Goal: Task Accomplishment & Management: Manage account settings

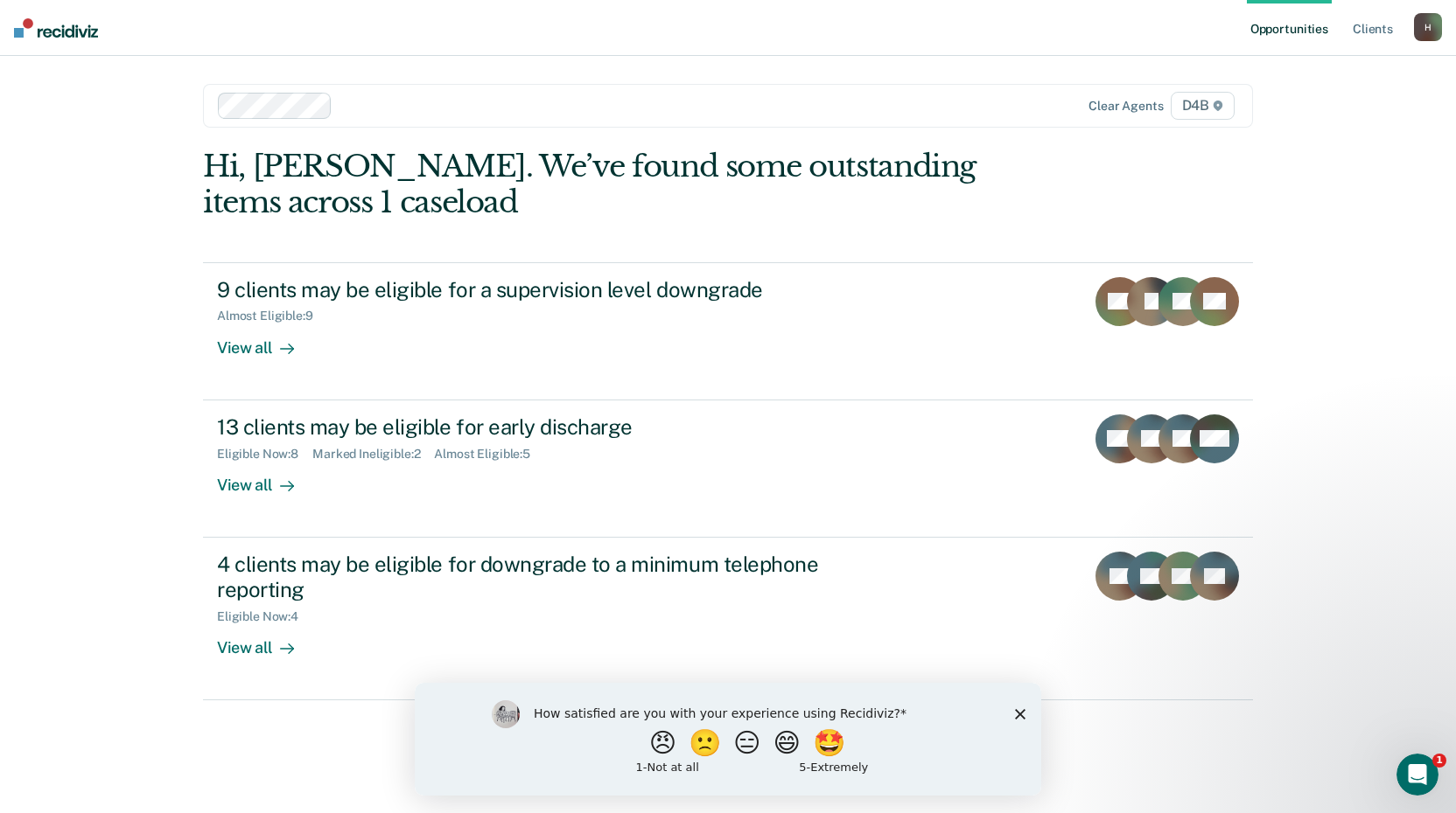
click at [1021, 713] on polygon "Close survey" at bounding box center [1020, 714] width 11 height 11
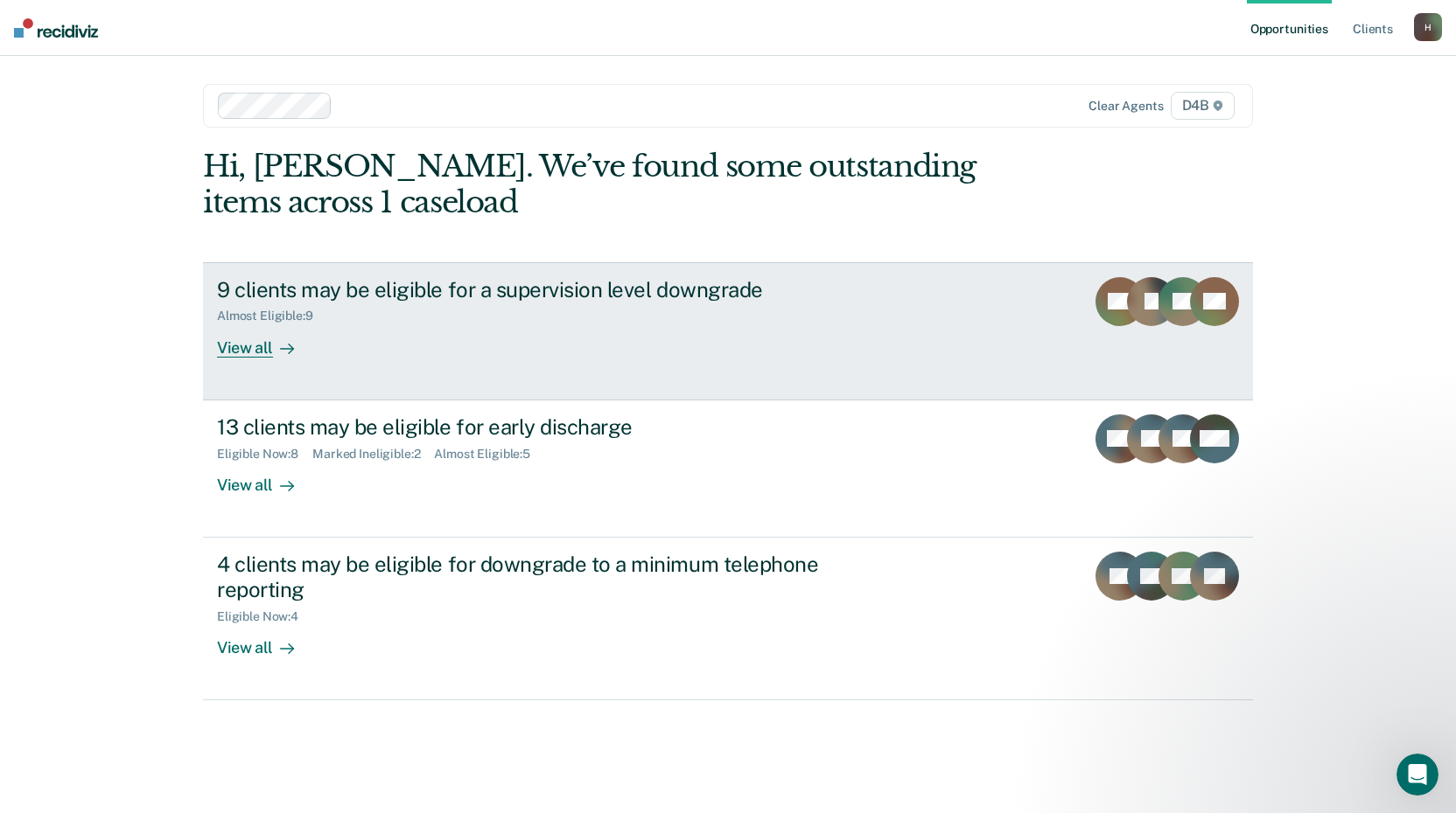
click at [256, 352] on div "View all" at bounding box center [265, 341] width 98 height 34
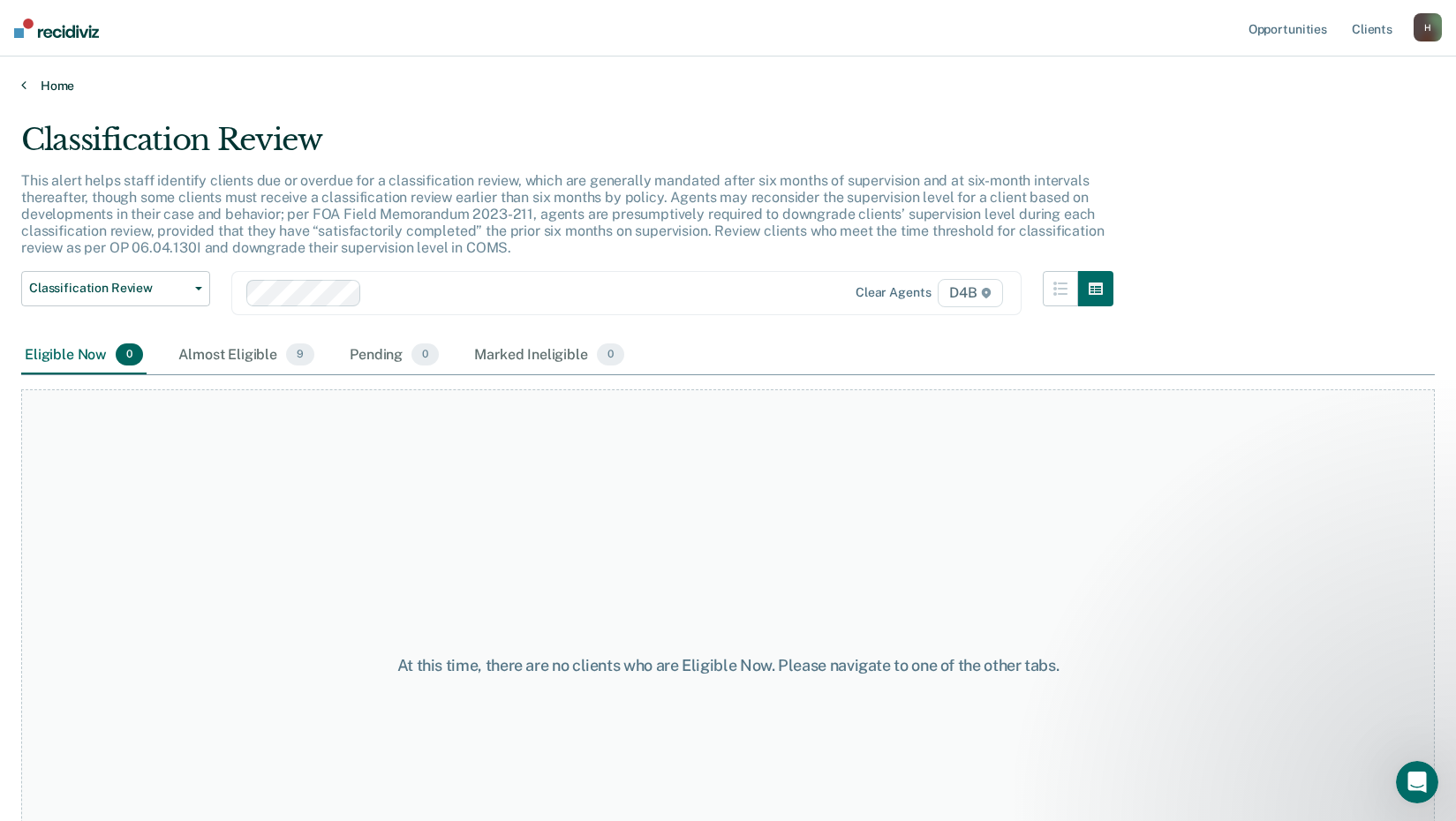
click at [30, 83] on link "Home" at bounding box center [728, 86] width 1413 height 16
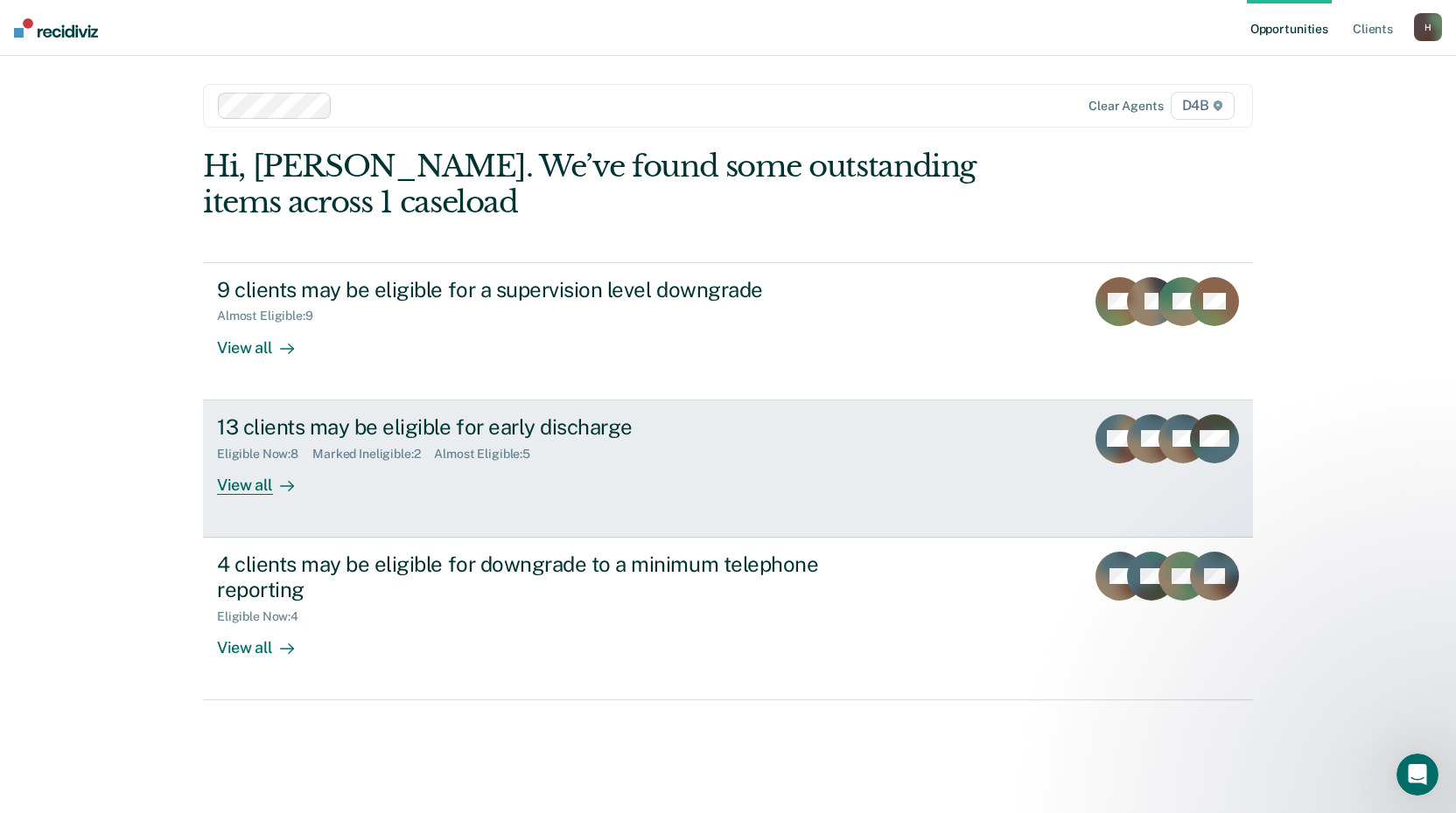
click at [241, 487] on div "View all" at bounding box center [265, 478] width 98 height 34
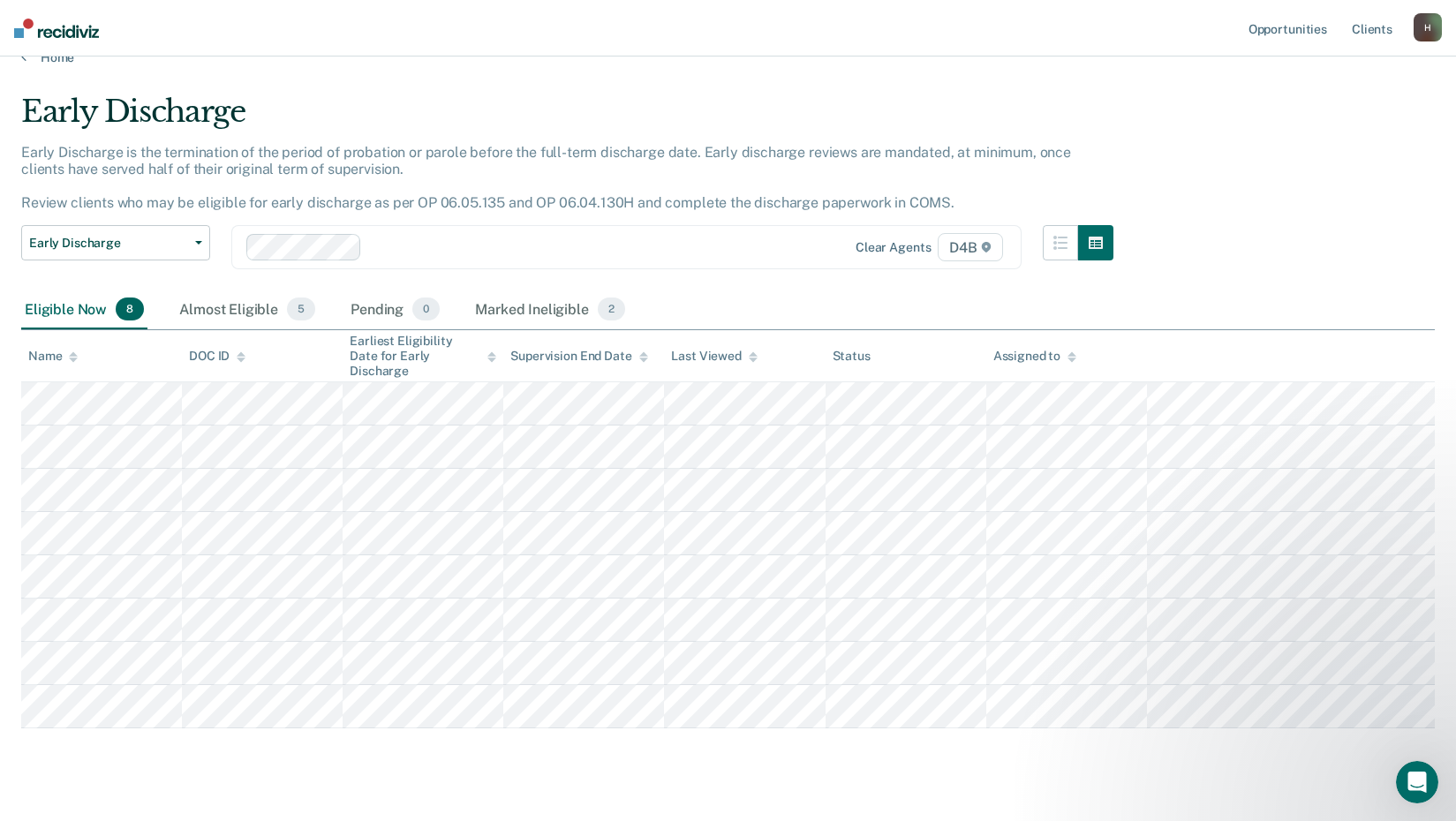
scroll to position [54, 0]
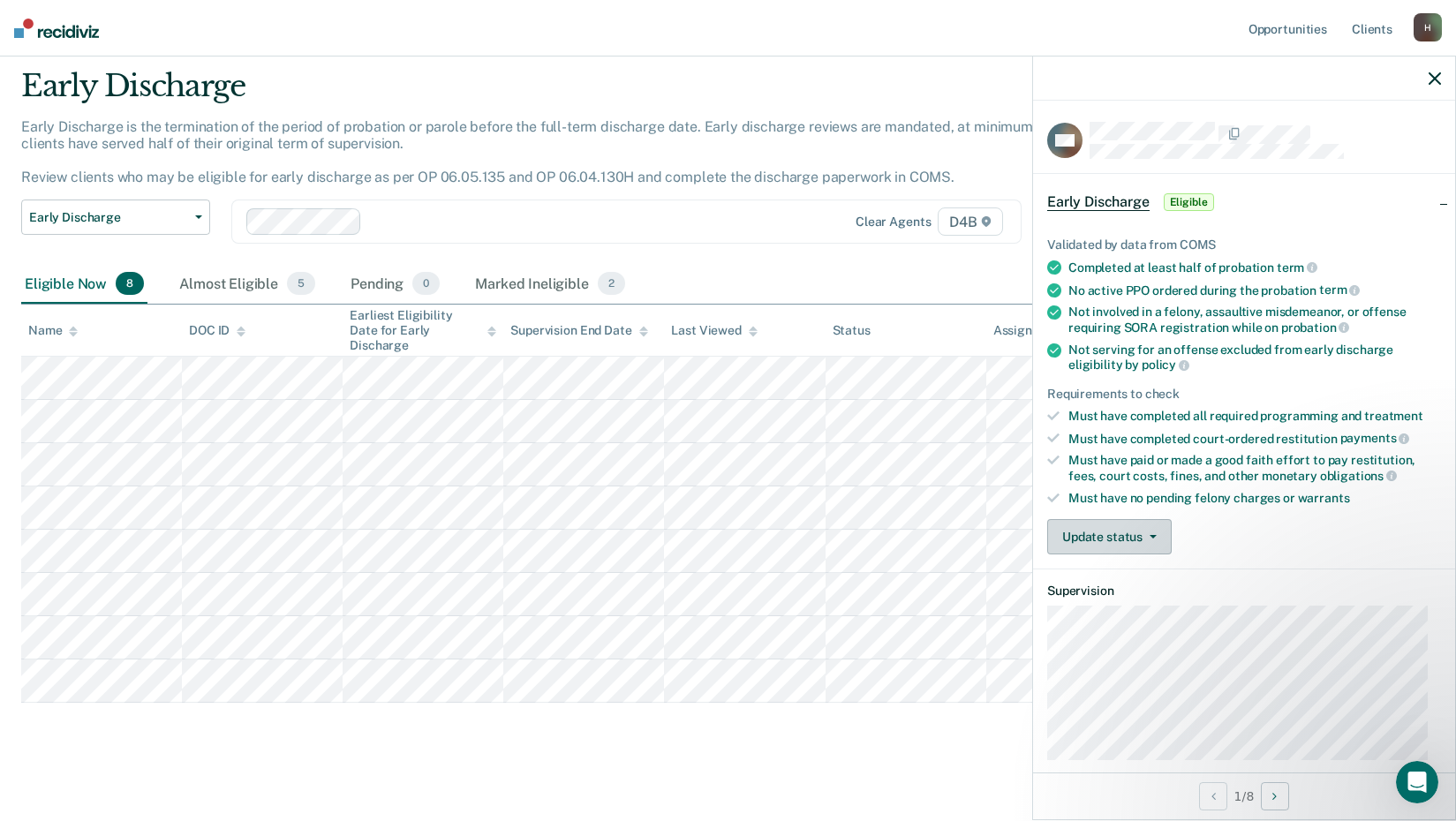
click at [1114, 530] on button "Update status" at bounding box center [1109, 537] width 125 height 35
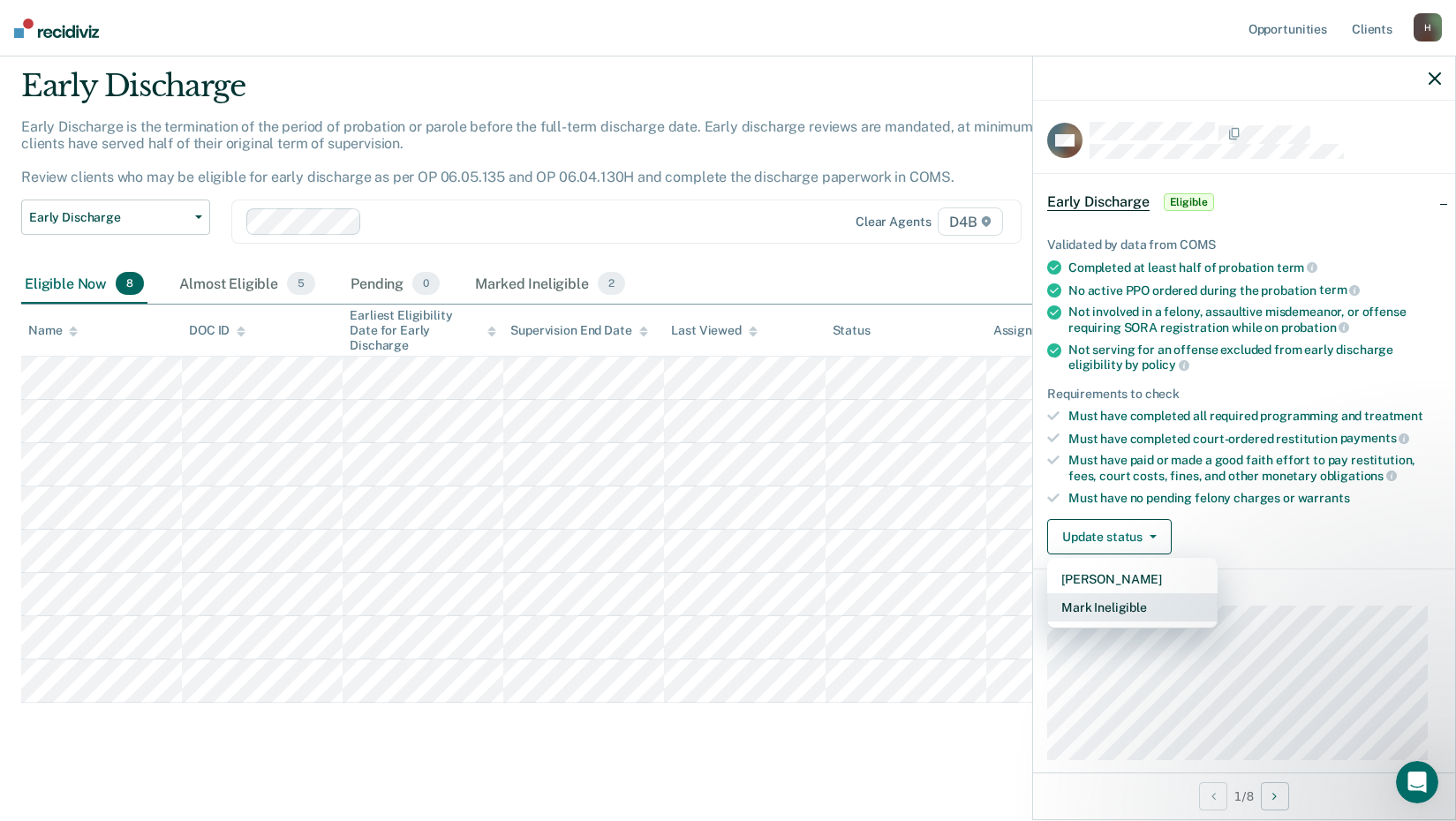
click at [1121, 606] on button "Mark Ineligible" at bounding box center [1132, 607] width 170 height 28
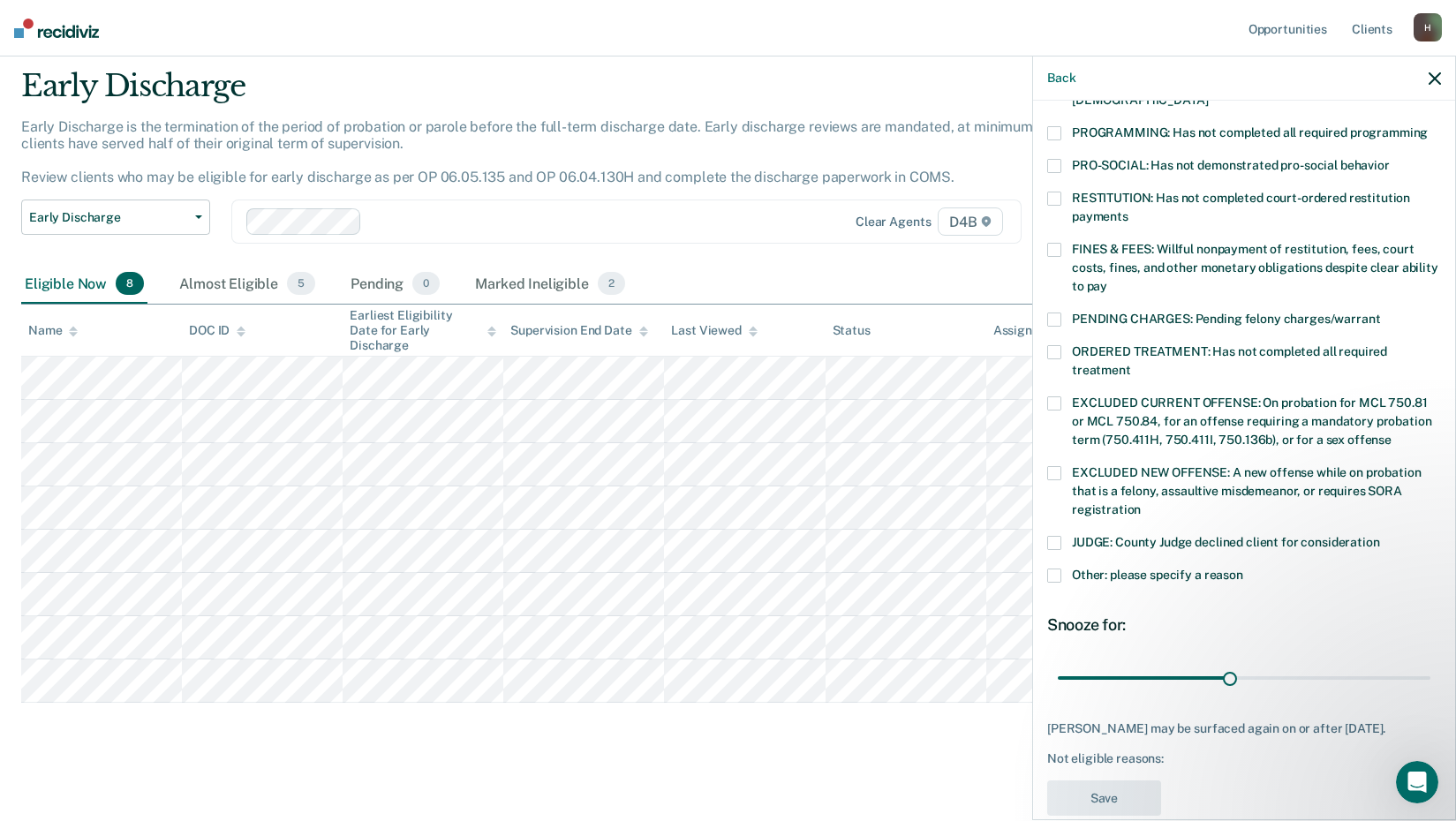
scroll to position [410, 0]
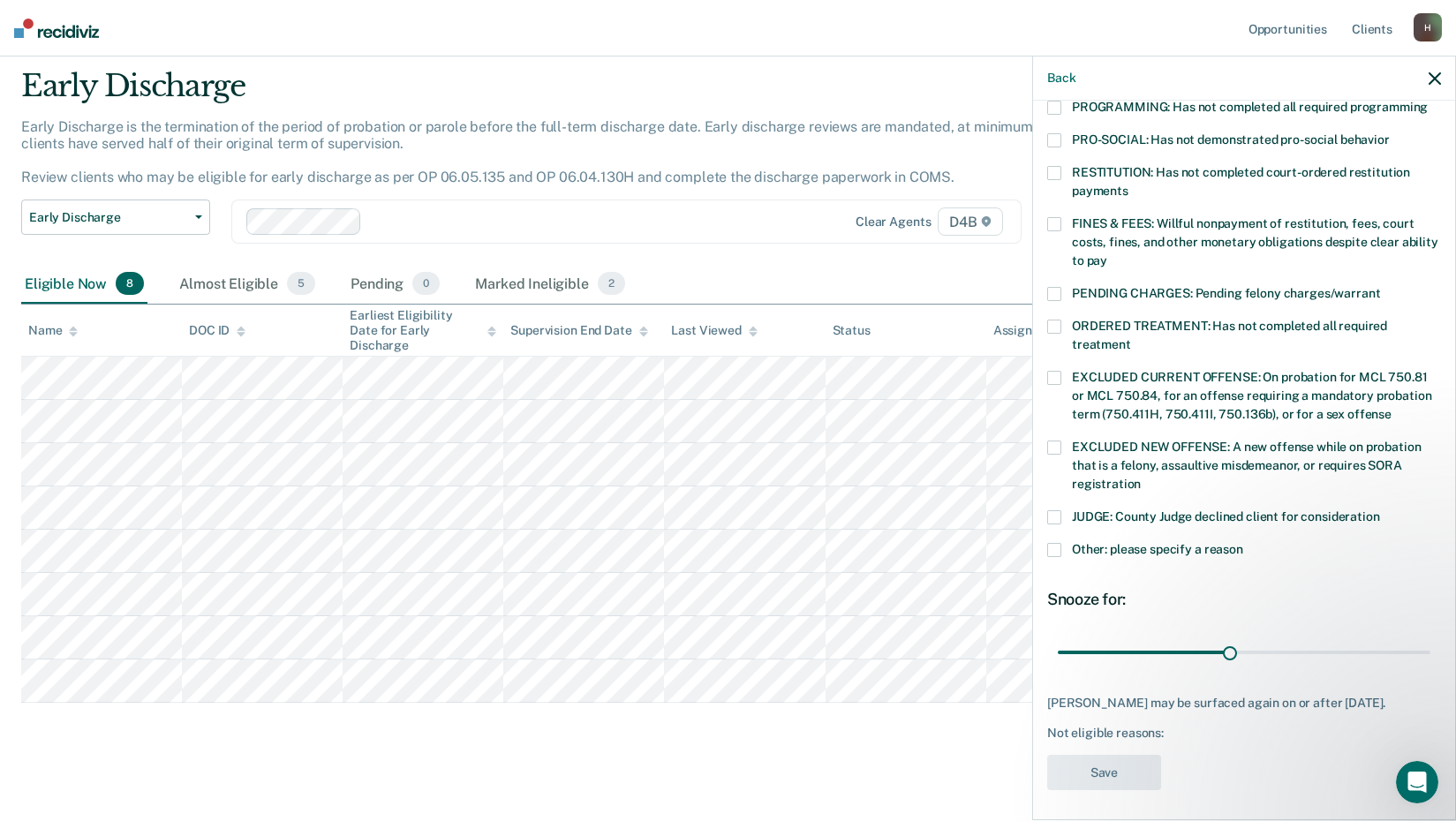
click at [1060, 543] on span at bounding box center [1054, 550] width 14 height 14
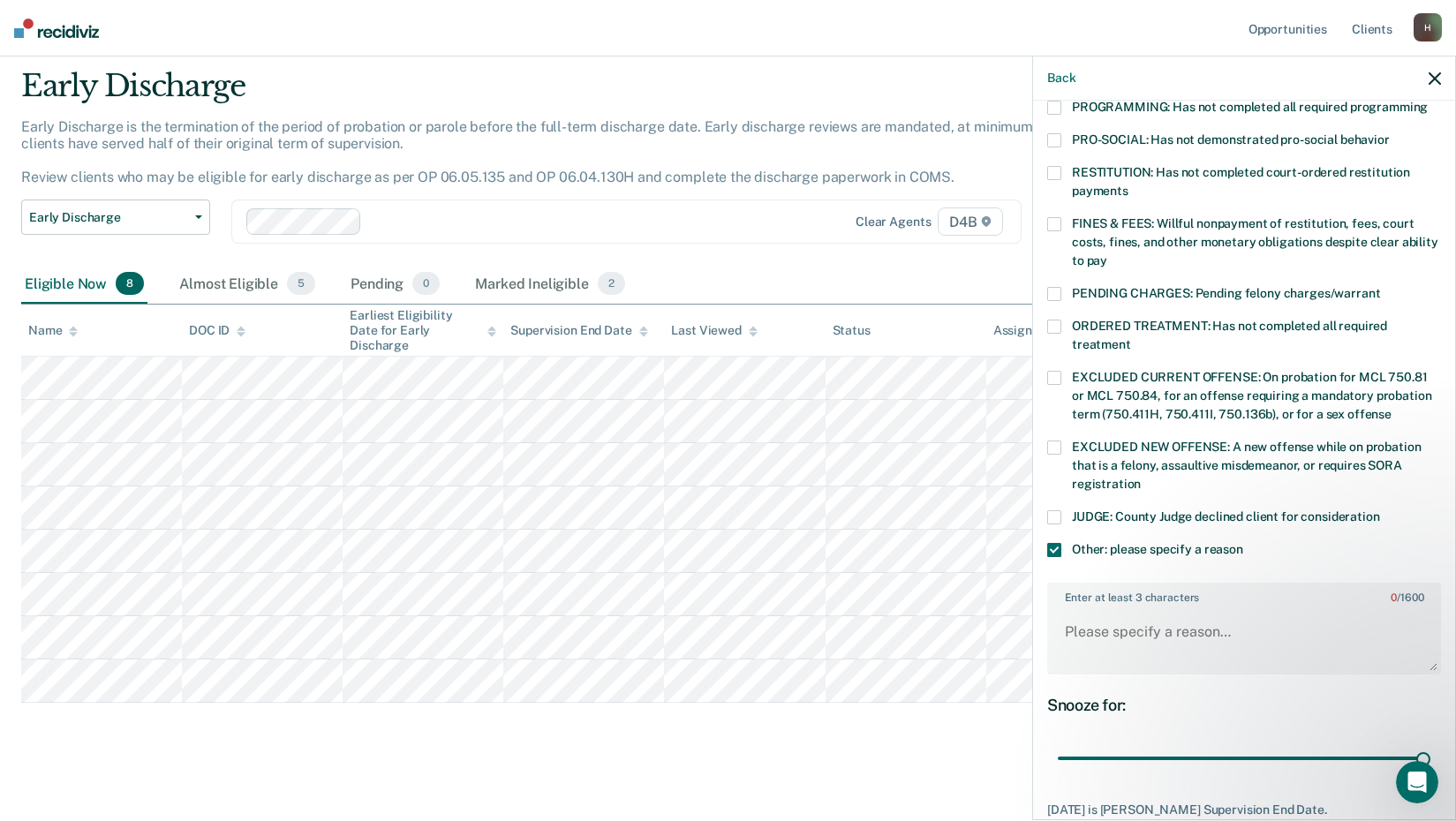
drag, startPoint x: 1225, startPoint y: 740, endPoint x: 1459, endPoint y: 731, distance: 234.2
type input "64"
click at [1431, 744] on input "range" at bounding box center [1244, 759] width 373 height 31
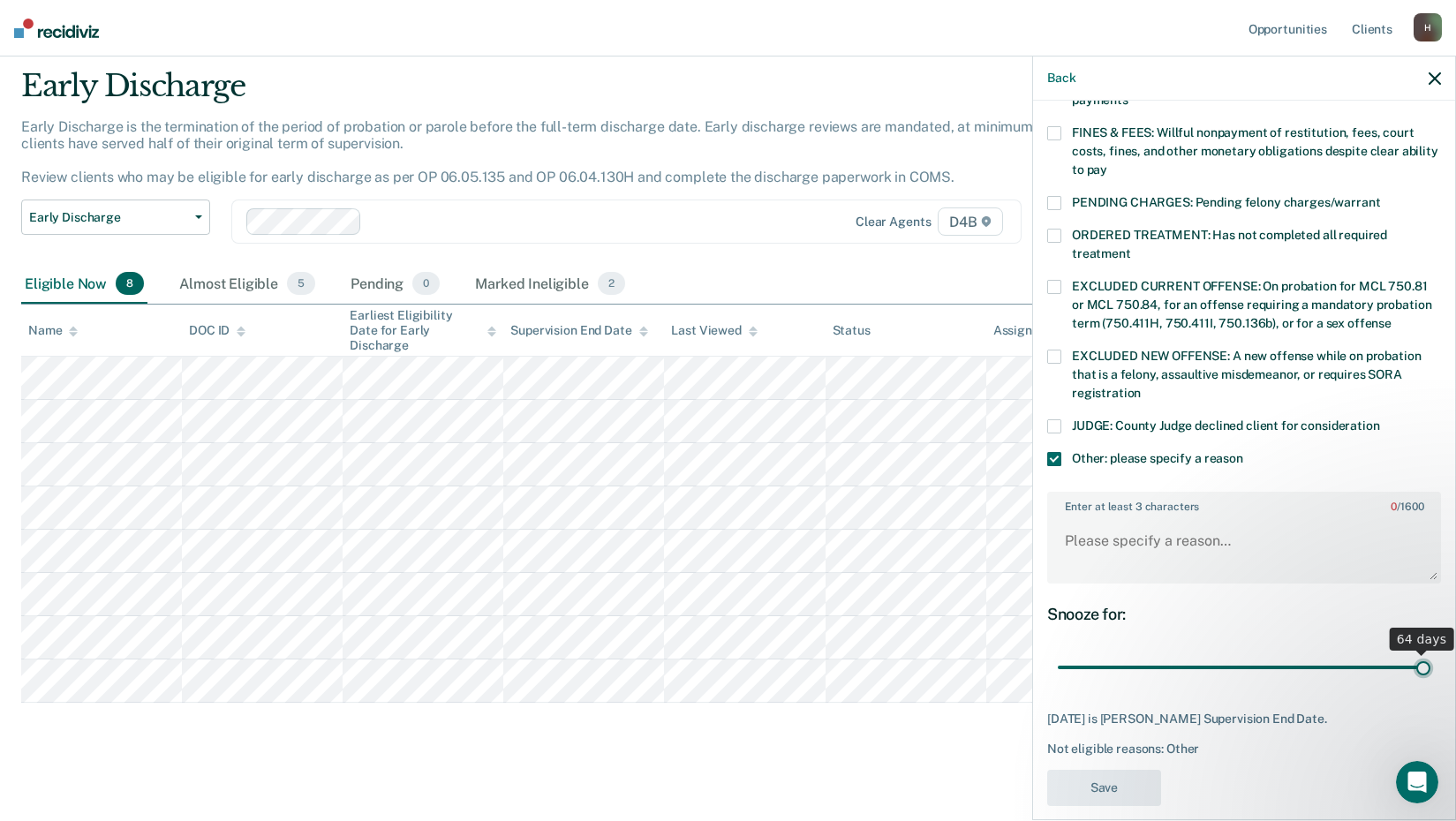
scroll to position [501, 0]
click at [1118, 525] on textarea "Enter at least 3 characters 0 / 1600" at bounding box center [1243, 549] width 390 height 65
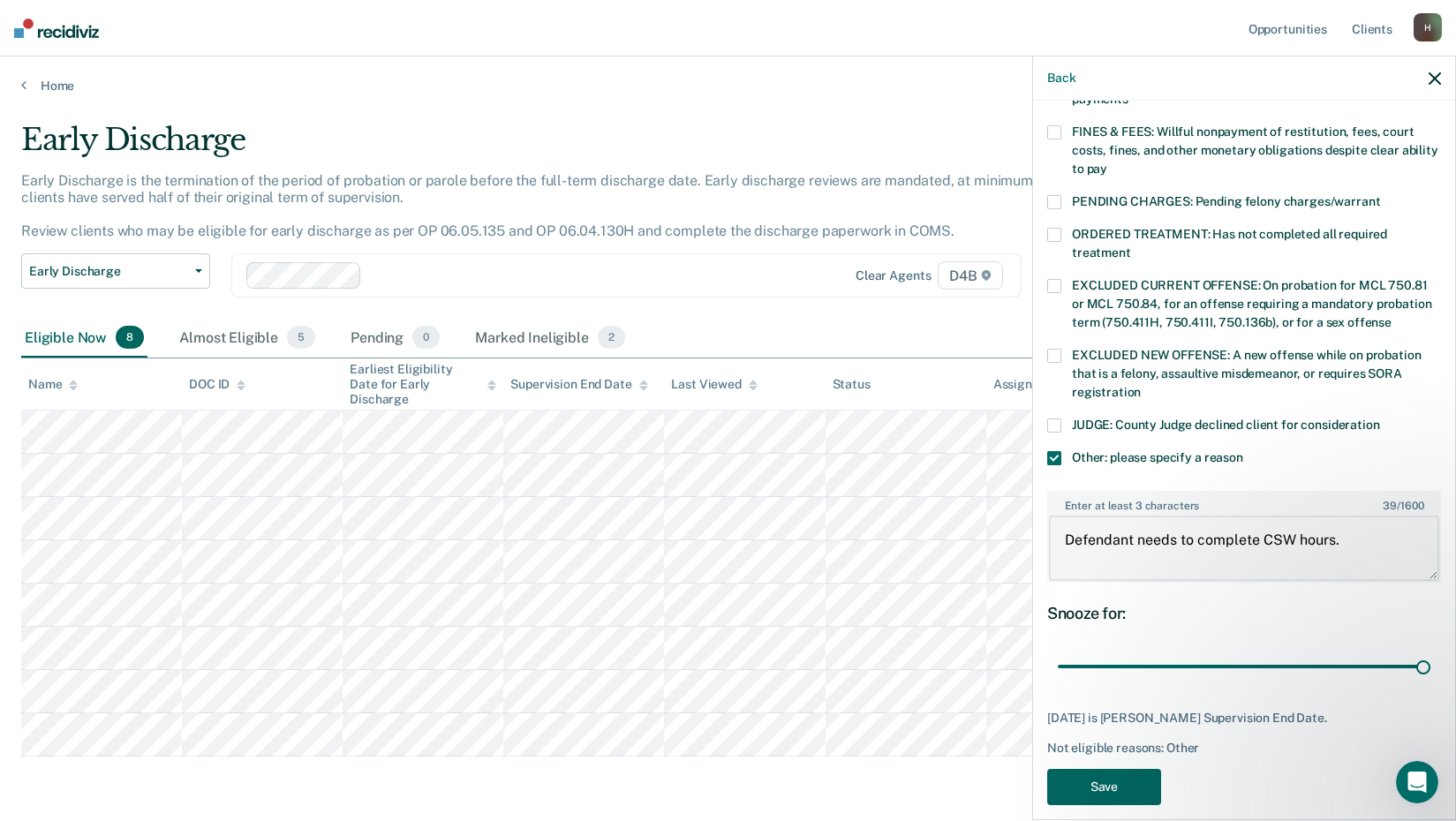
type textarea "Defendant needs to complete CSW hours."
click at [1123, 778] on button "Save" at bounding box center [1104, 788] width 114 height 36
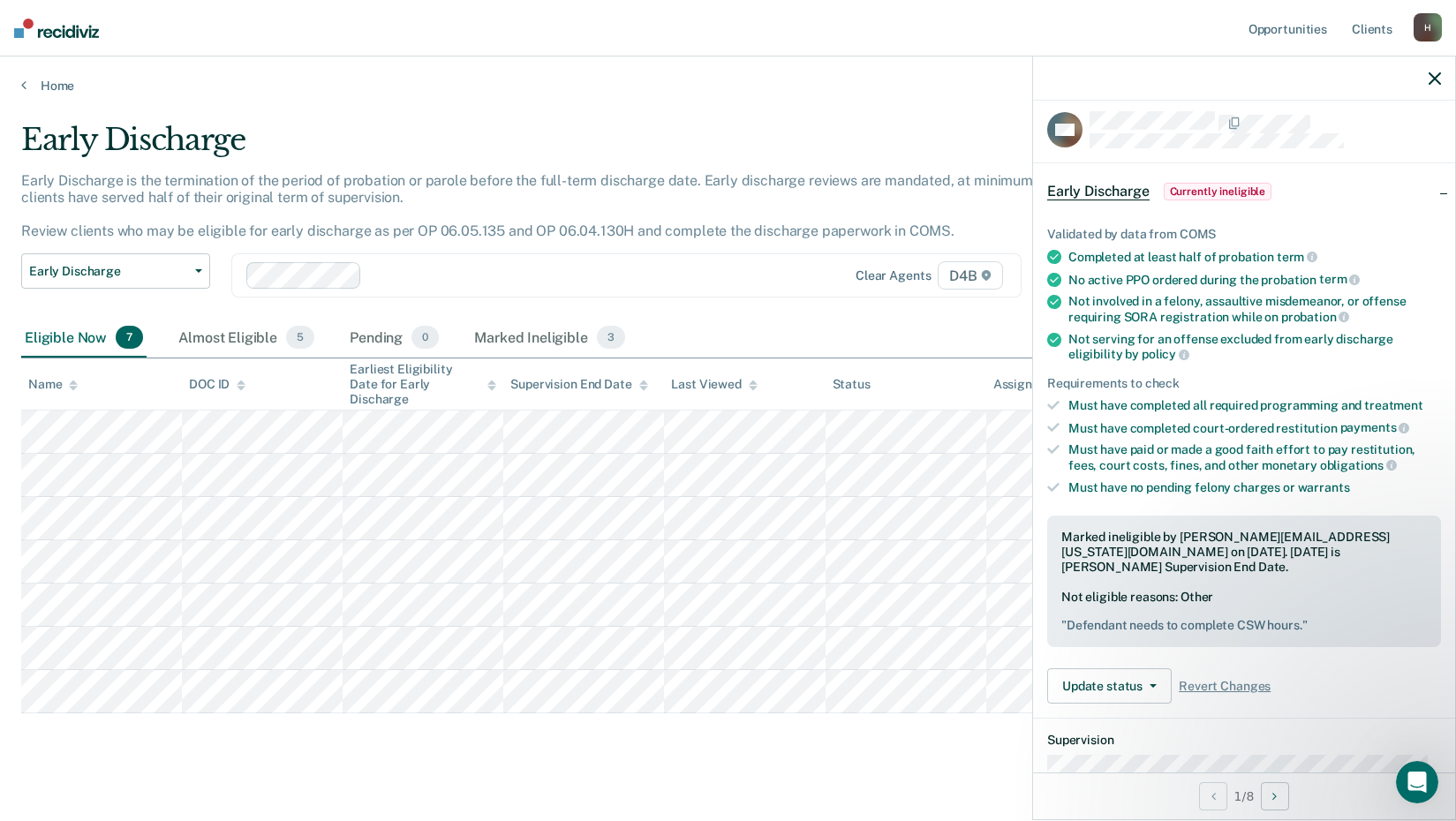
scroll to position [0, 0]
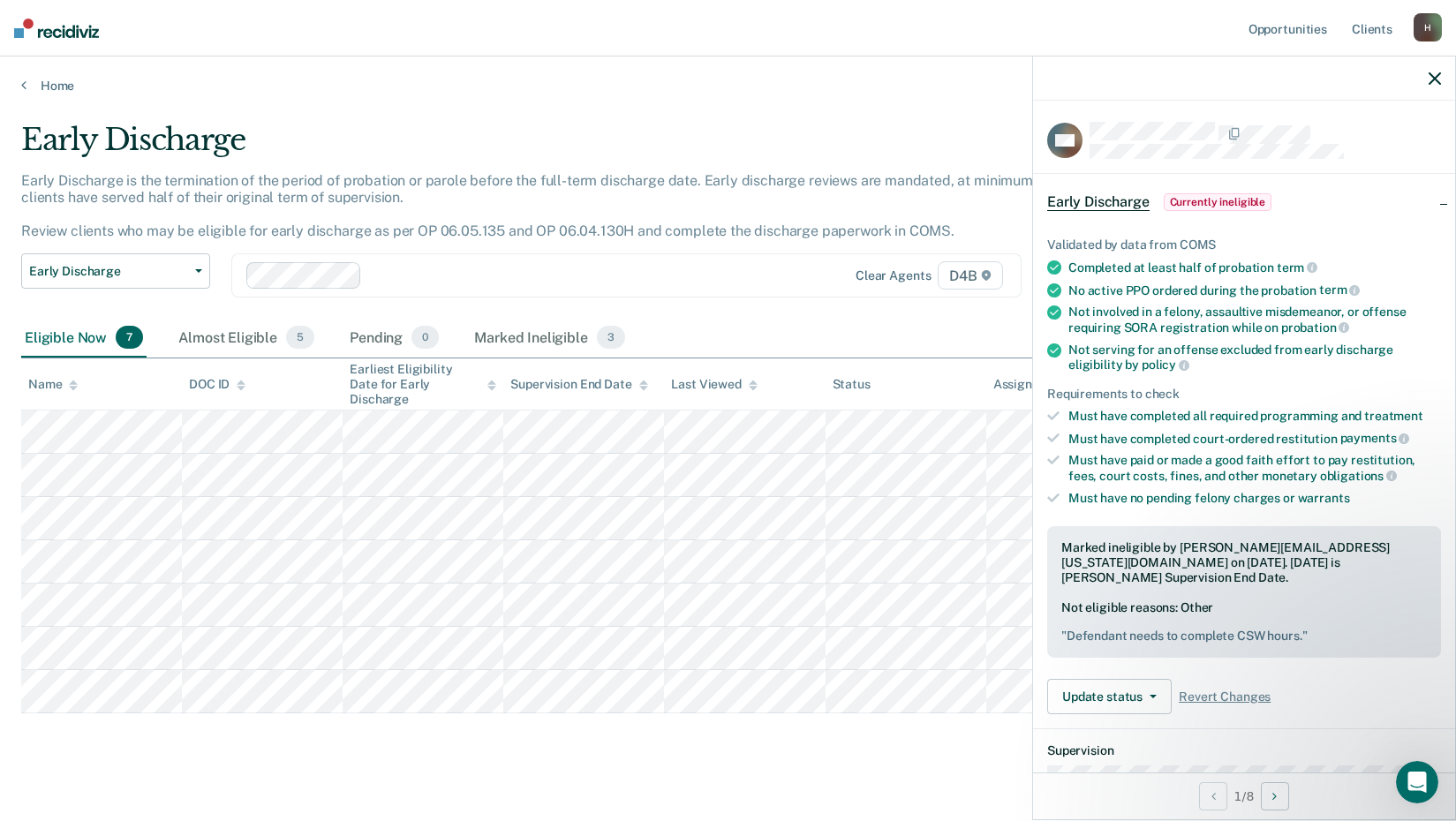
click at [1432, 81] on icon "button" at bounding box center [1435, 79] width 13 height 13
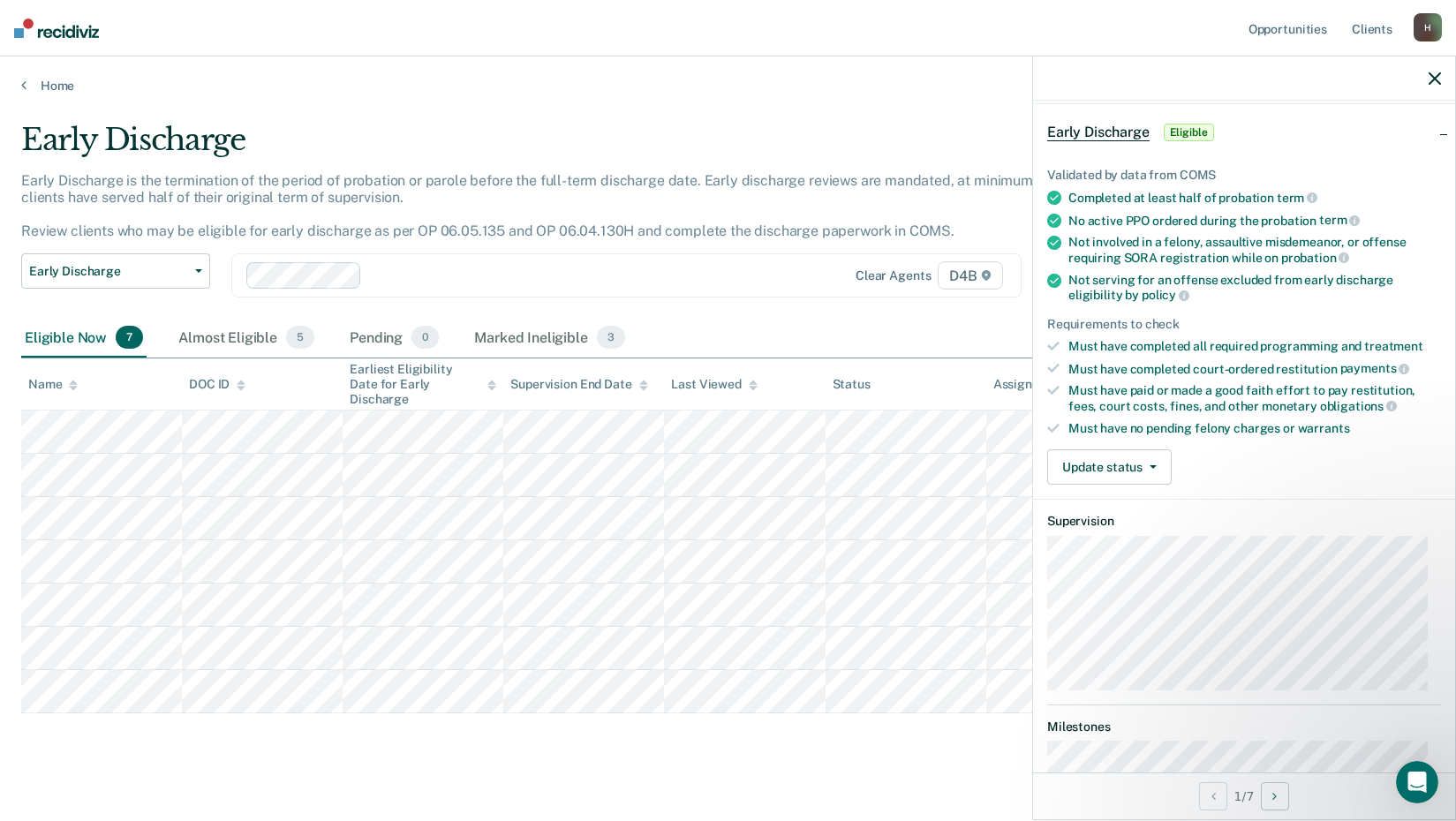
scroll to position [189, 0]
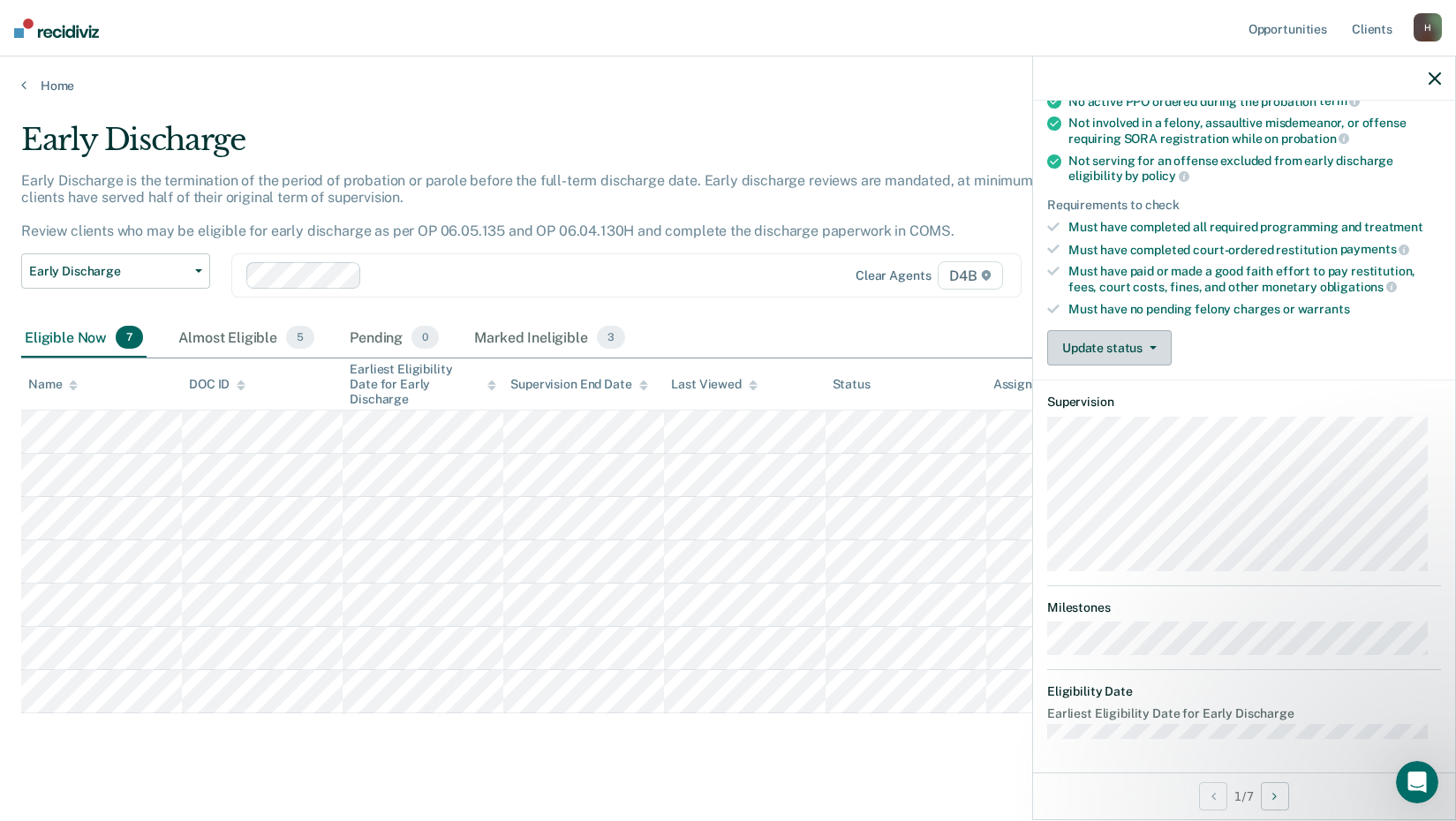
click at [1117, 352] on button "Update status" at bounding box center [1109, 348] width 125 height 35
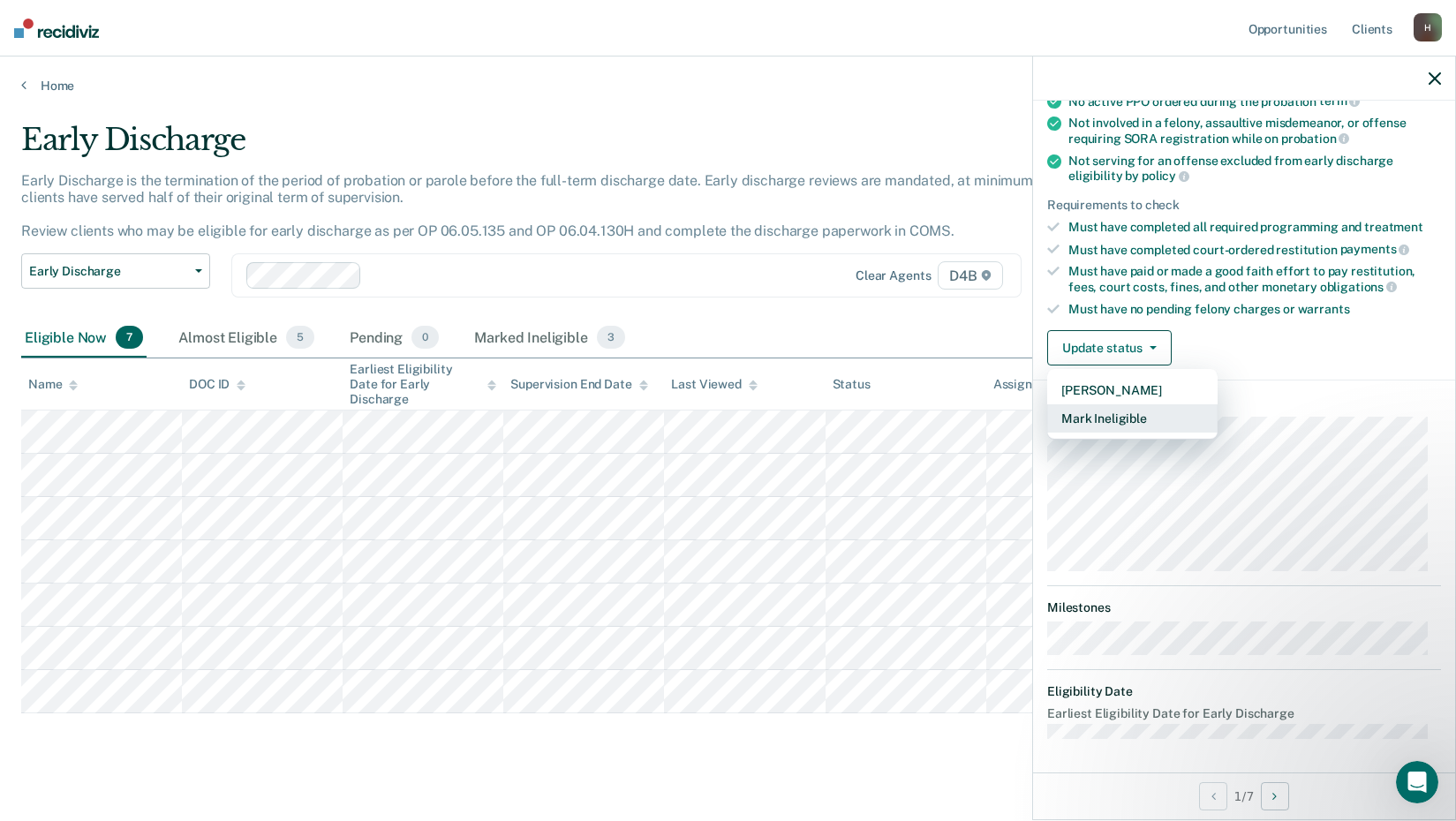
click at [1109, 417] on button "Mark Ineligible" at bounding box center [1132, 418] width 170 height 28
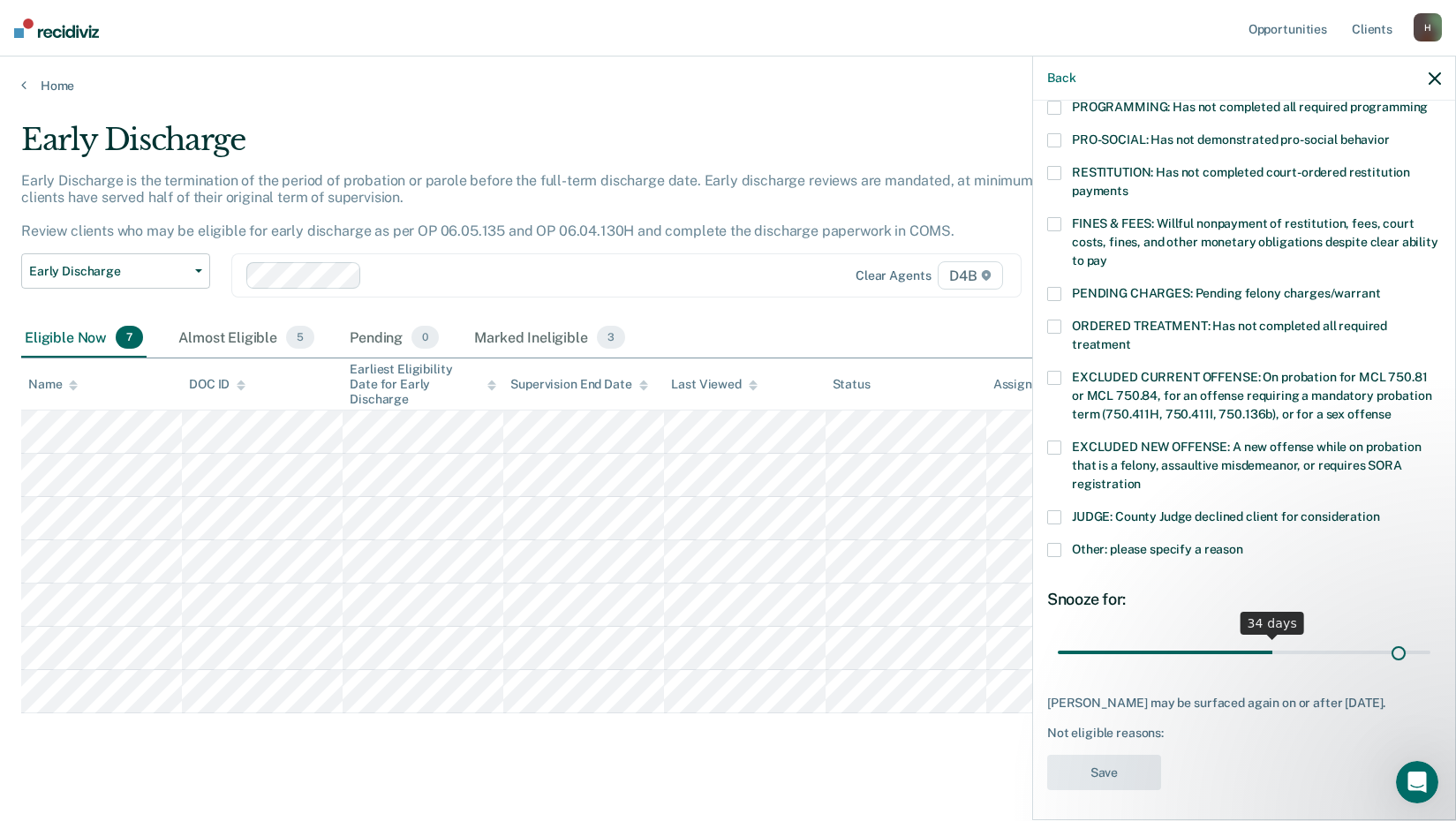
scroll to position [395, 0]
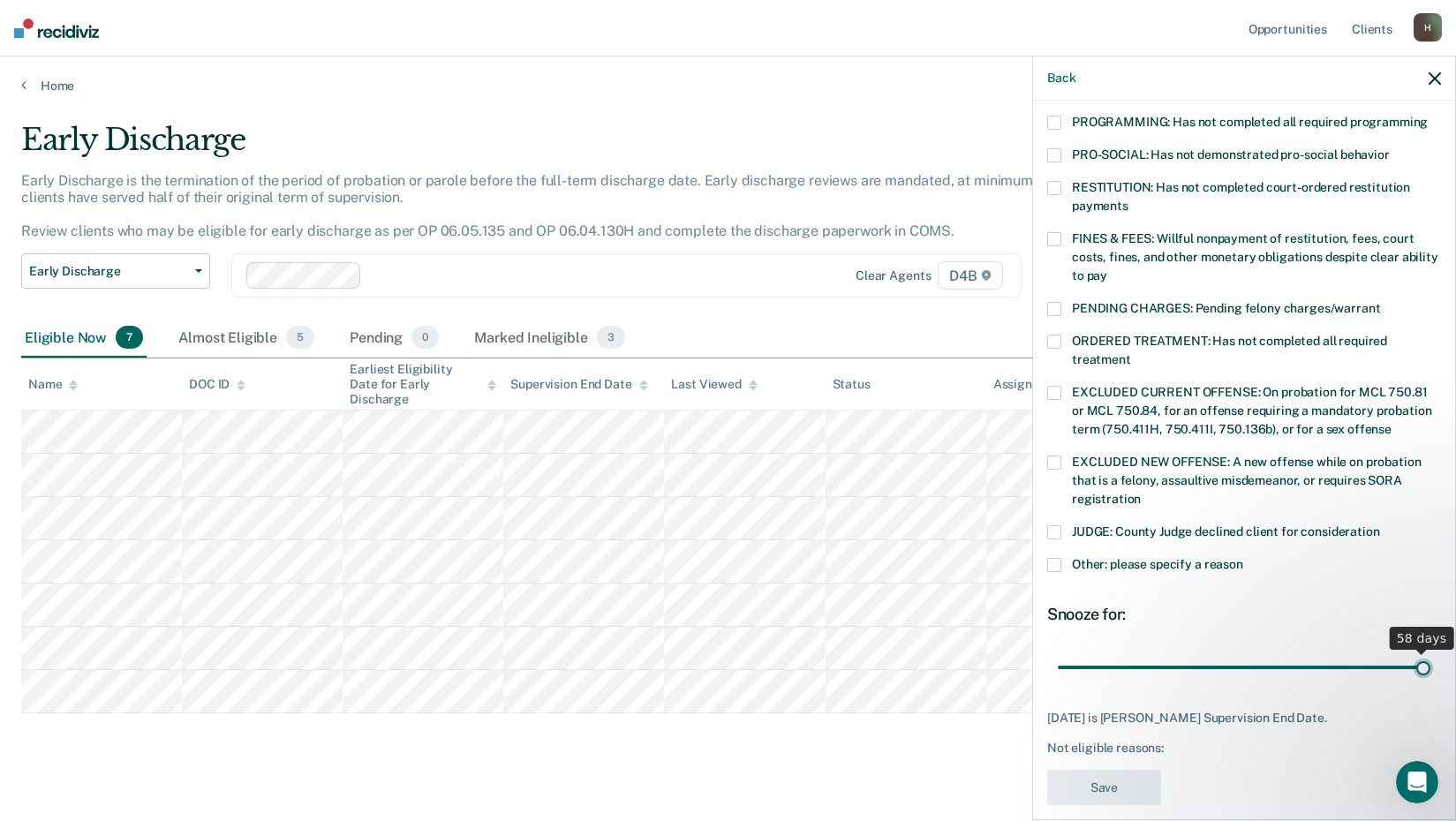
drag, startPoint x: 1240, startPoint y: 632, endPoint x: 1436, endPoint y: 637, distance: 196.1
type input "58"
click at [1431, 652] on input "range" at bounding box center [1244, 667] width 373 height 31
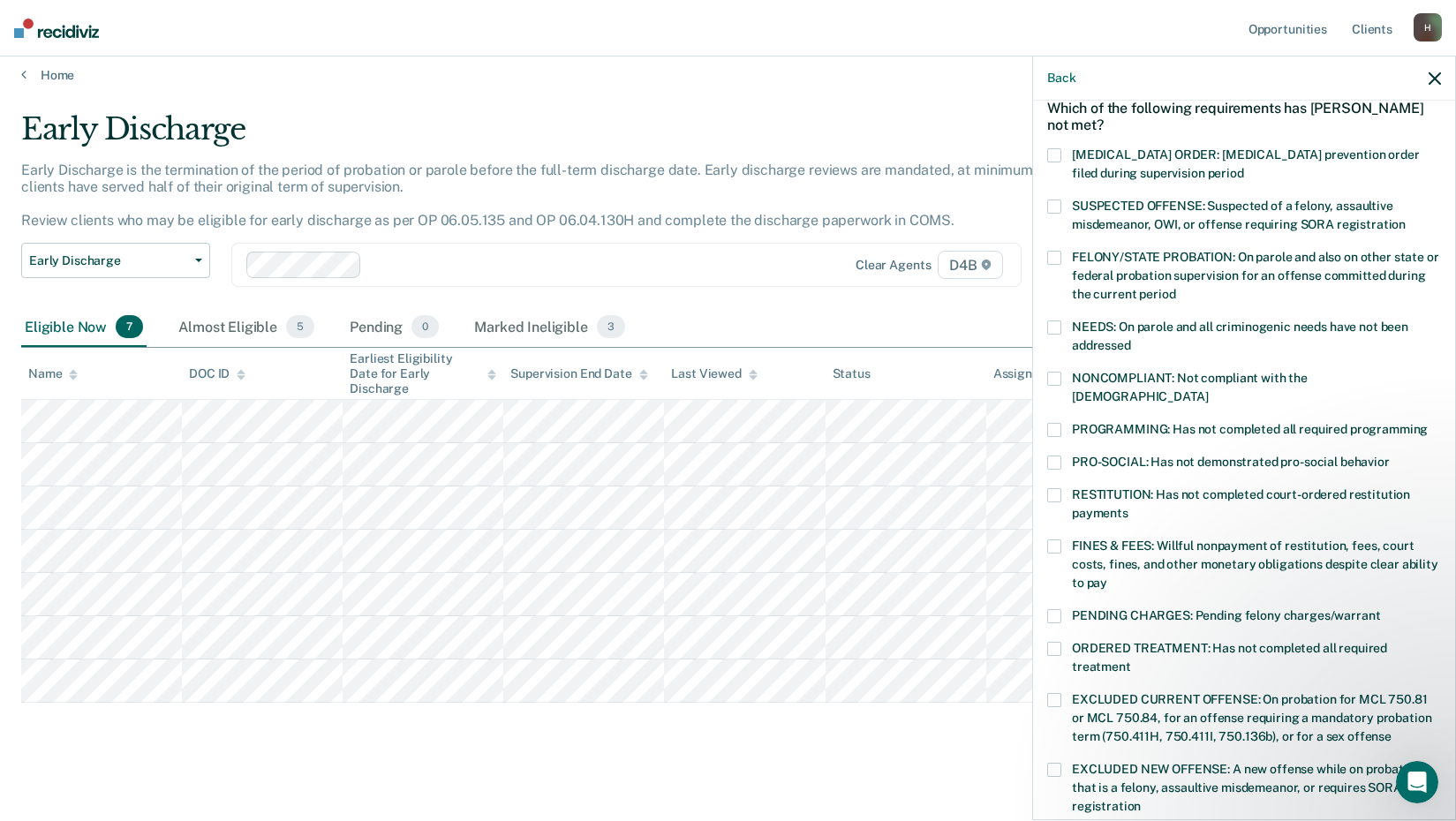
scroll to position [89, 0]
click at [1057, 488] on span at bounding box center [1054, 495] width 14 height 14
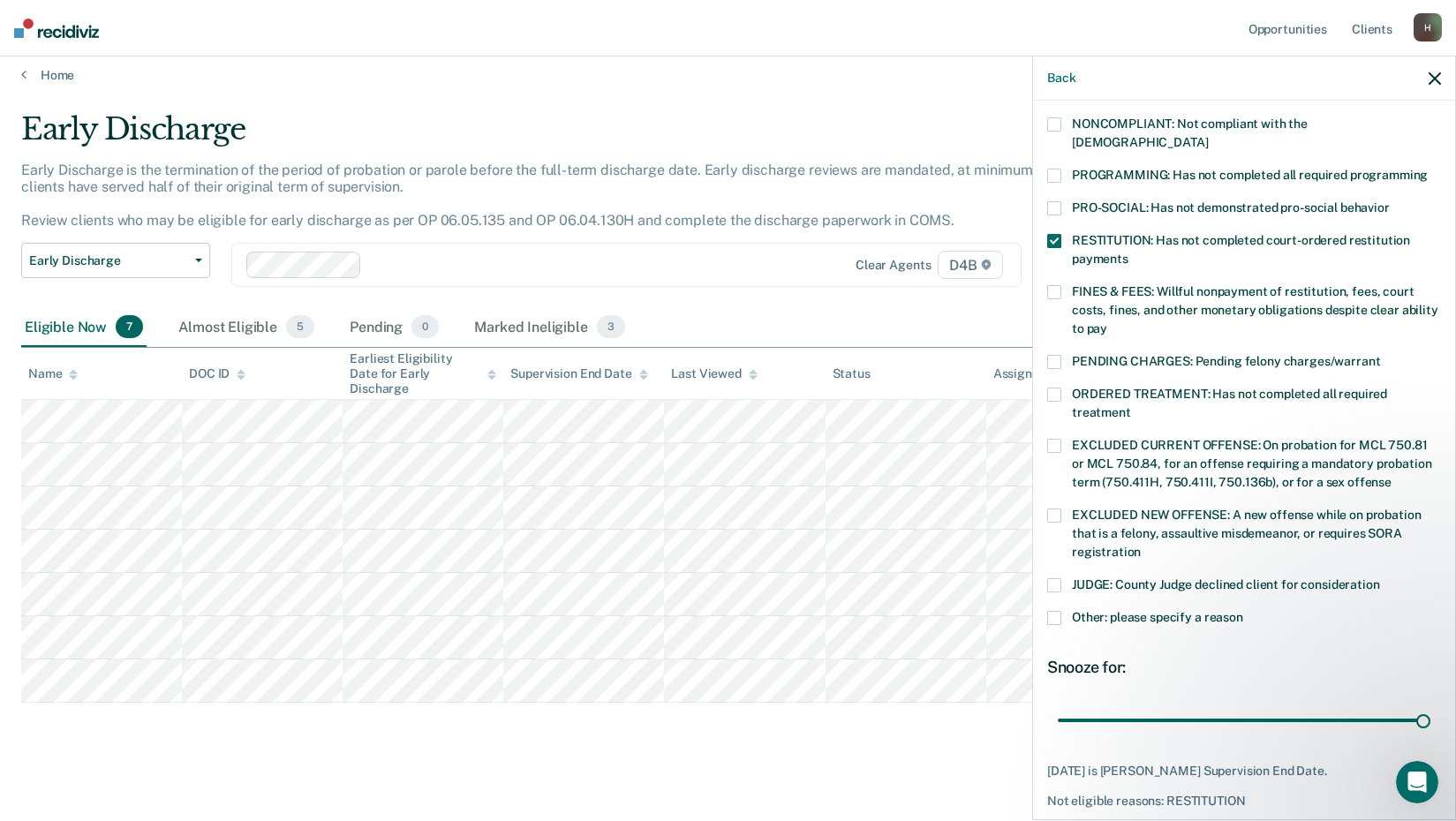
scroll to position [395, 0]
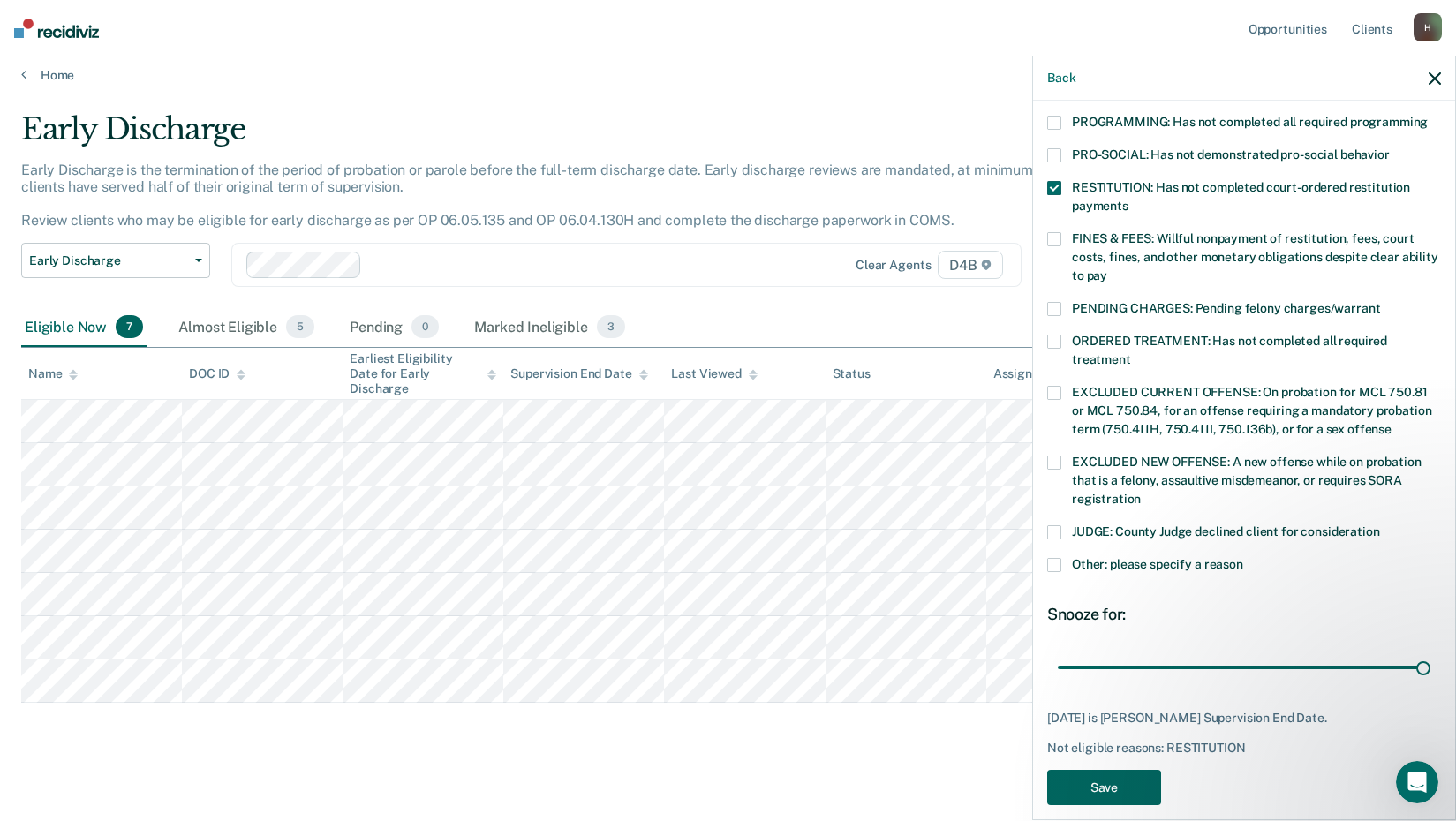
click at [1115, 770] on button "Save" at bounding box center [1104, 788] width 114 height 36
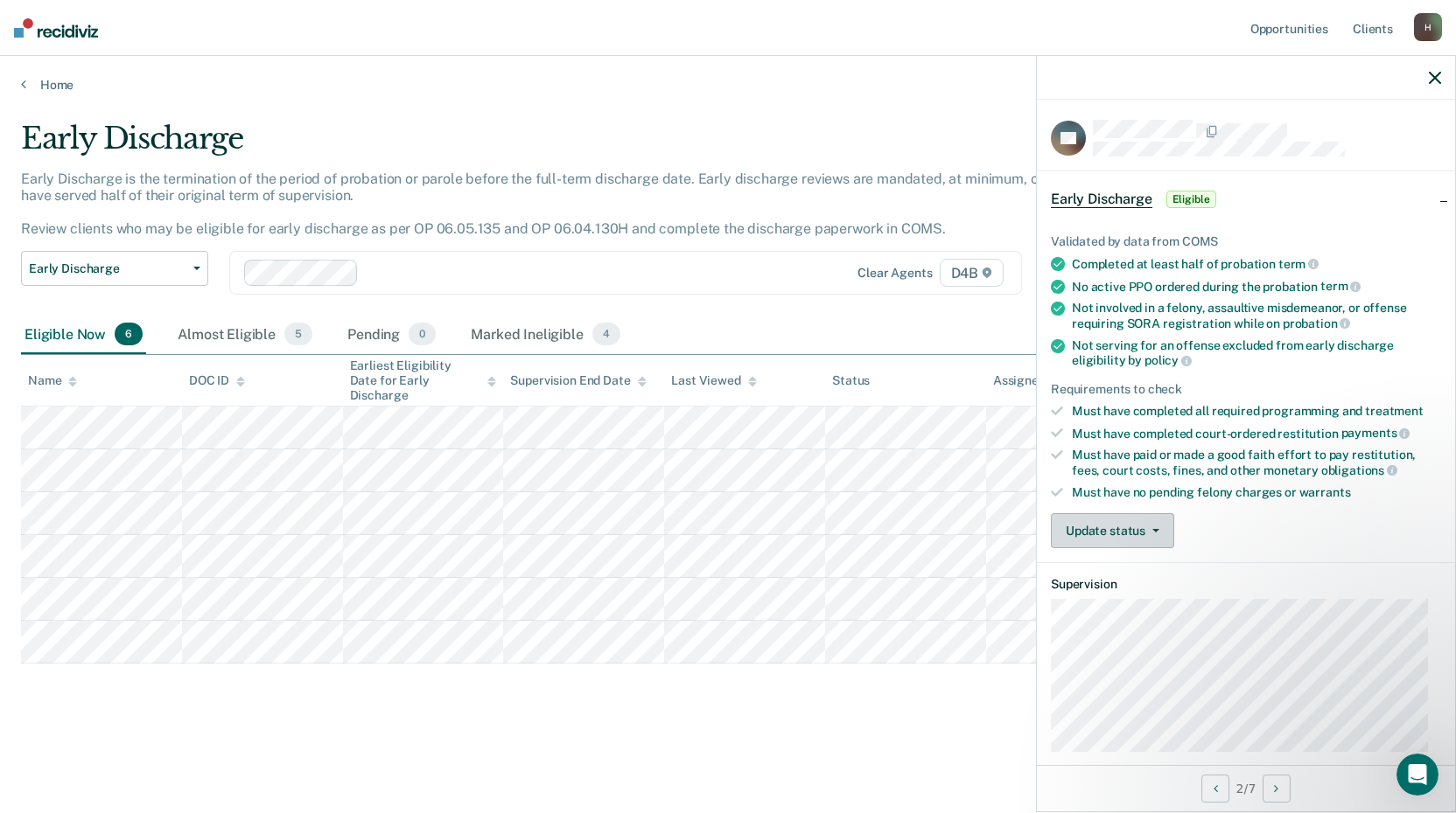
scroll to position [0, 0]
click at [1100, 526] on button "Update status" at bounding box center [1113, 532] width 124 height 35
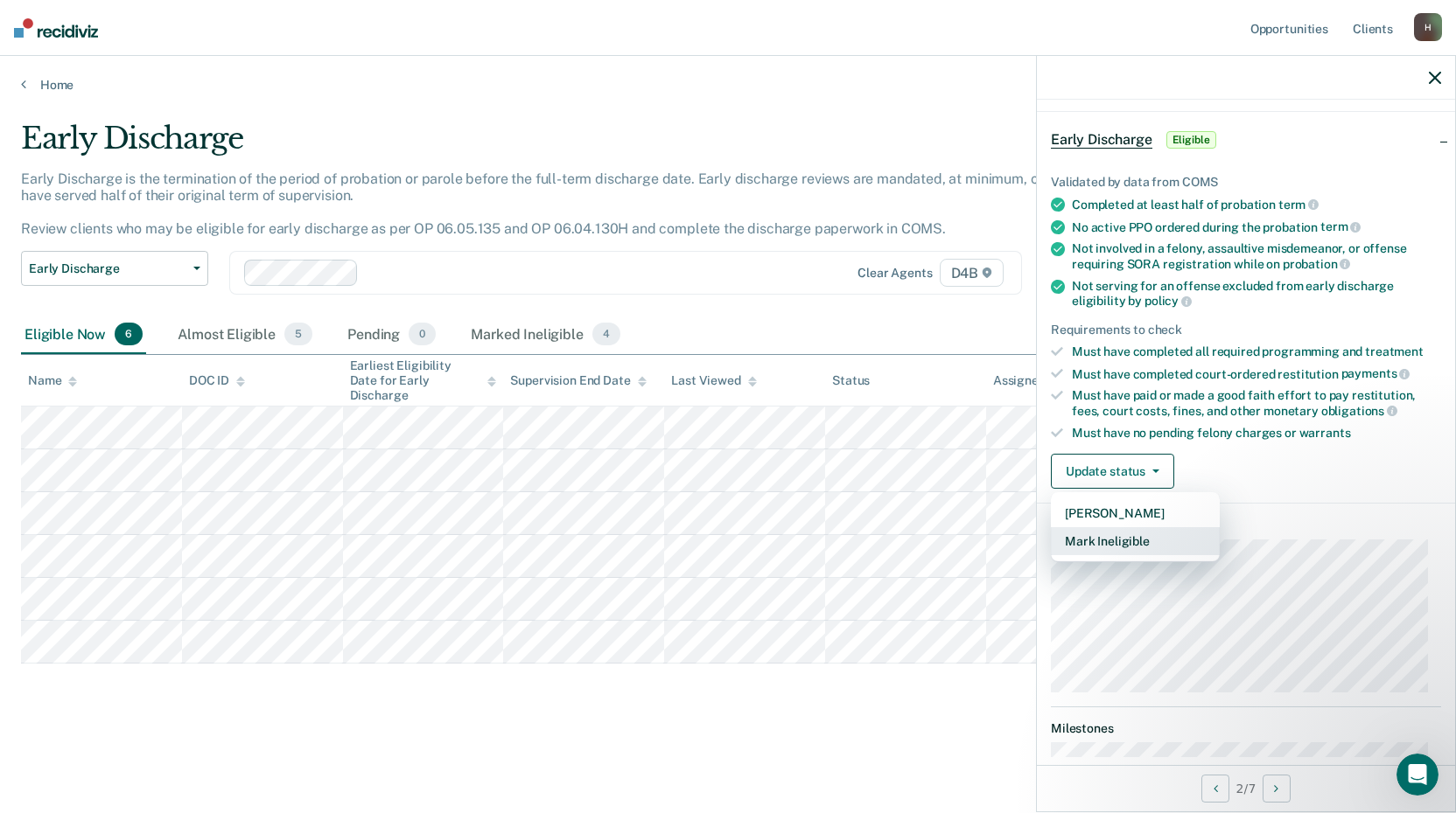
scroll to position [88, 0]
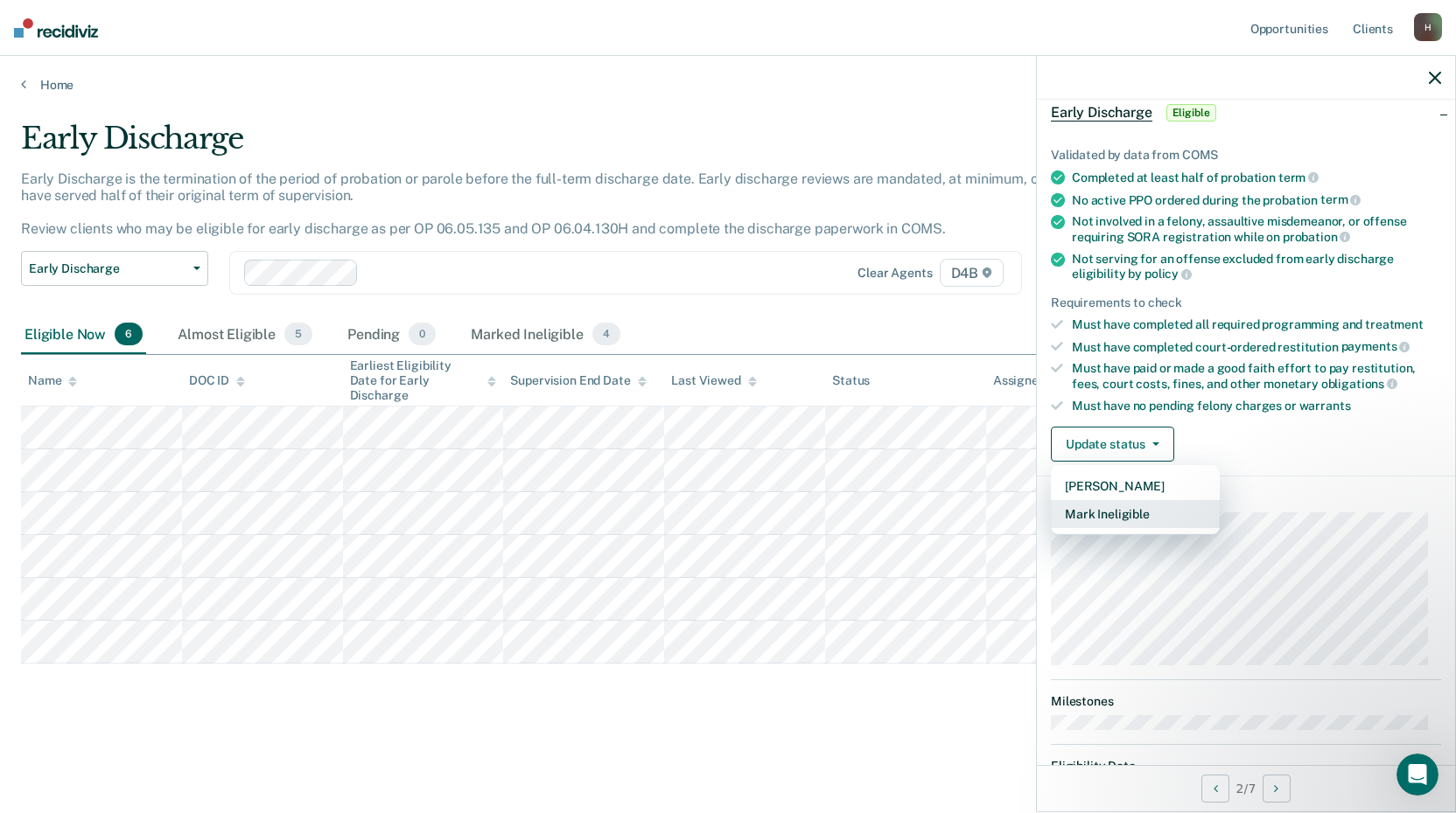
click at [1117, 520] on button "Mark Ineligible" at bounding box center [1135, 514] width 169 height 28
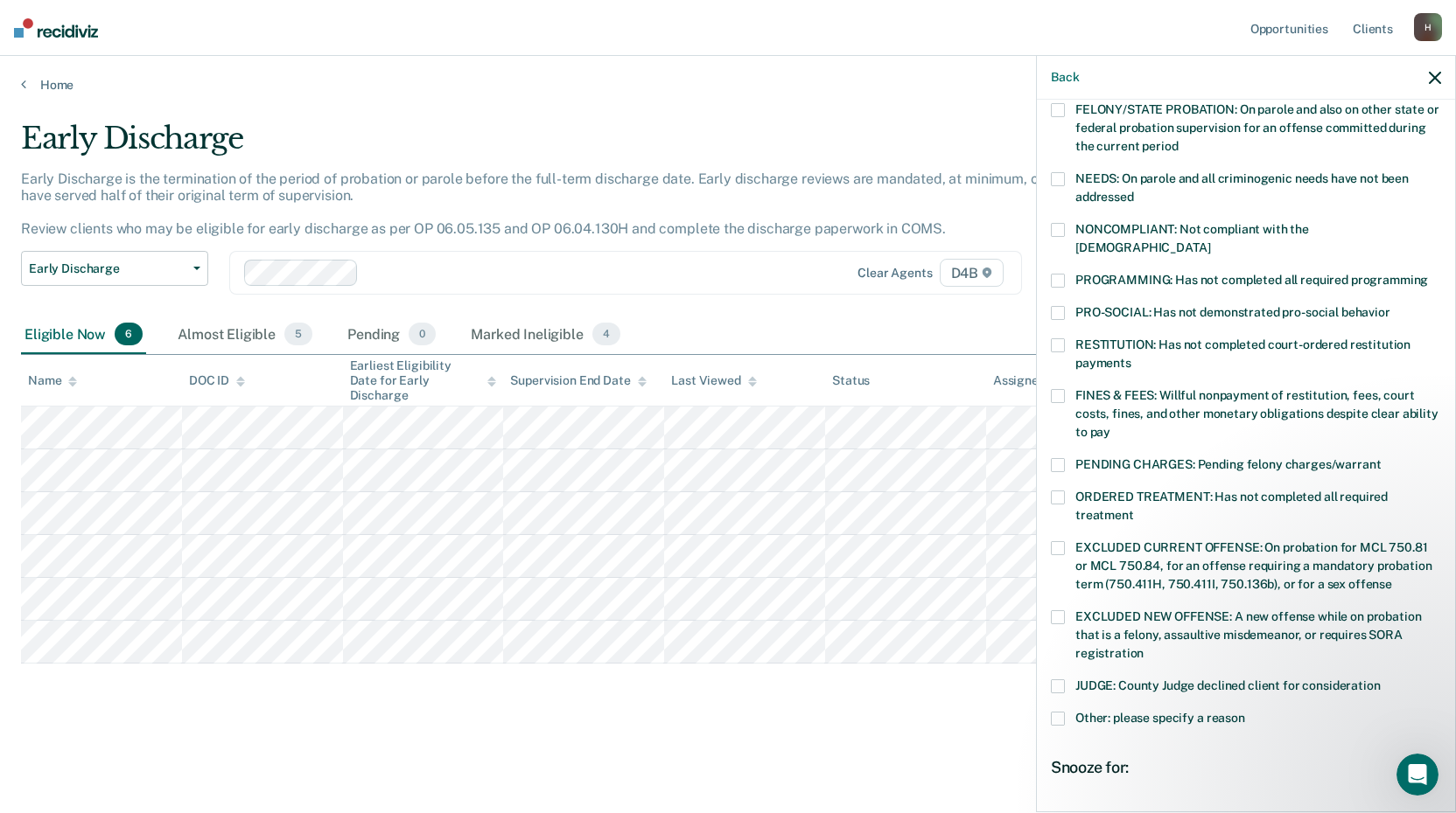
scroll to position [231, 0]
click at [1057, 340] on span at bounding box center [1058, 347] width 14 height 14
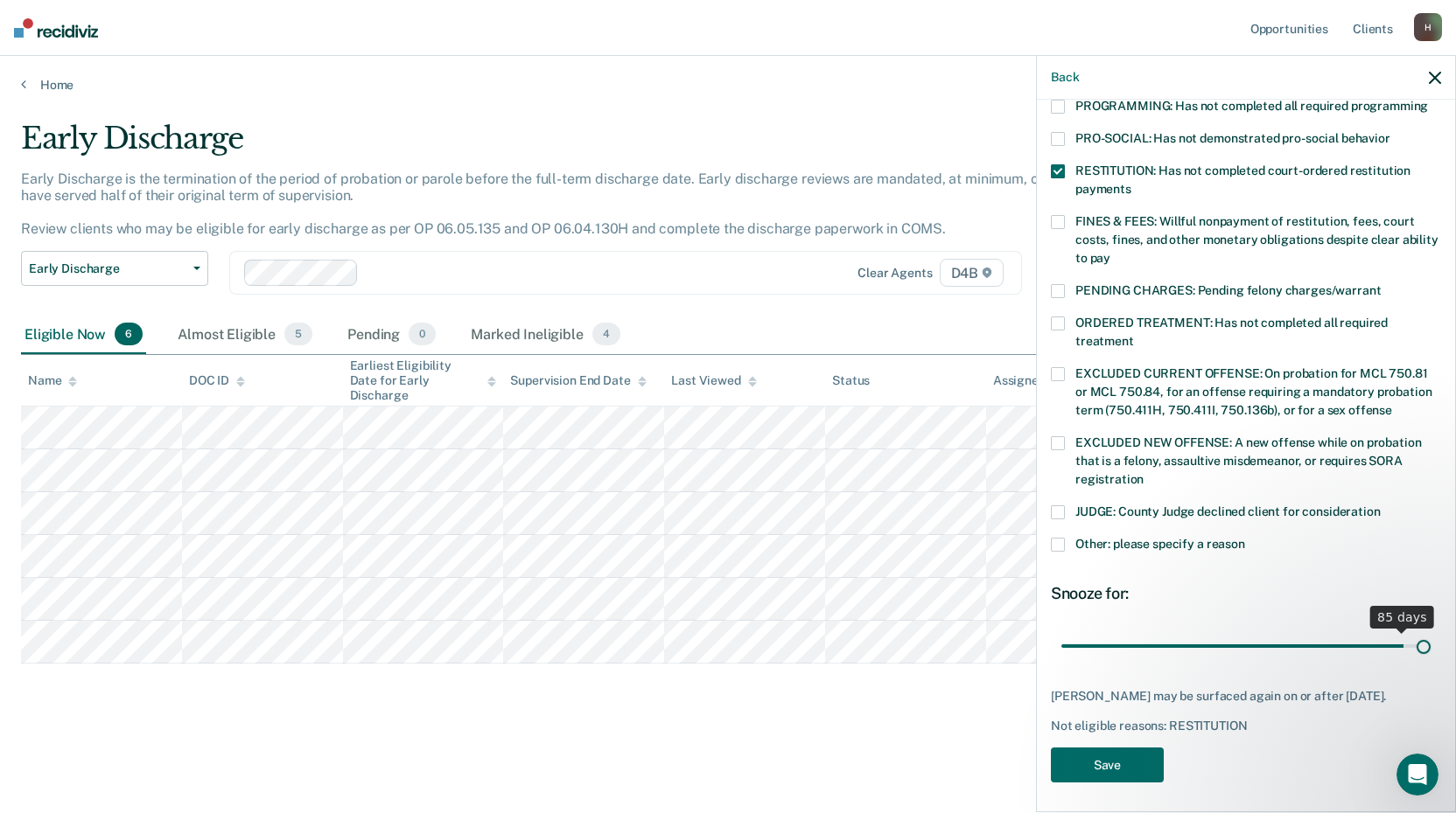
scroll to position [406, 0]
drag, startPoint x: 1181, startPoint y: 630, endPoint x: 1395, endPoint y: 653, distance: 215.2
type input "90"
click at [1423, 646] on input "range" at bounding box center [1246, 645] width 369 height 30
click at [1131, 759] on button "Save" at bounding box center [1107, 765] width 113 height 36
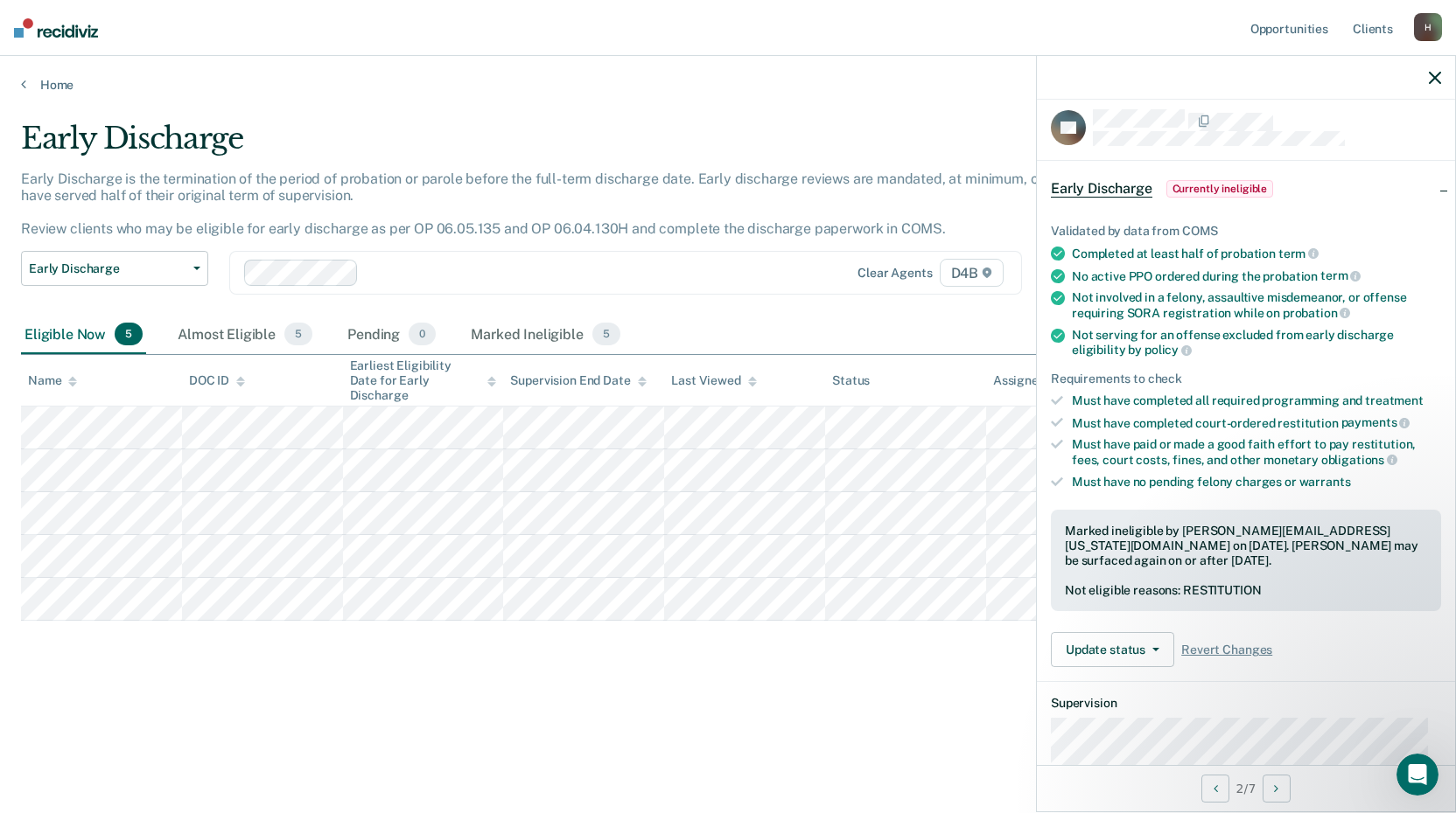
scroll to position [0, 0]
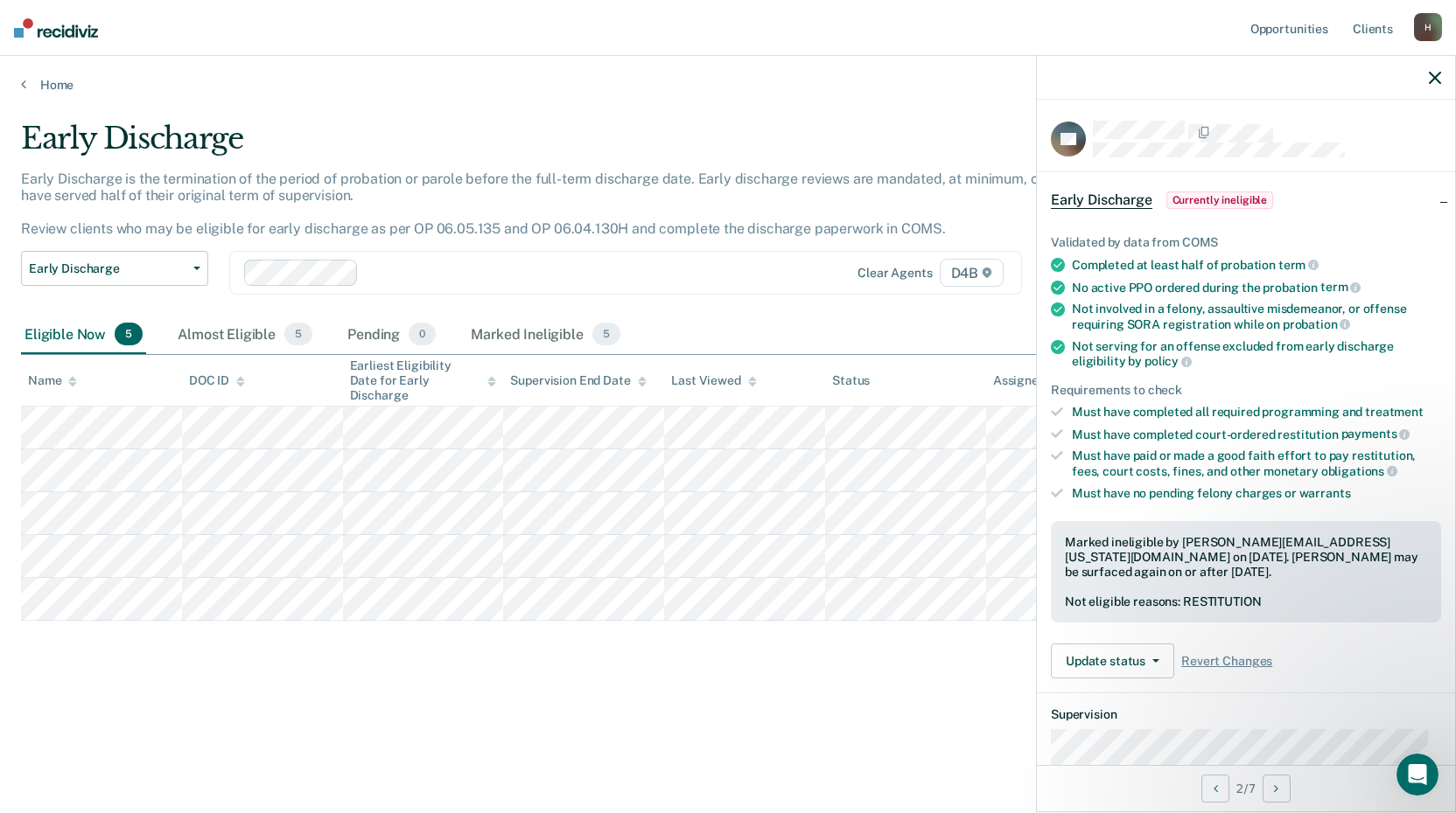
click at [1431, 75] on icon "button" at bounding box center [1434, 78] width 13 height 13
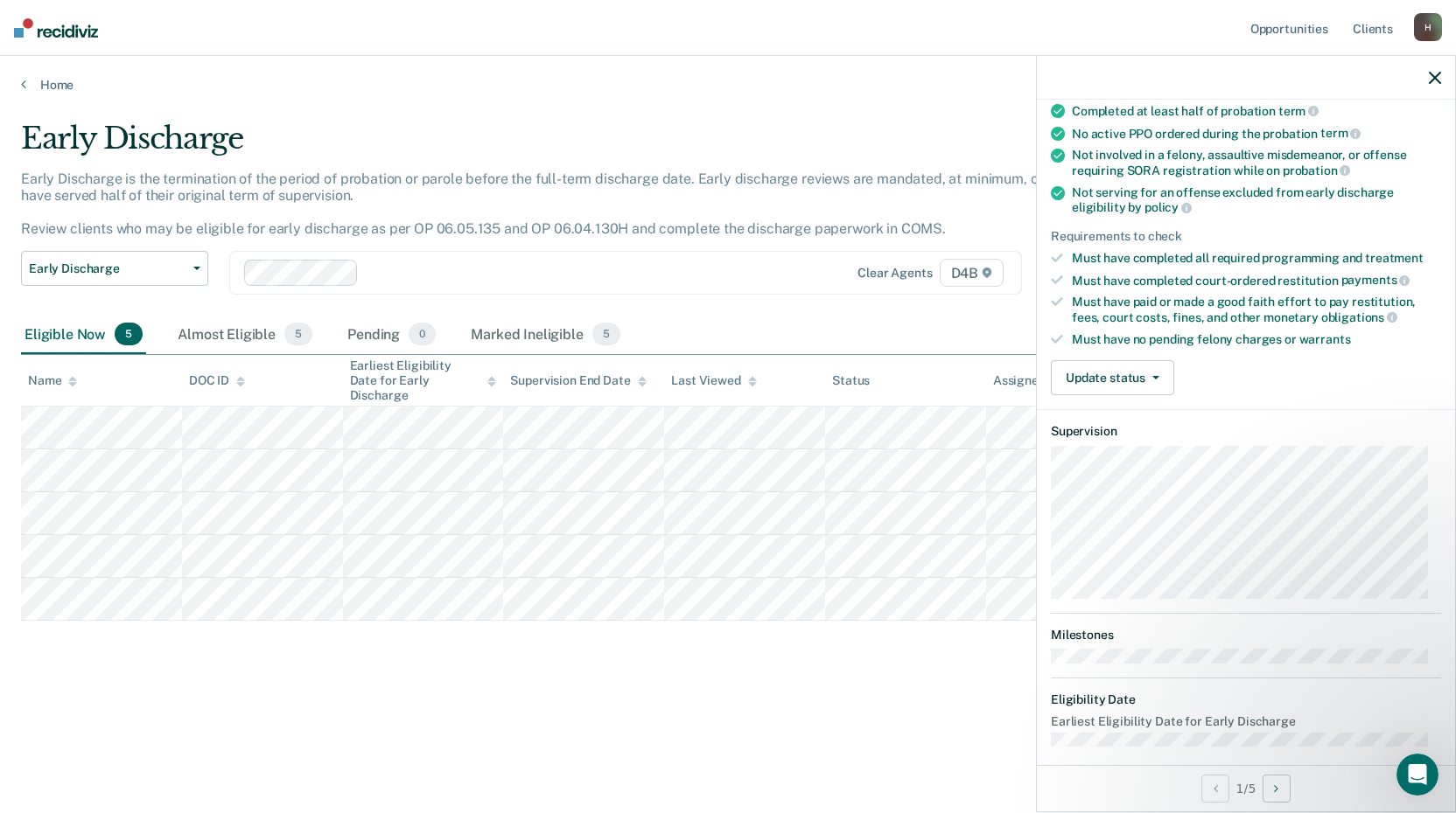
scroll to position [169, 0]
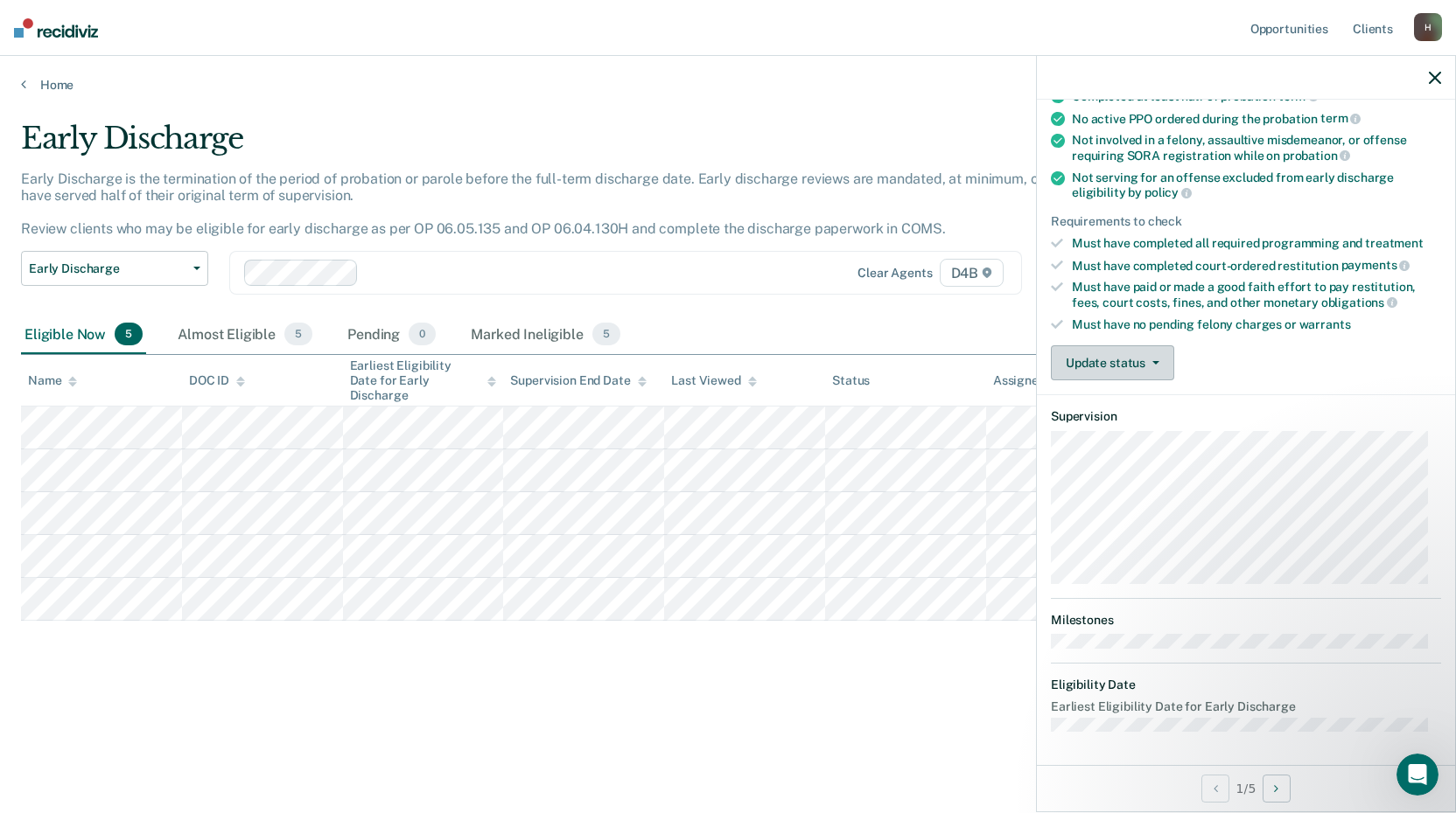
click at [1103, 360] on button "Update status" at bounding box center [1113, 362] width 124 height 35
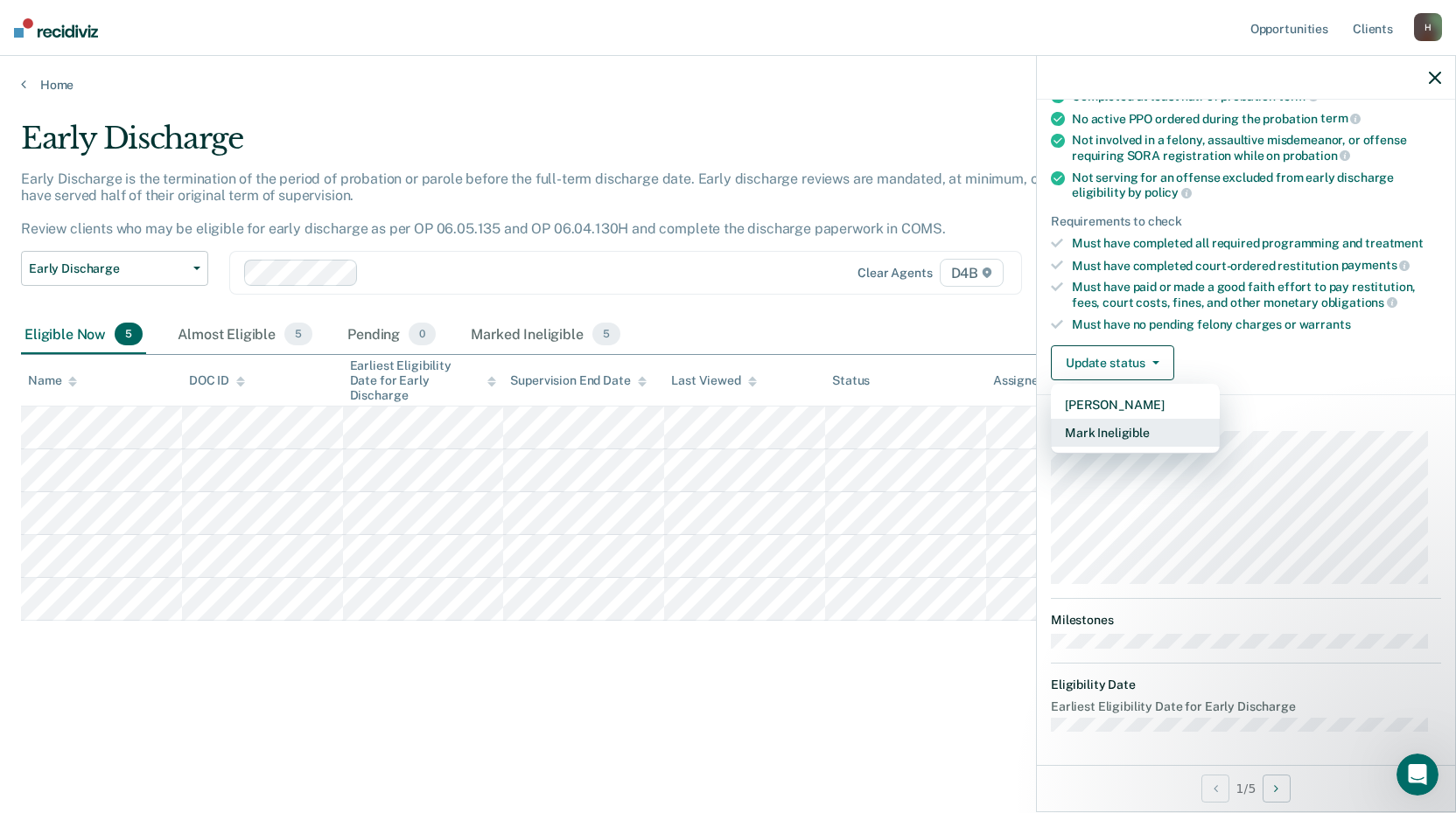
click at [1117, 432] on button "Mark Ineligible" at bounding box center [1135, 432] width 169 height 28
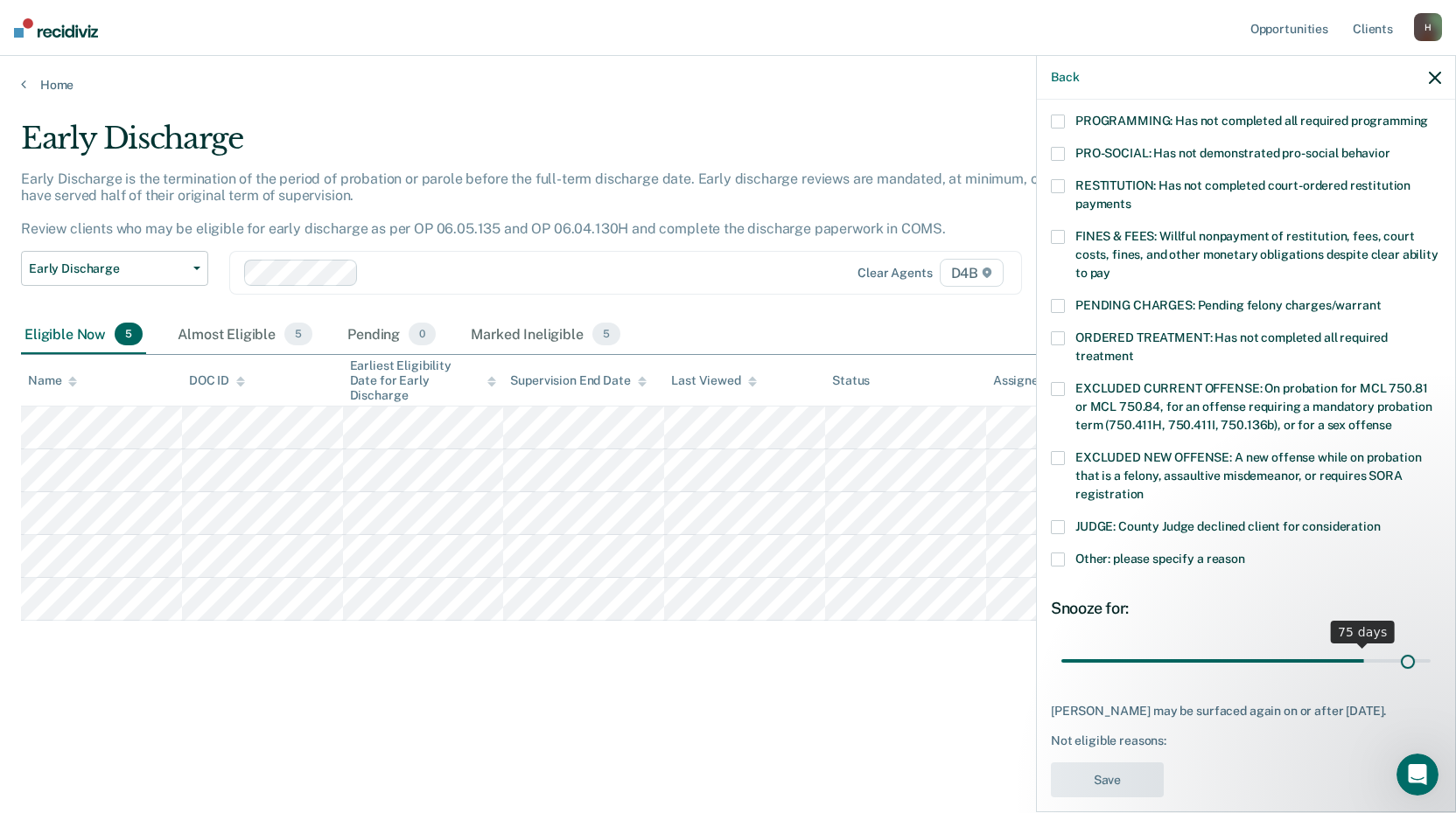
scroll to position [406, 0]
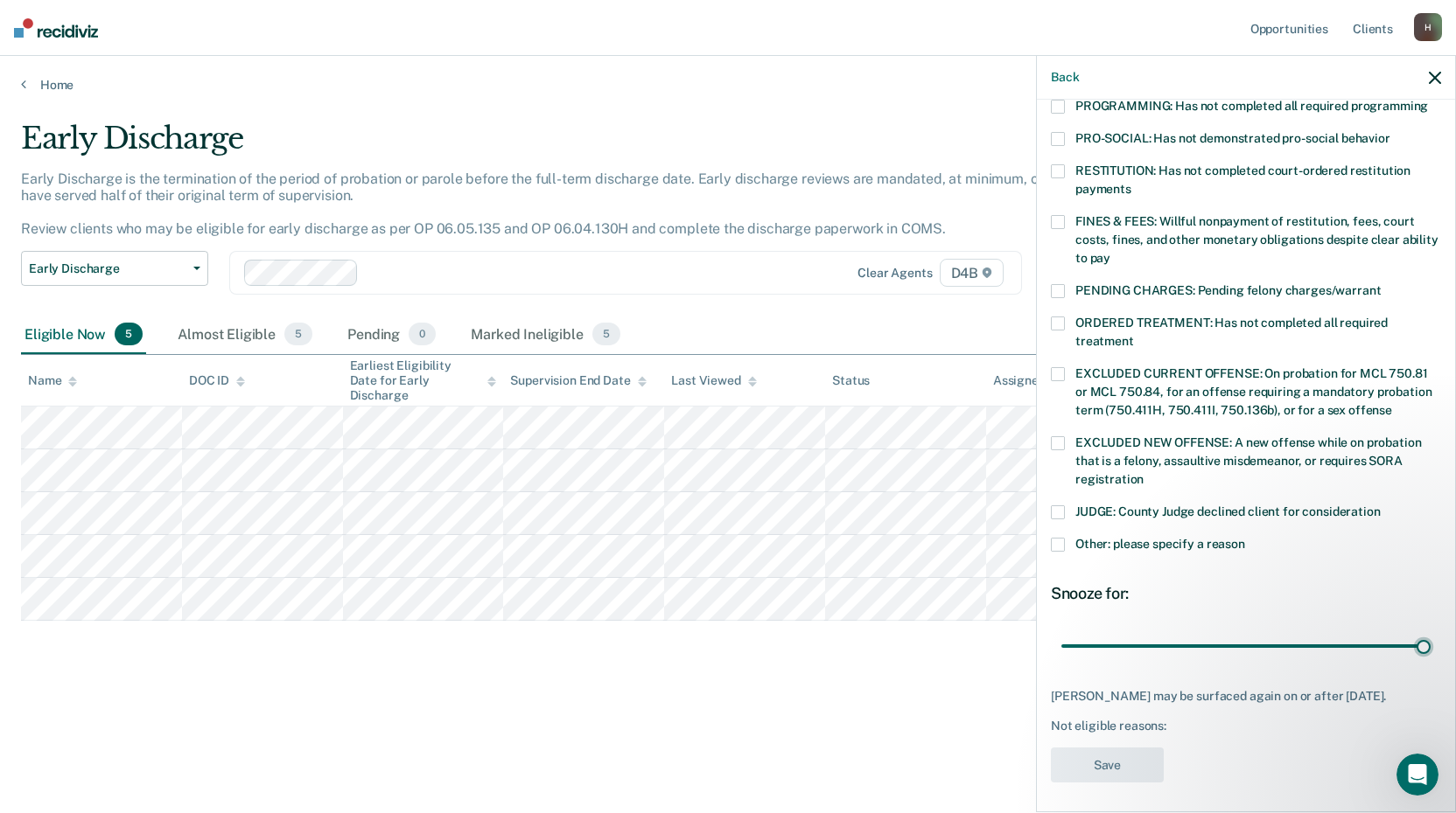
drag, startPoint x: 1177, startPoint y: 625, endPoint x: 1441, endPoint y: 658, distance: 266.1
type input "90"
click at [1430, 658] on input "range" at bounding box center [1246, 645] width 369 height 30
click at [1059, 538] on span at bounding box center [1058, 545] width 14 height 14
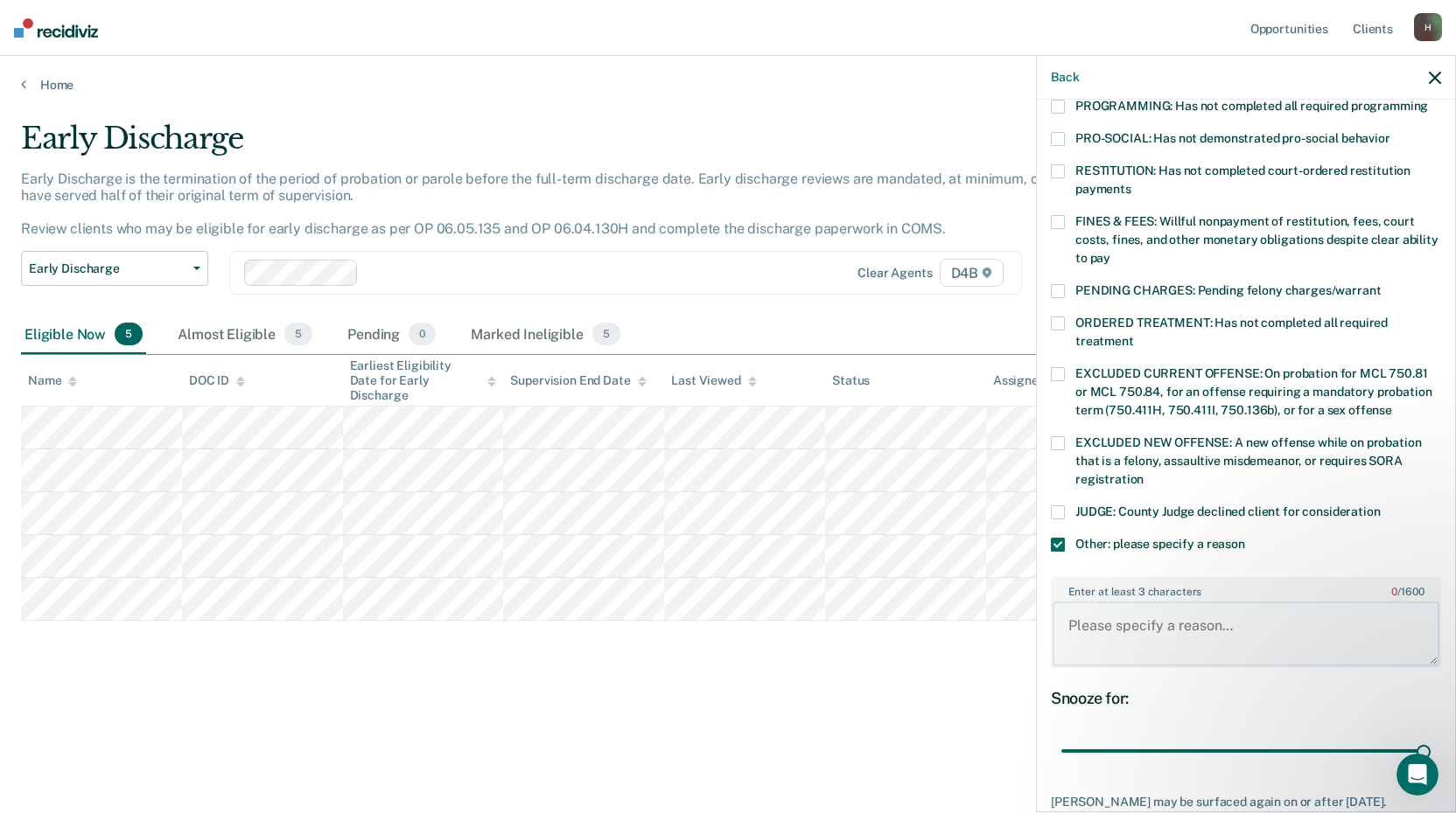
click at [1100, 601] on textarea "Enter at least 3 characters 0 / 1600" at bounding box center [1245, 634] width 386 height 65
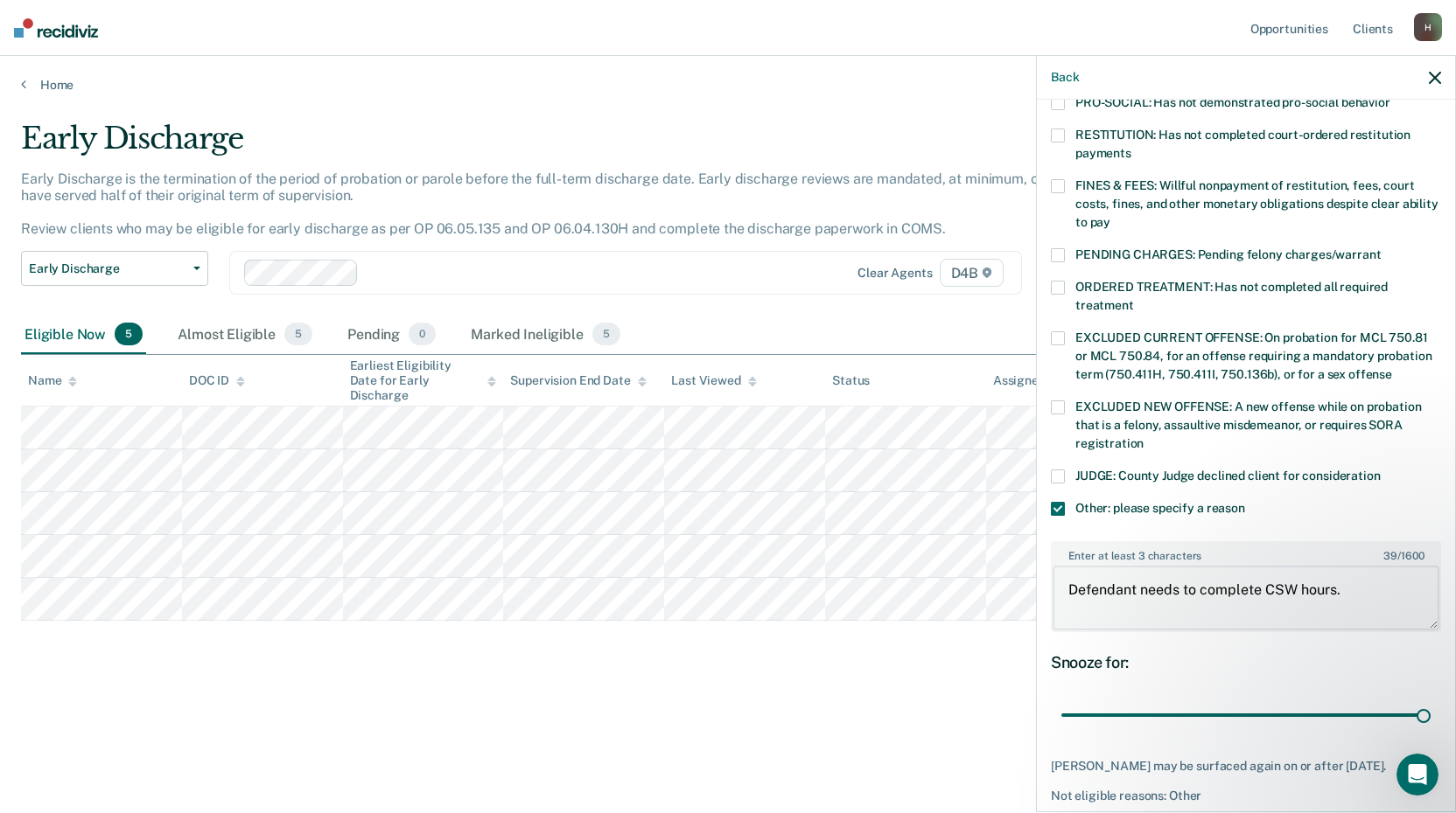
scroll to position [512, 0]
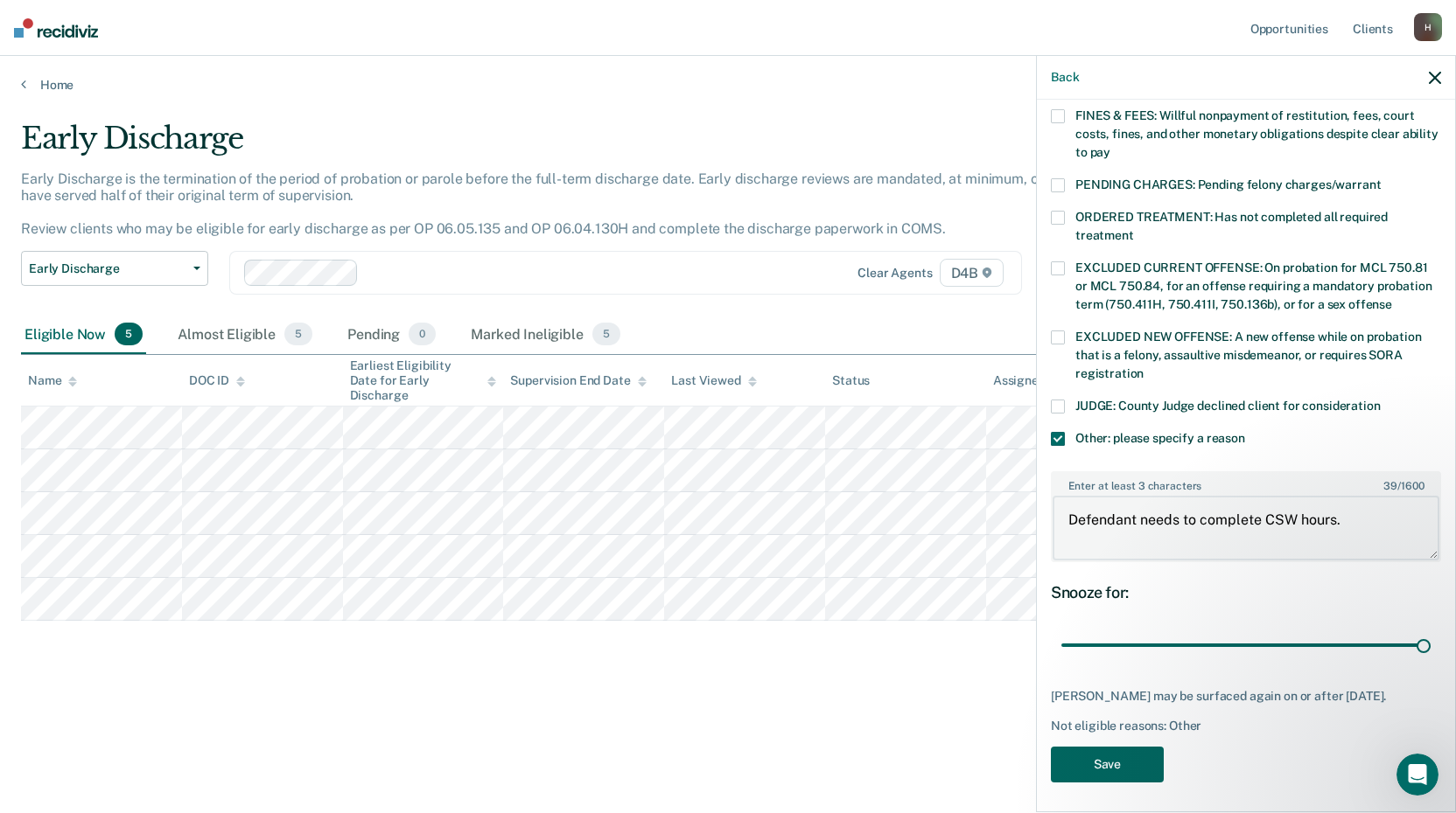
type textarea "Defendant needs to complete CSW hours."
click at [1112, 762] on button "Save" at bounding box center [1107, 765] width 113 height 36
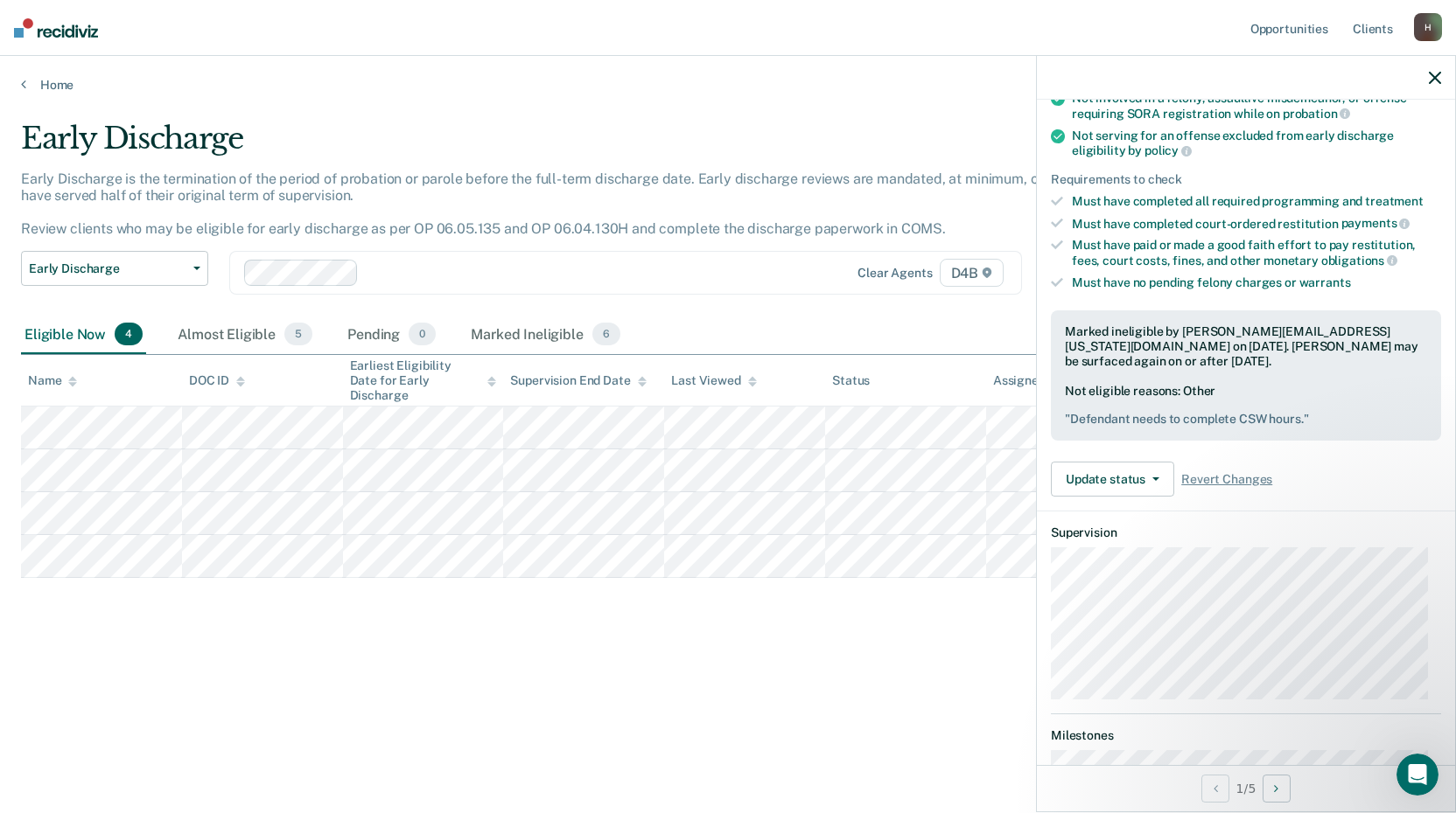
scroll to position [0, 0]
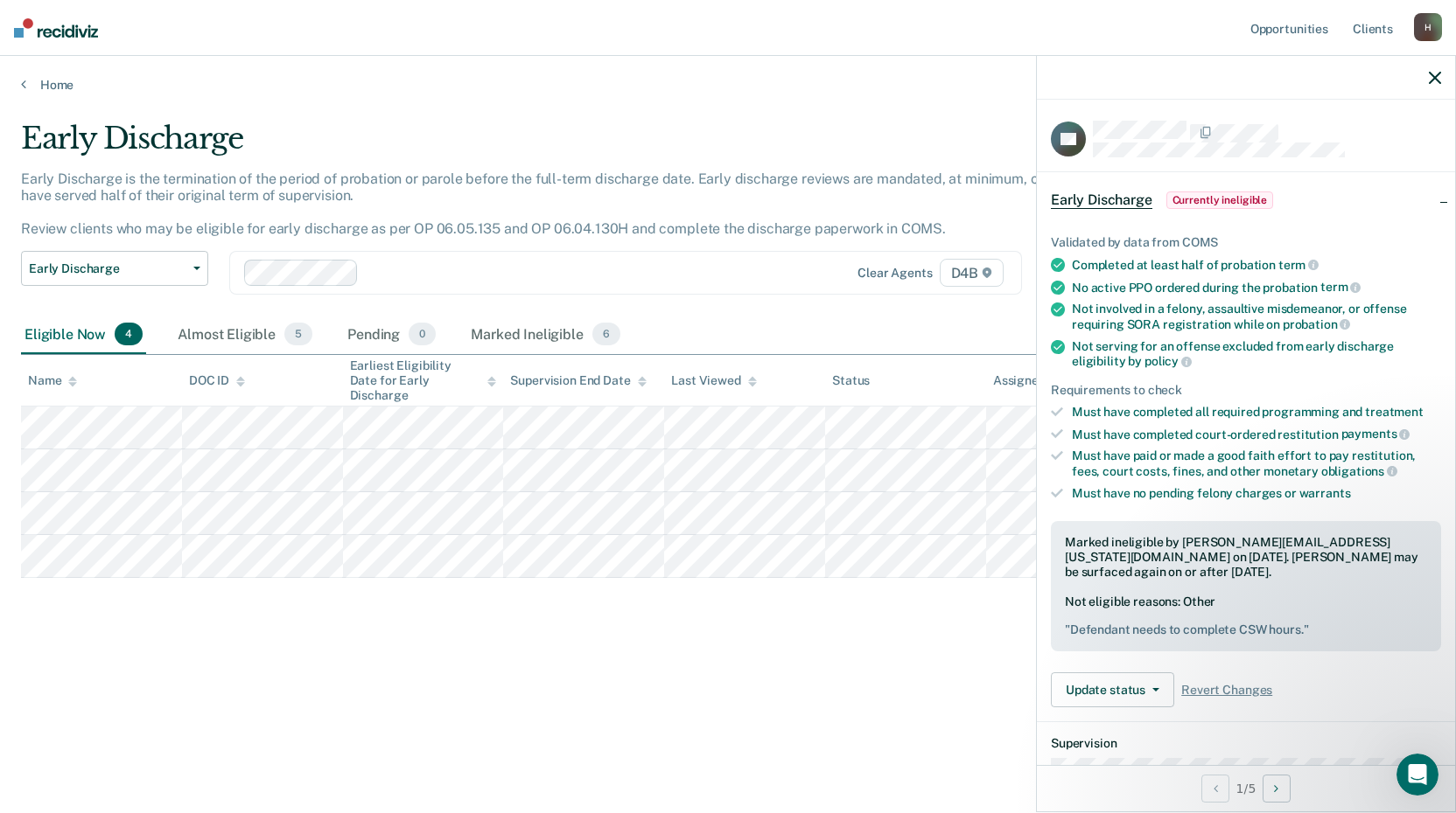
click at [1432, 80] on icon "button" at bounding box center [1434, 78] width 13 height 13
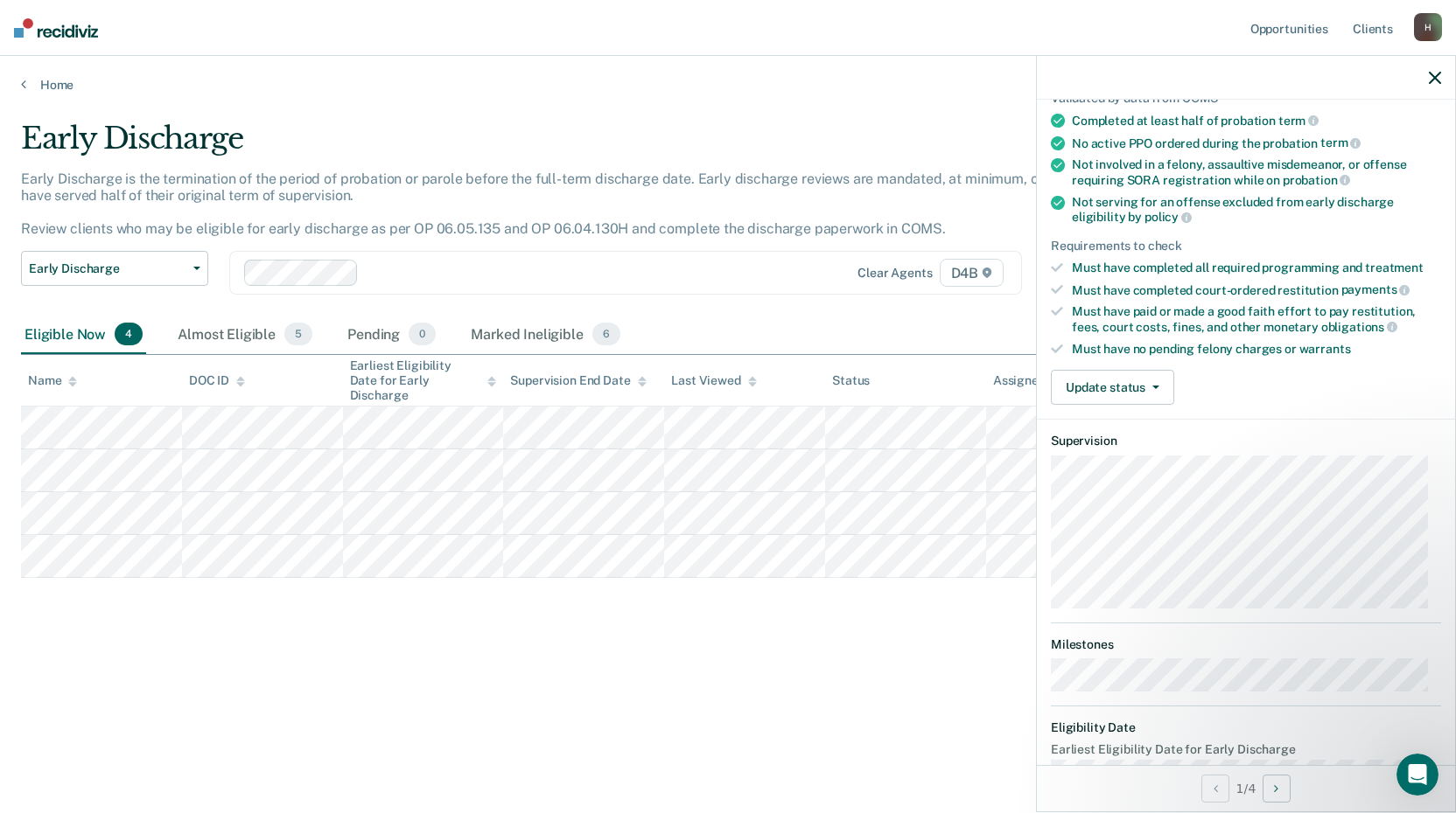
scroll to position [175, 0]
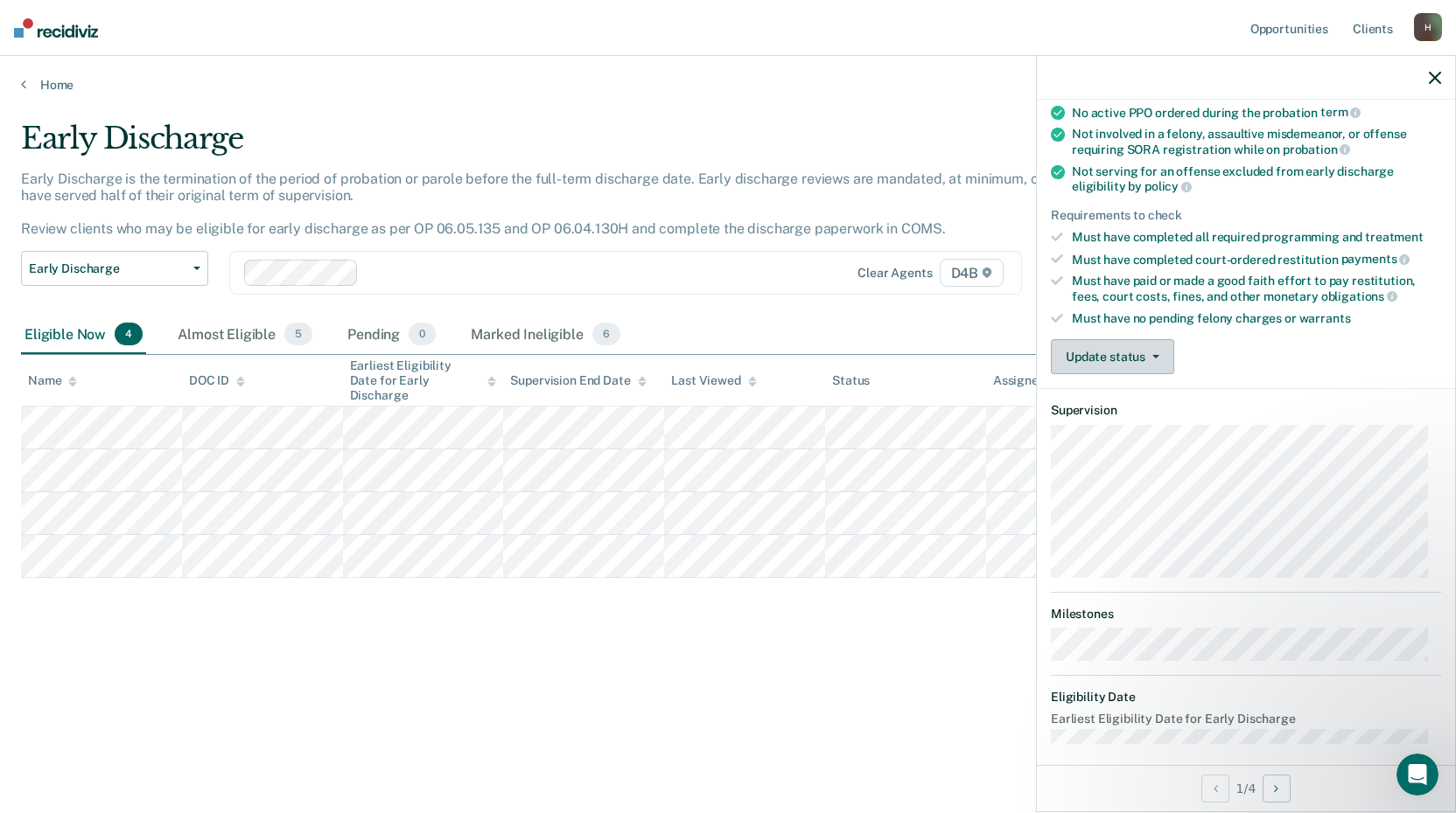
click at [1114, 359] on button "Update status" at bounding box center [1113, 357] width 124 height 35
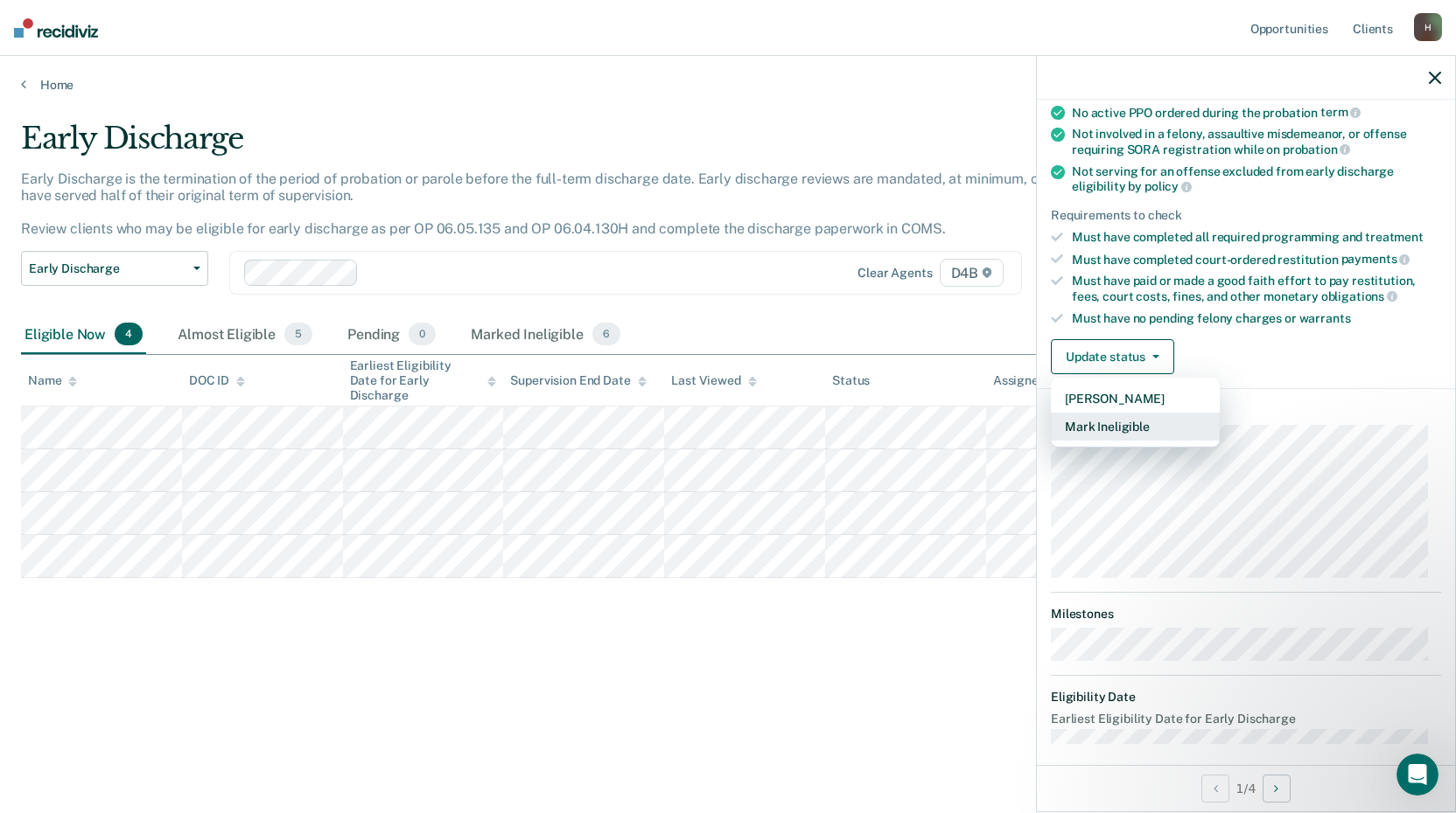
click at [1123, 432] on button "Mark Ineligible" at bounding box center [1135, 427] width 169 height 28
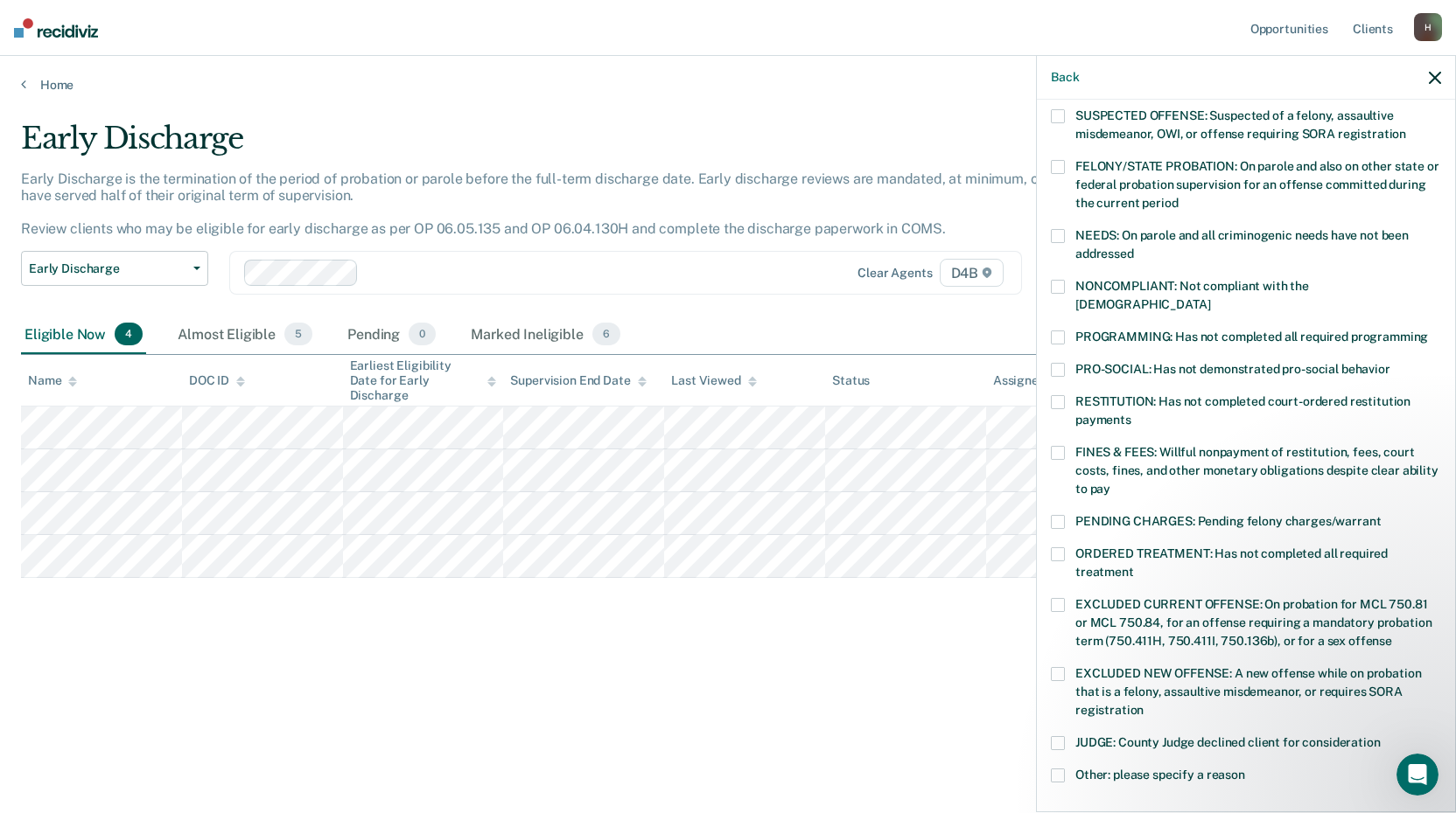
click at [1058, 395] on span at bounding box center [1058, 402] width 14 height 14
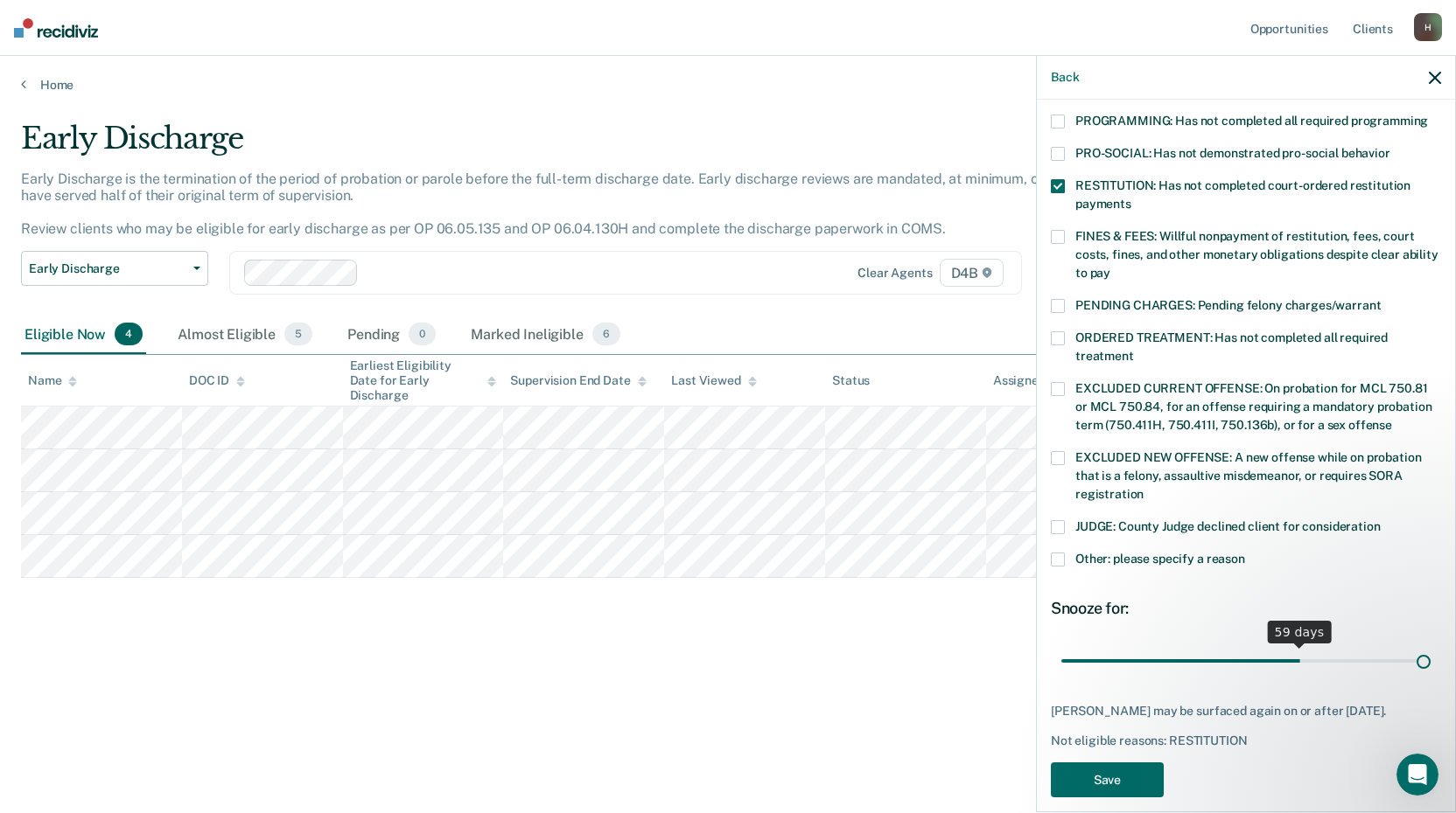
scroll to position [406, 0]
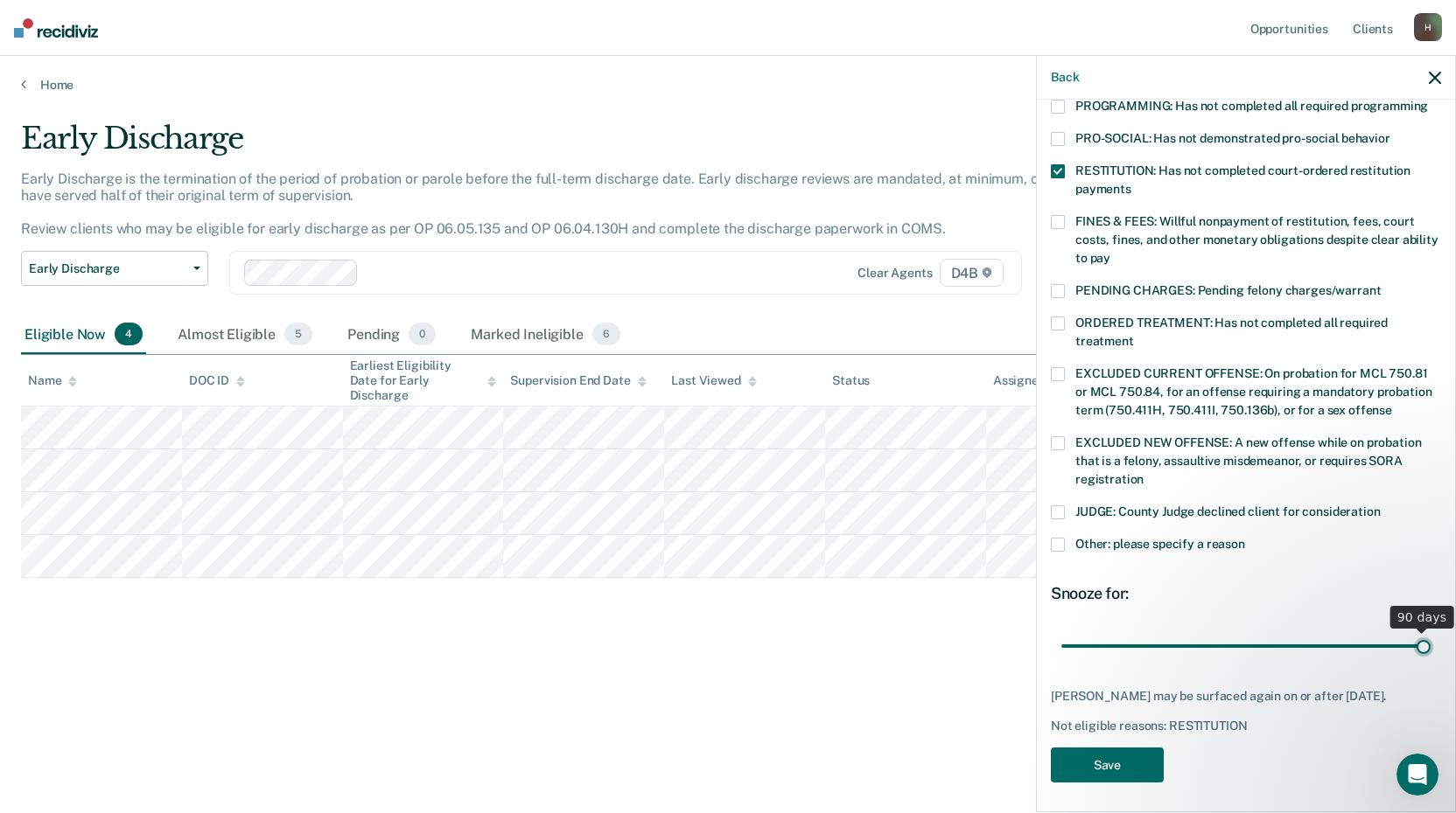
drag, startPoint x: 1179, startPoint y: 627, endPoint x: 1452, endPoint y: 644, distance: 273.5
type input "90"
click at [1430, 644] on input "range" at bounding box center [1246, 645] width 369 height 30
click at [1122, 757] on button "Save" at bounding box center [1107, 765] width 113 height 36
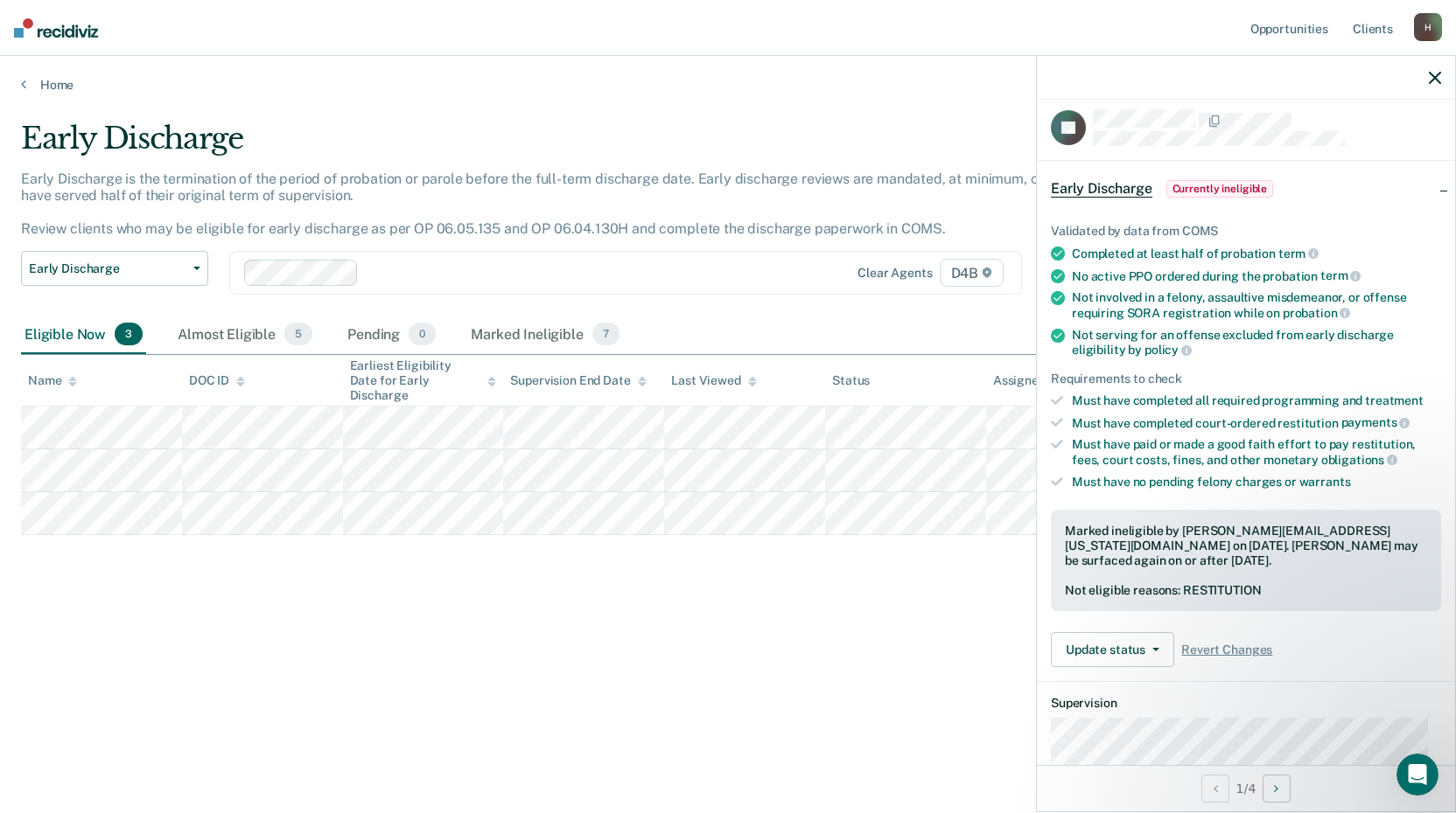
scroll to position [0, 0]
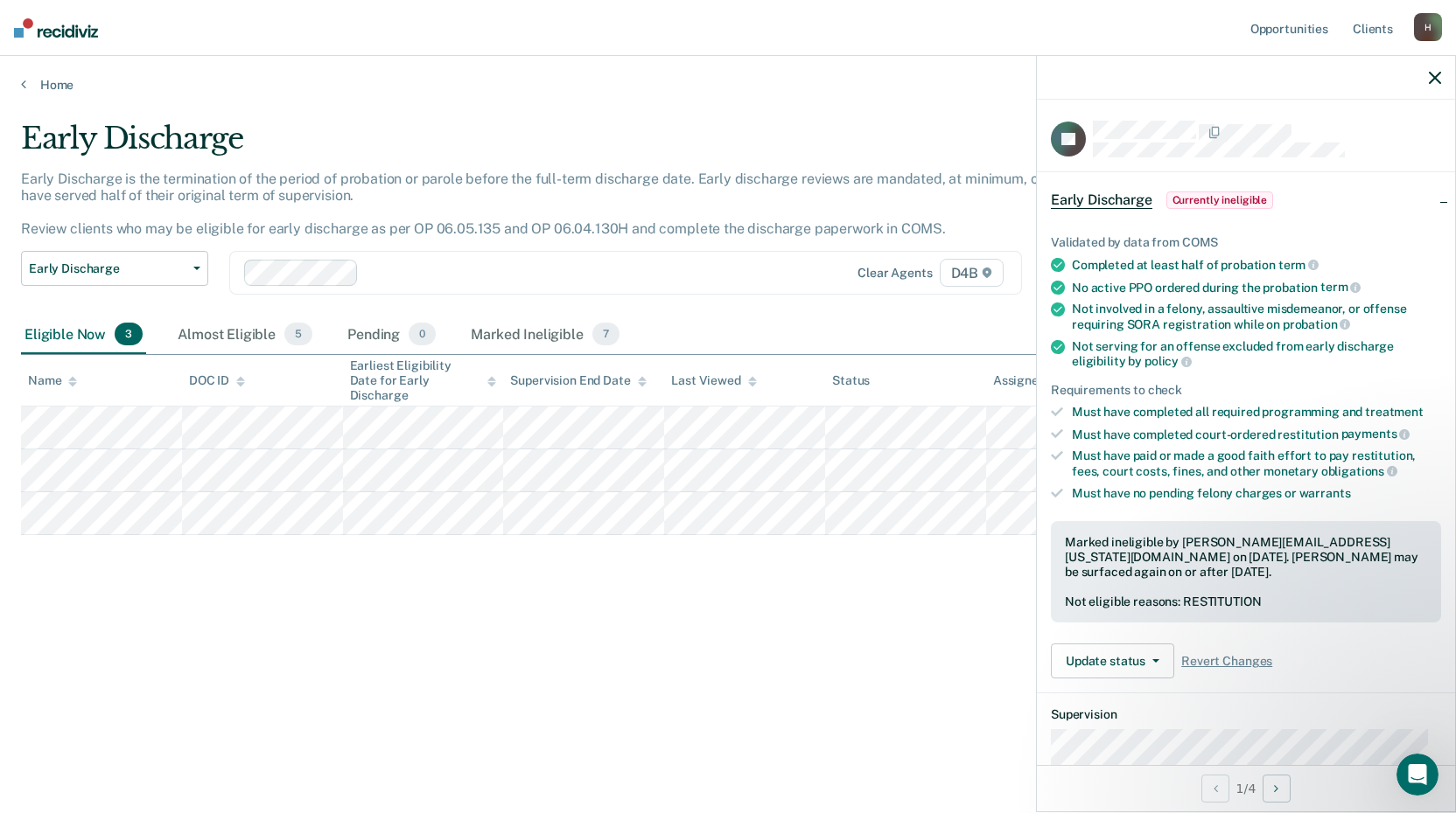
click at [1437, 80] on icon "button" at bounding box center [1434, 78] width 13 height 13
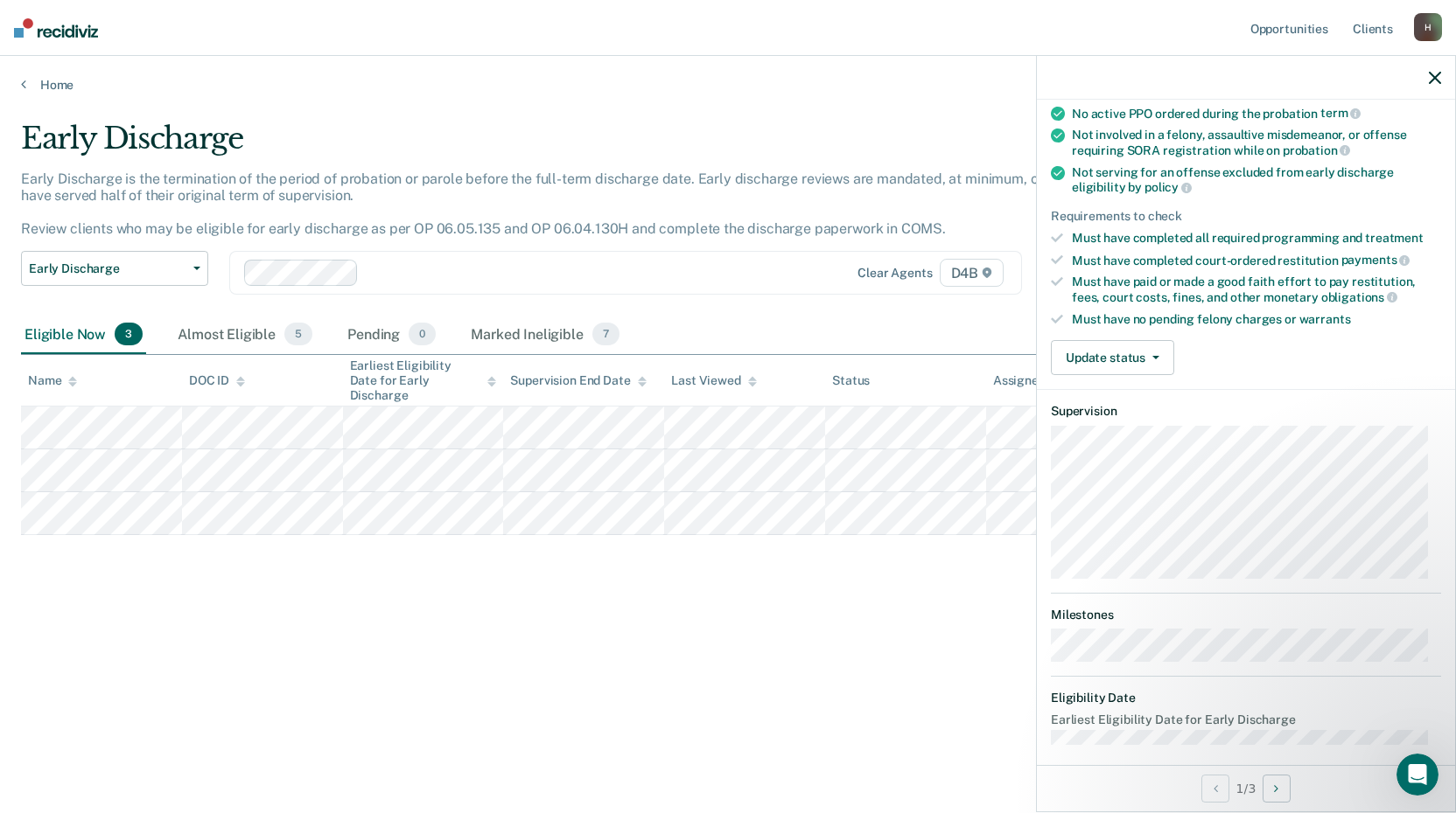
scroll to position [187, 0]
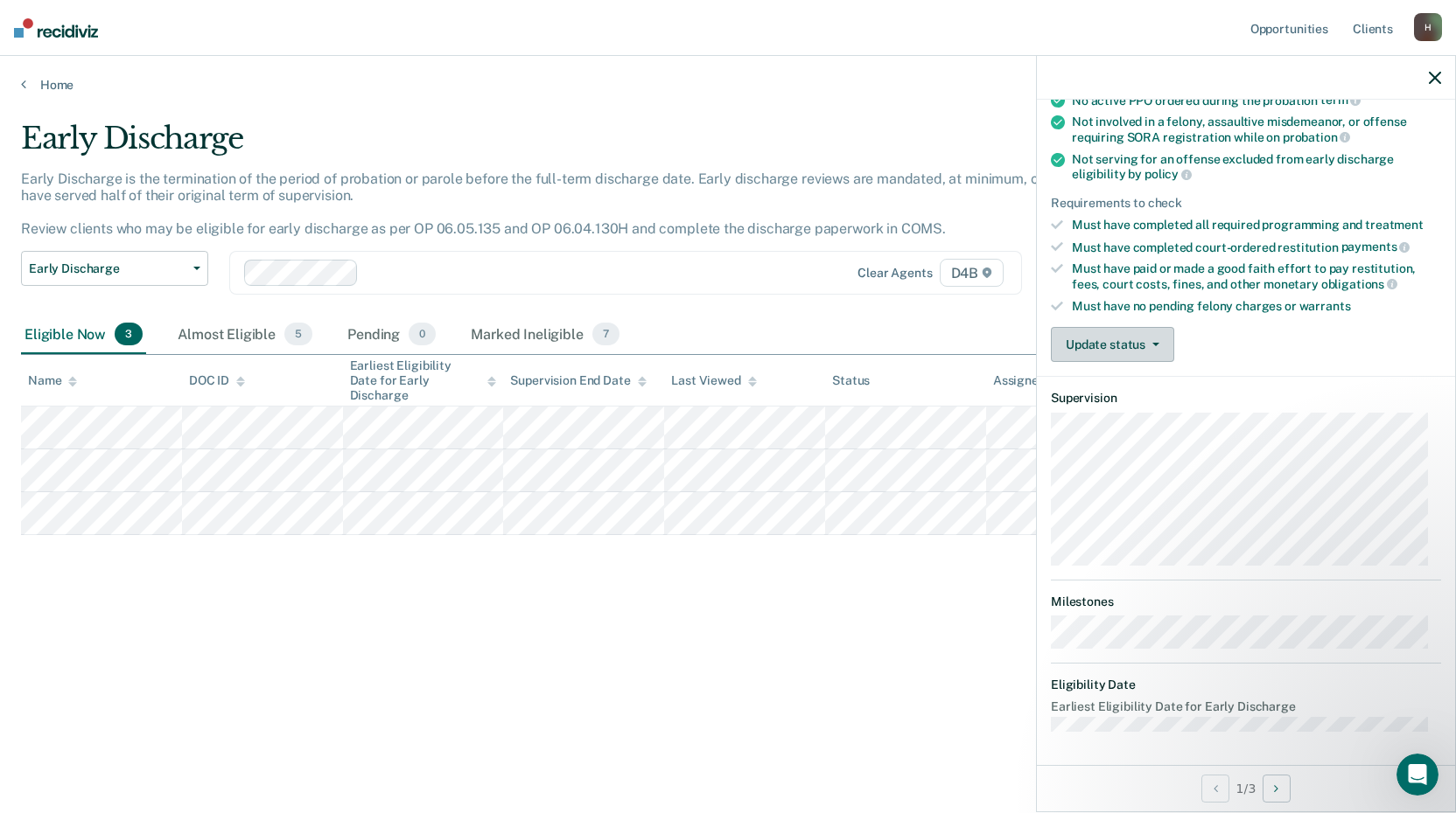
click at [1115, 335] on button "Update status" at bounding box center [1113, 344] width 124 height 35
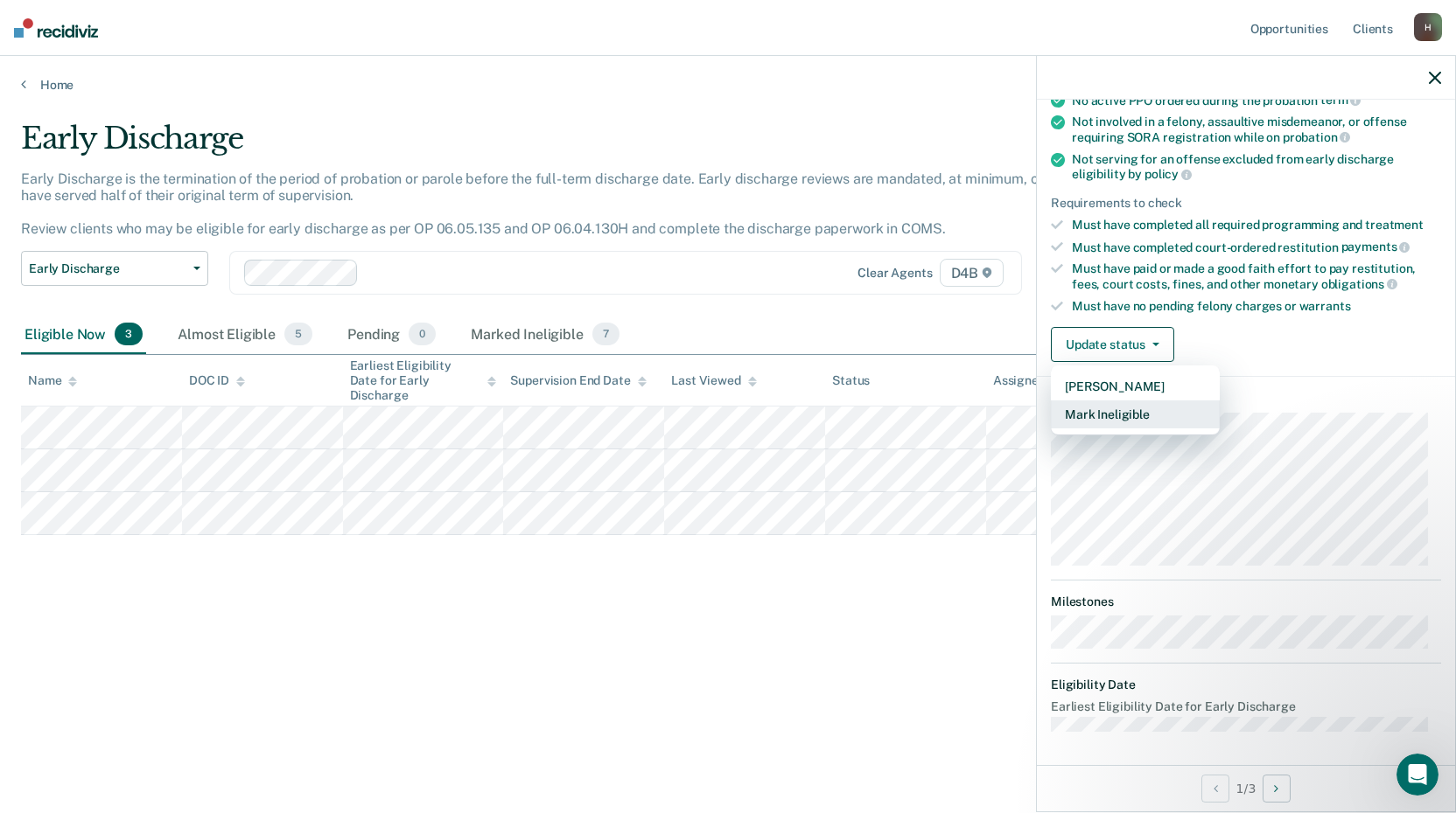
click at [1128, 416] on button "Mark Ineligible" at bounding box center [1135, 414] width 169 height 28
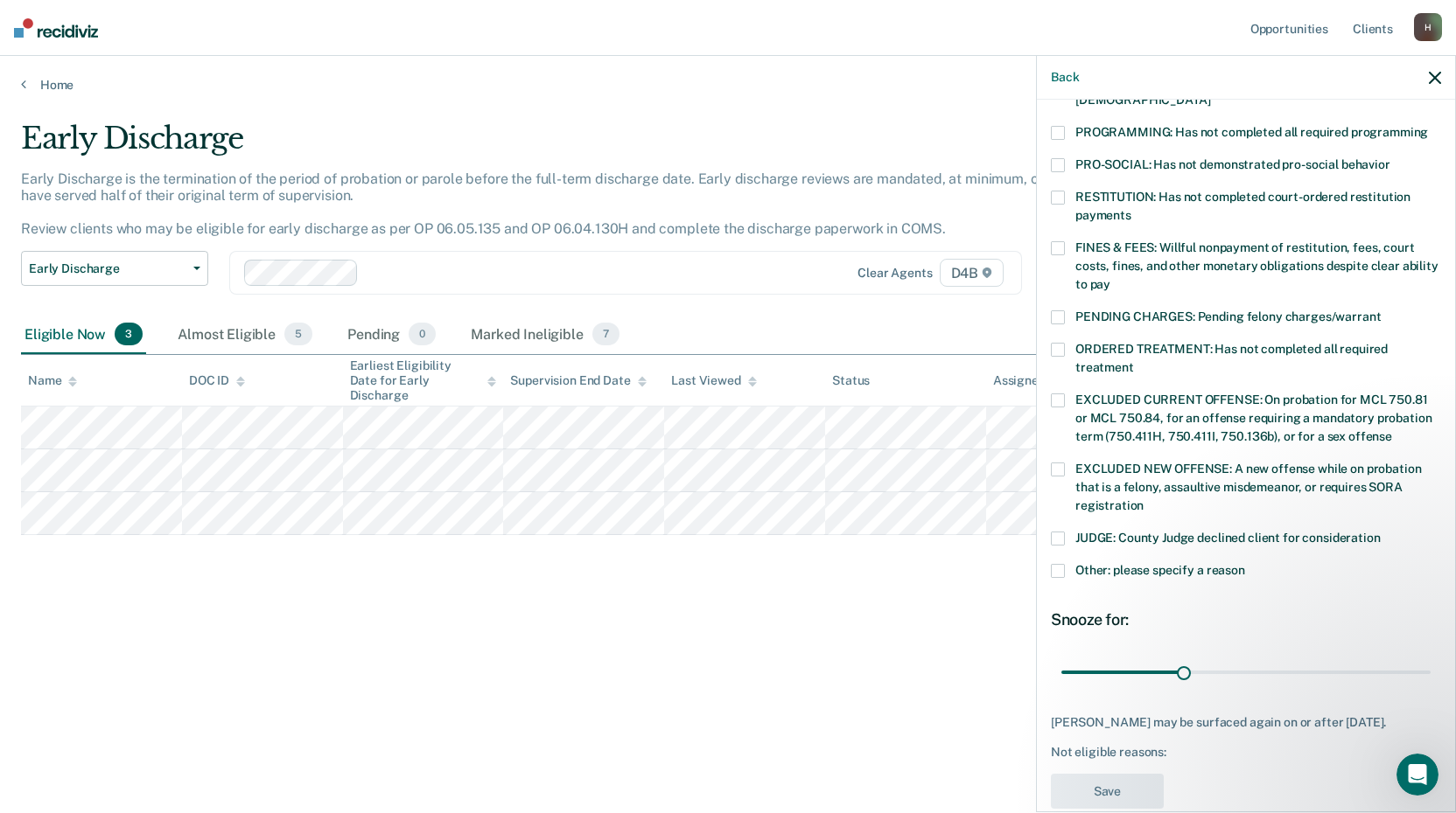
scroll to position [406, 0]
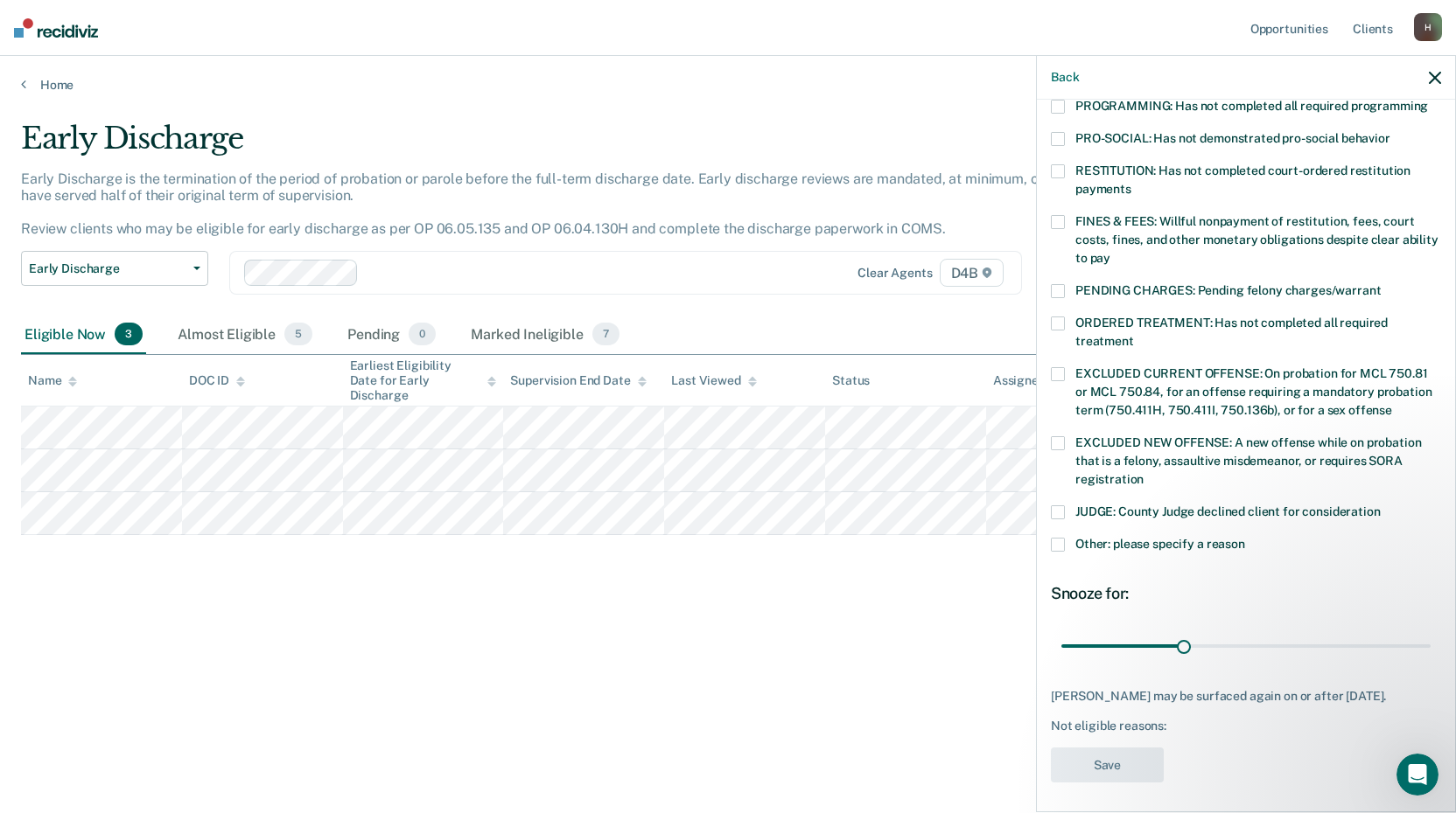
click at [1060, 538] on span at bounding box center [1058, 545] width 14 height 14
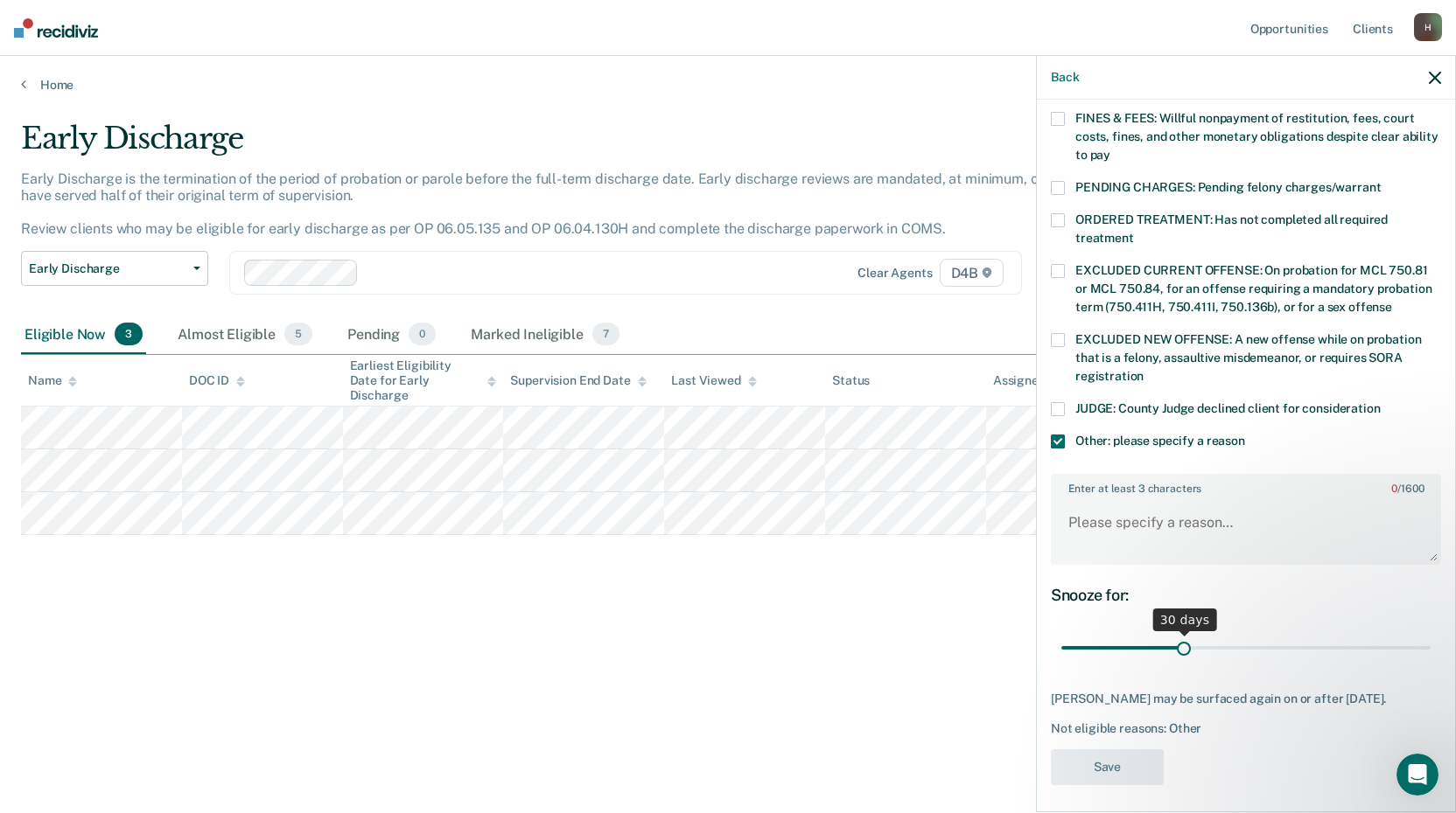
scroll to position [512, 0]
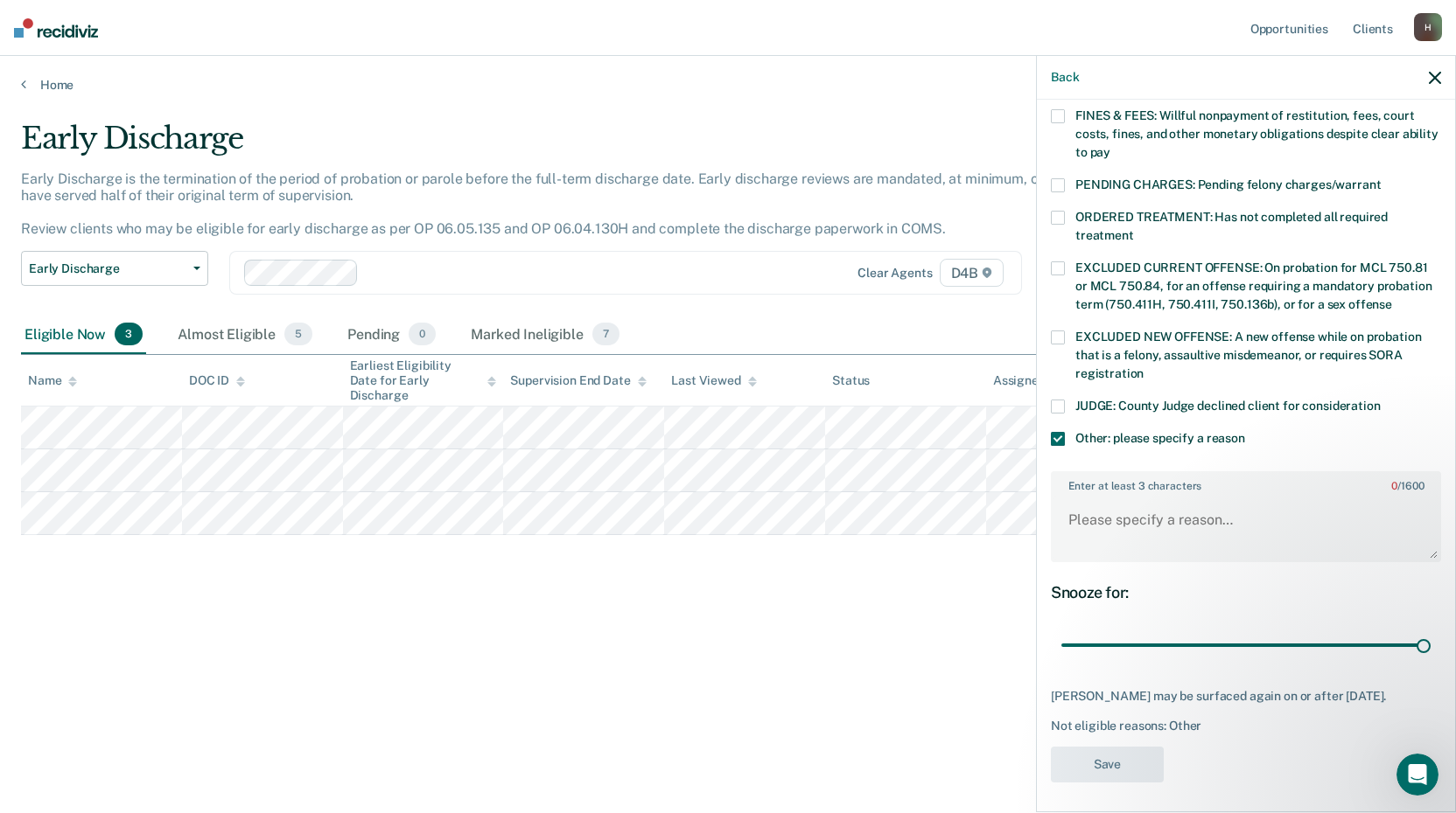
drag, startPoint x: 1178, startPoint y: 628, endPoint x: 1430, endPoint y: 637, distance: 252.2
type input "90"
click at [1430, 637] on input "range" at bounding box center [1246, 645] width 369 height 30
click at [1105, 505] on textarea "Enter at least 3 characters 0 / 1600" at bounding box center [1245, 528] width 386 height 65
type textarea "On probation for case that involves domestic violence."
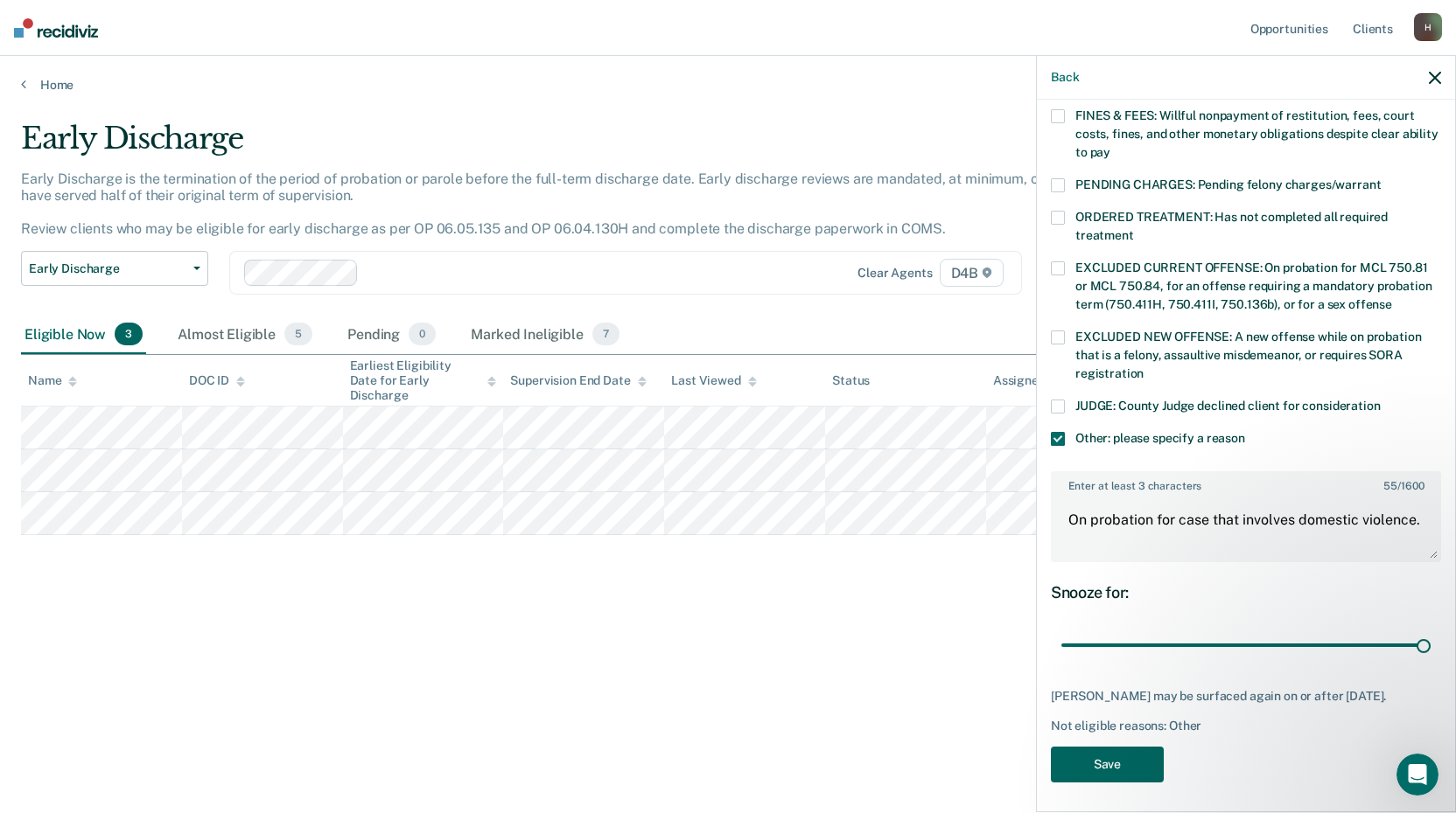
click at [1131, 757] on button "Save" at bounding box center [1107, 765] width 113 height 36
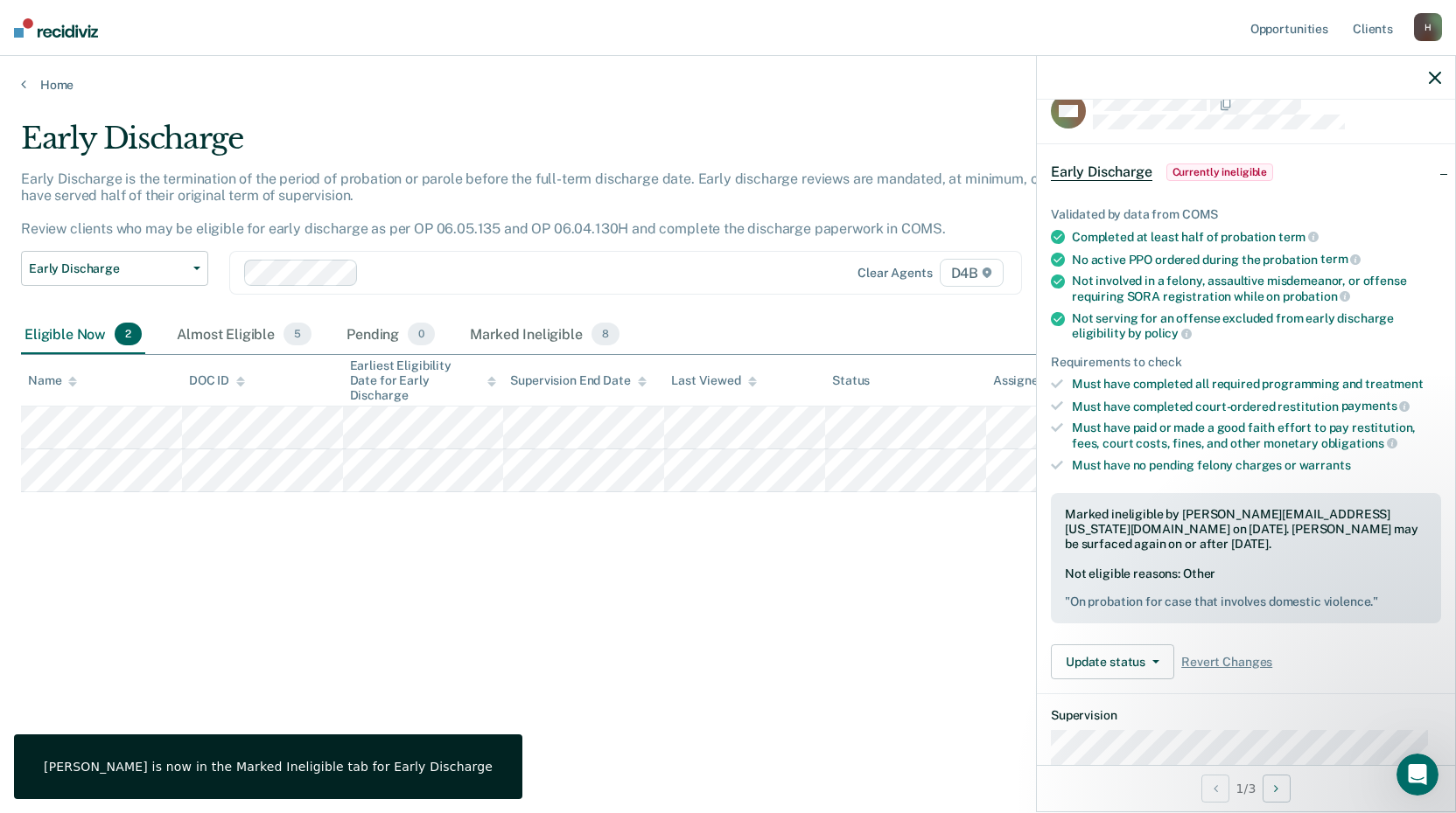
scroll to position [0, 0]
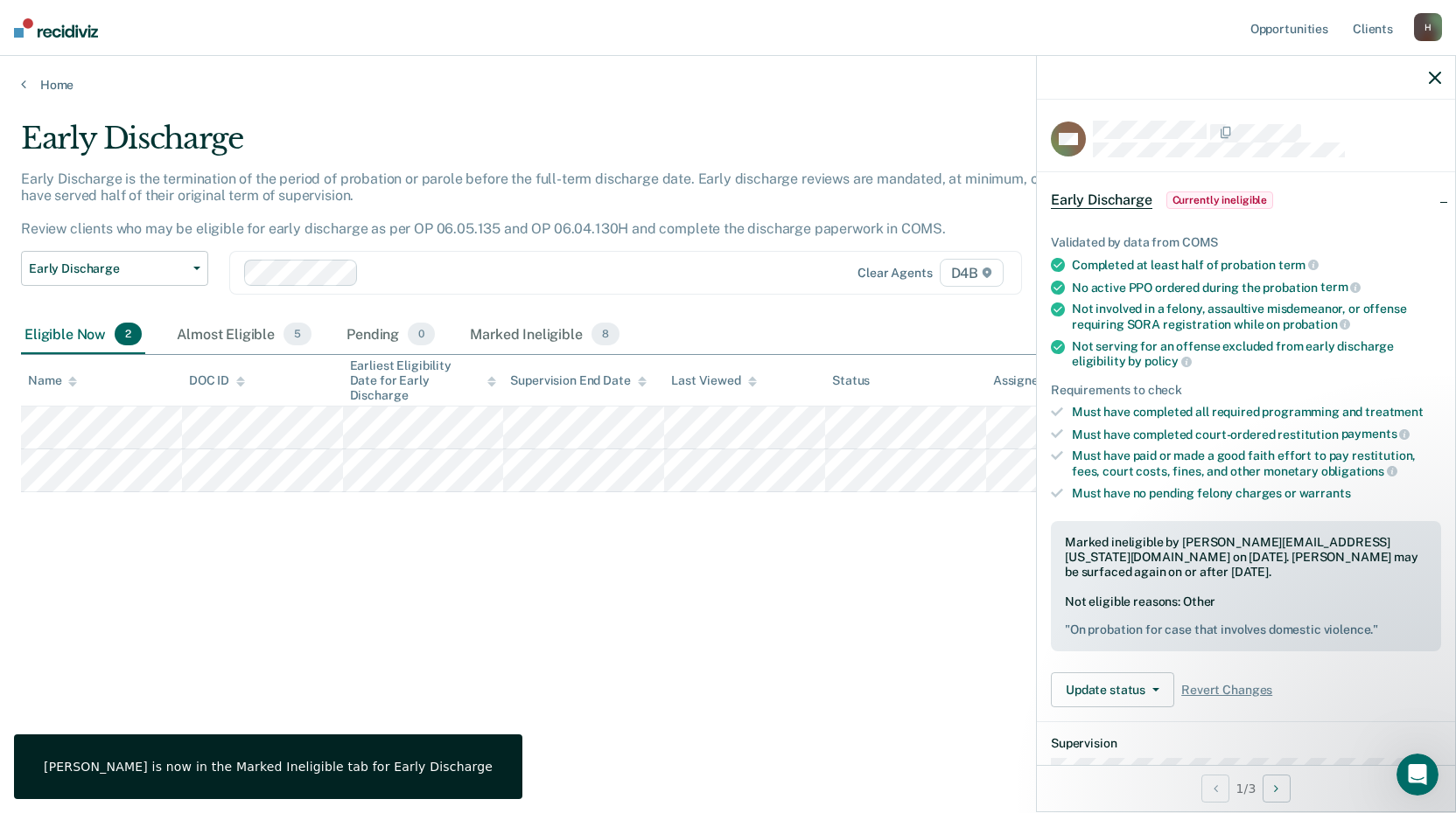
click at [1434, 78] on icon "button" at bounding box center [1434, 78] width 13 height 13
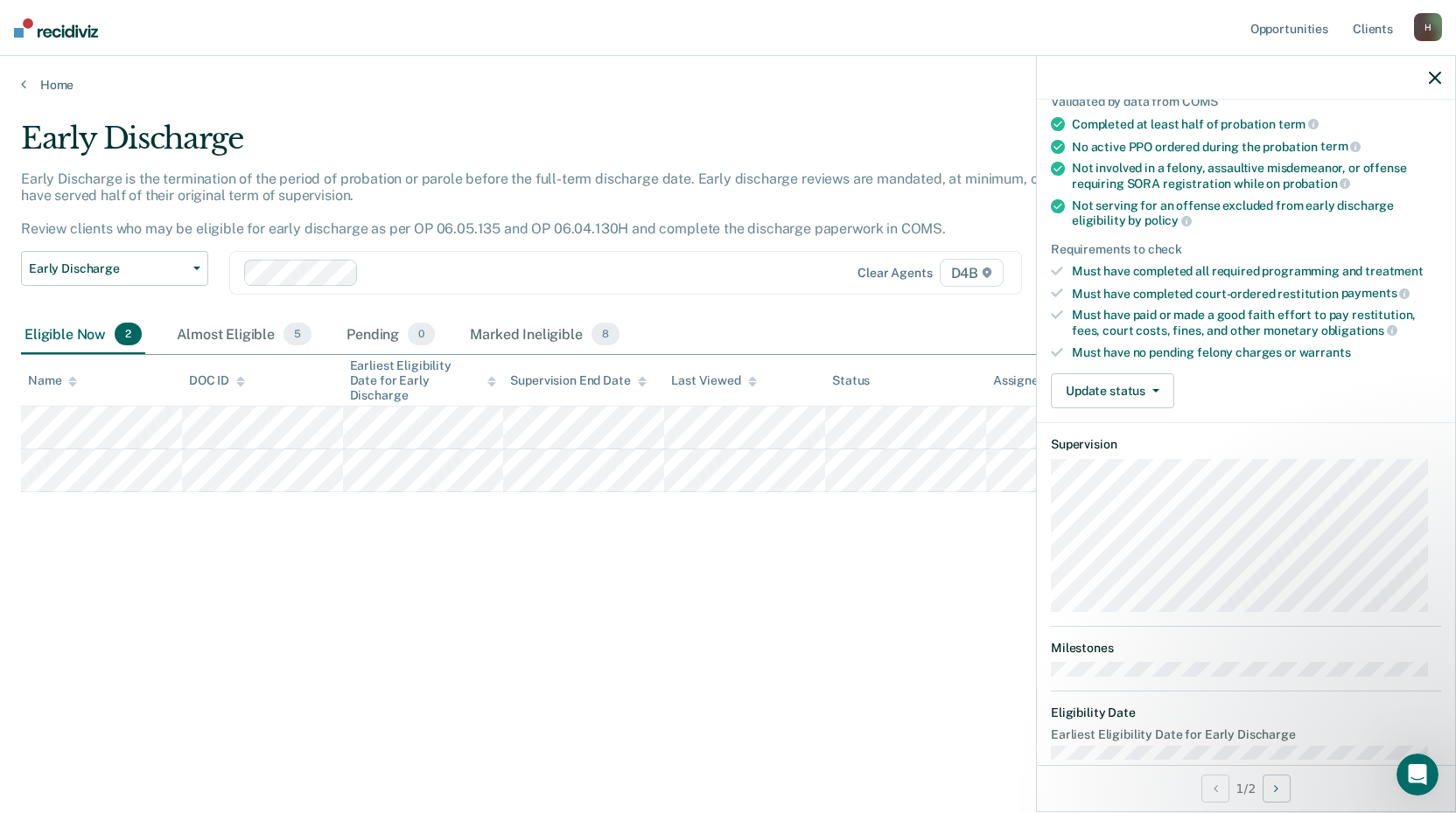
scroll to position [169, 0]
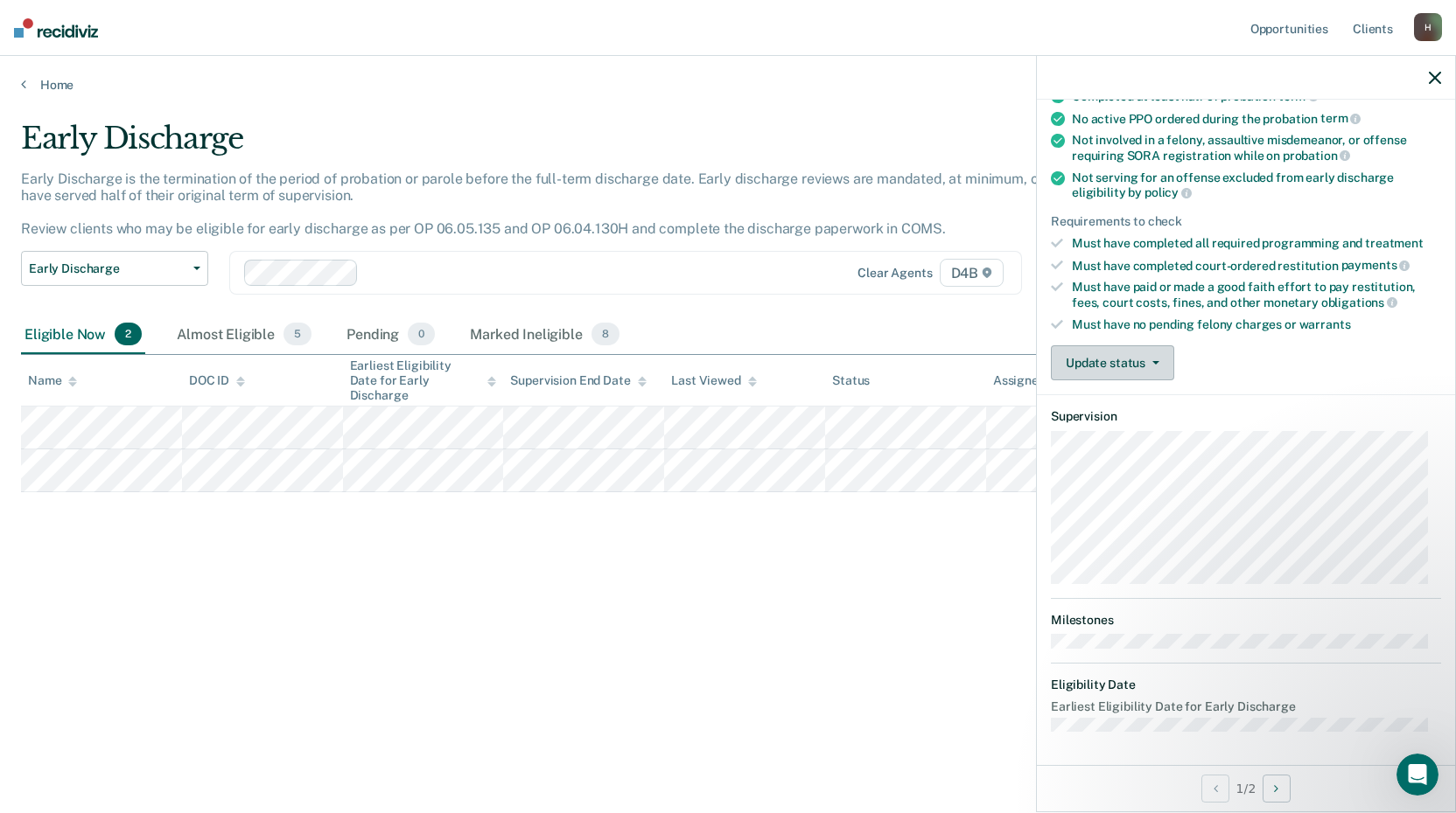
click at [1122, 364] on button "Update status" at bounding box center [1113, 362] width 124 height 35
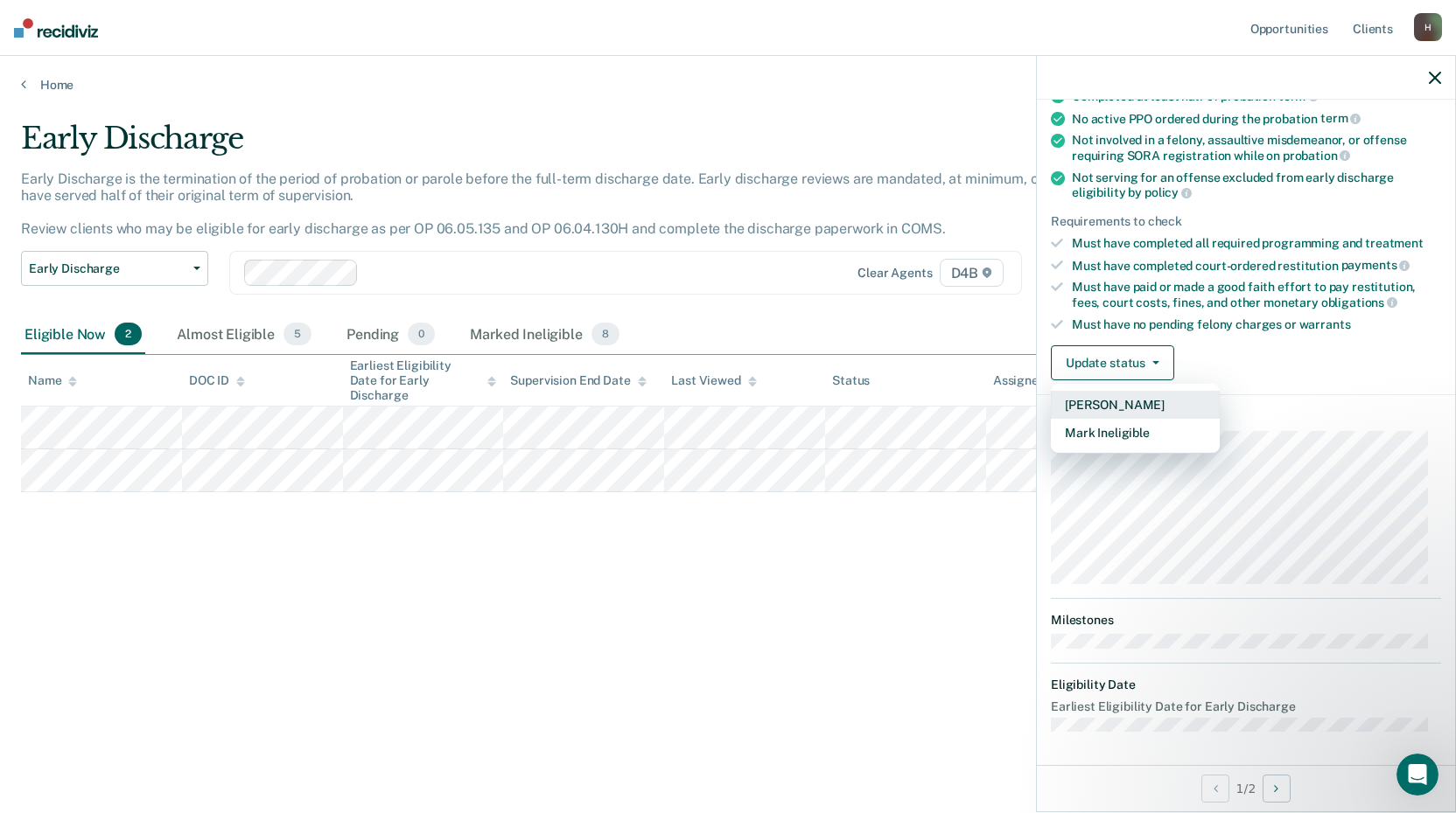
click at [1129, 410] on button "[PERSON_NAME]" at bounding box center [1135, 404] width 169 height 28
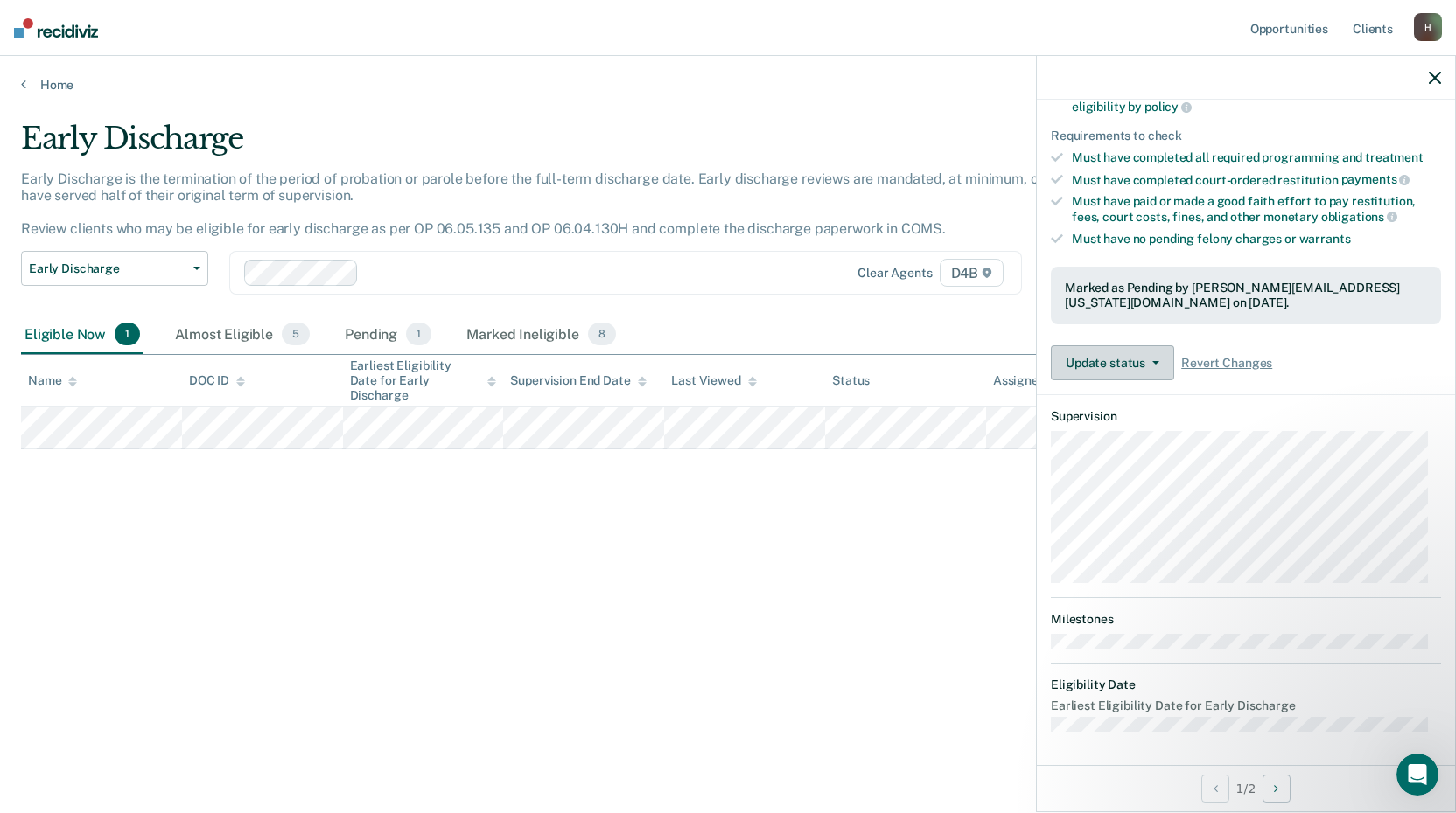
scroll to position [0, 0]
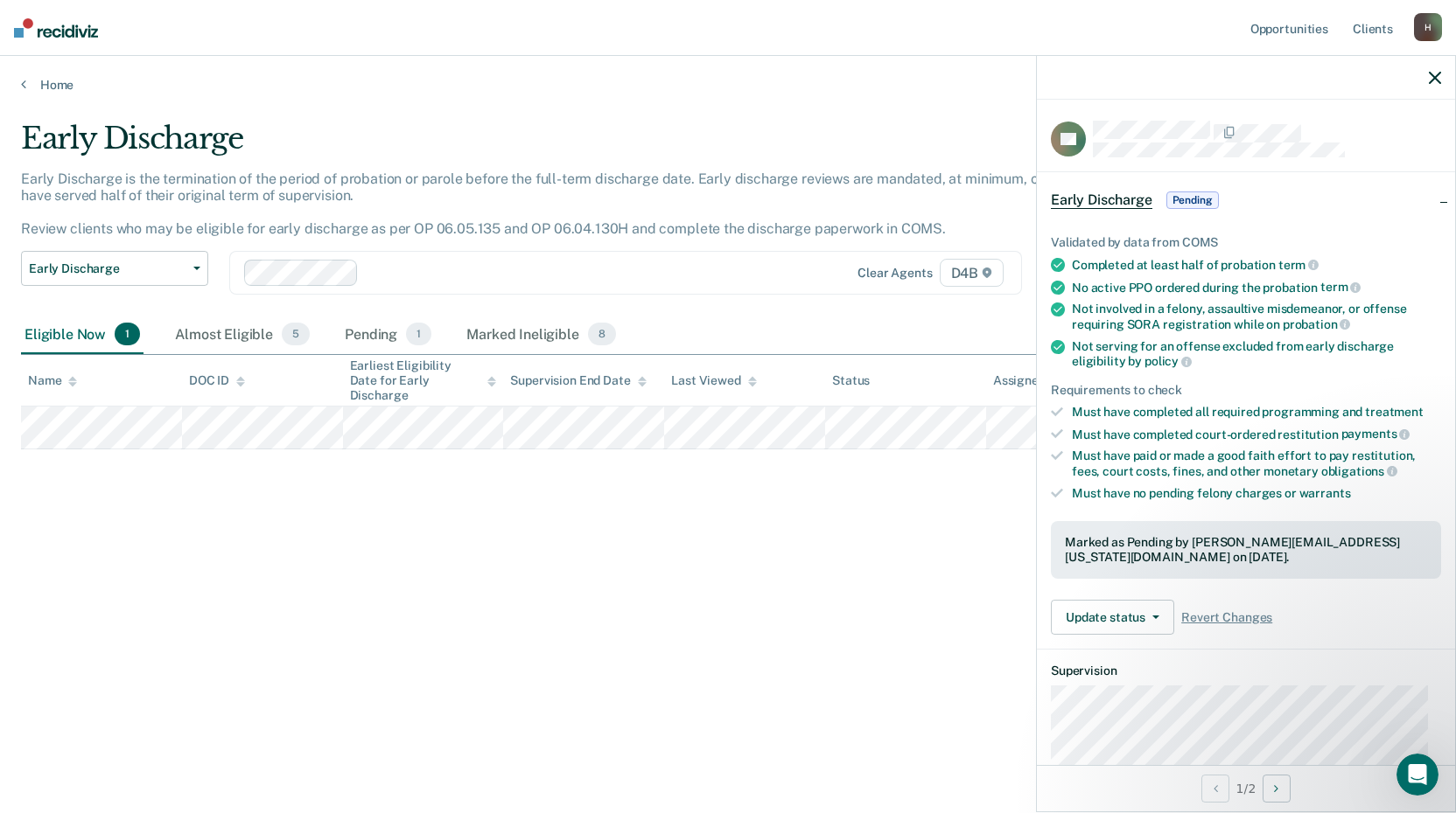
click at [1440, 73] on icon "button" at bounding box center [1434, 78] width 13 height 13
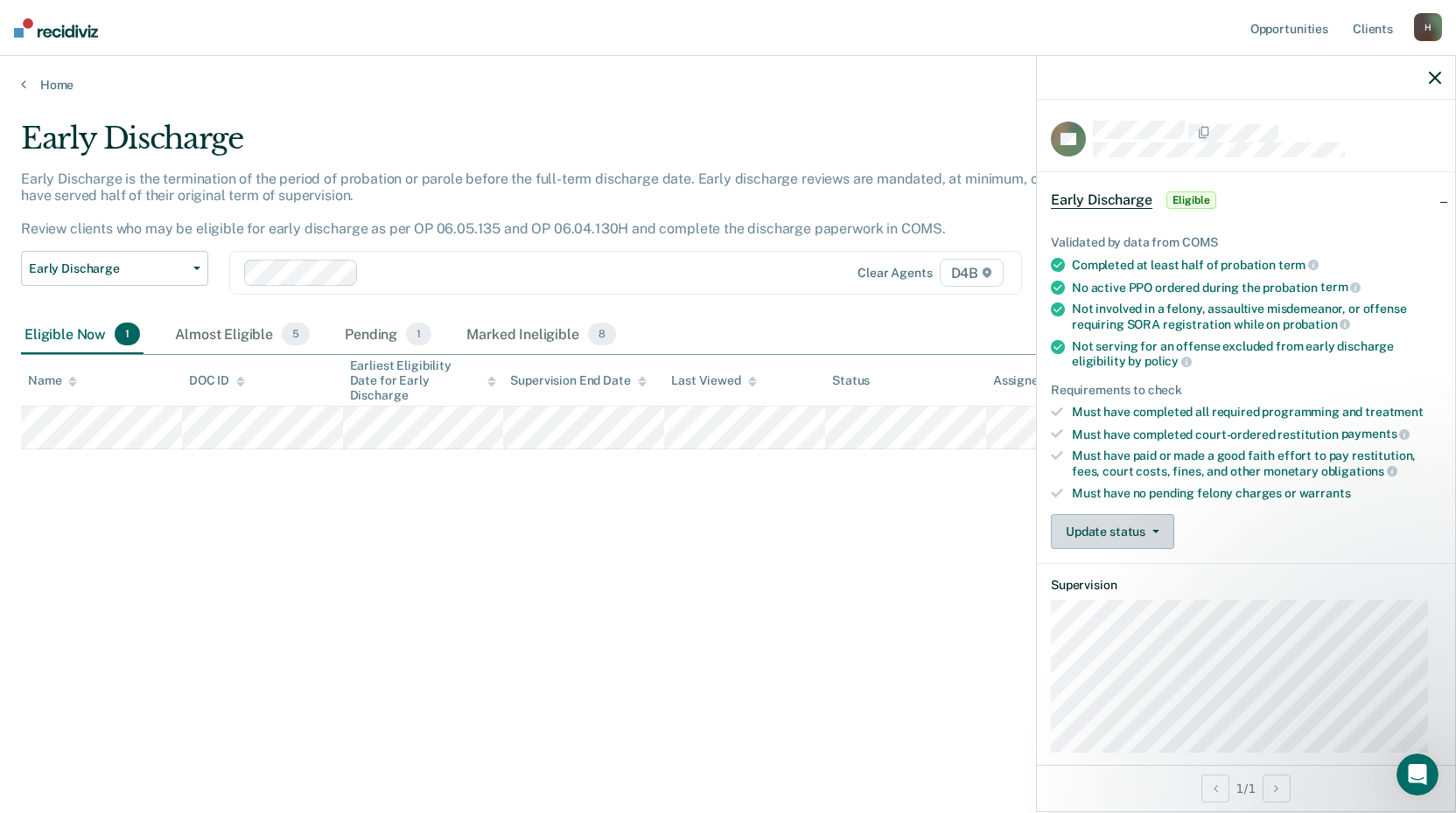
click at [1116, 530] on button "Update status" at bounding box center [1113, 532] width 124 height 35
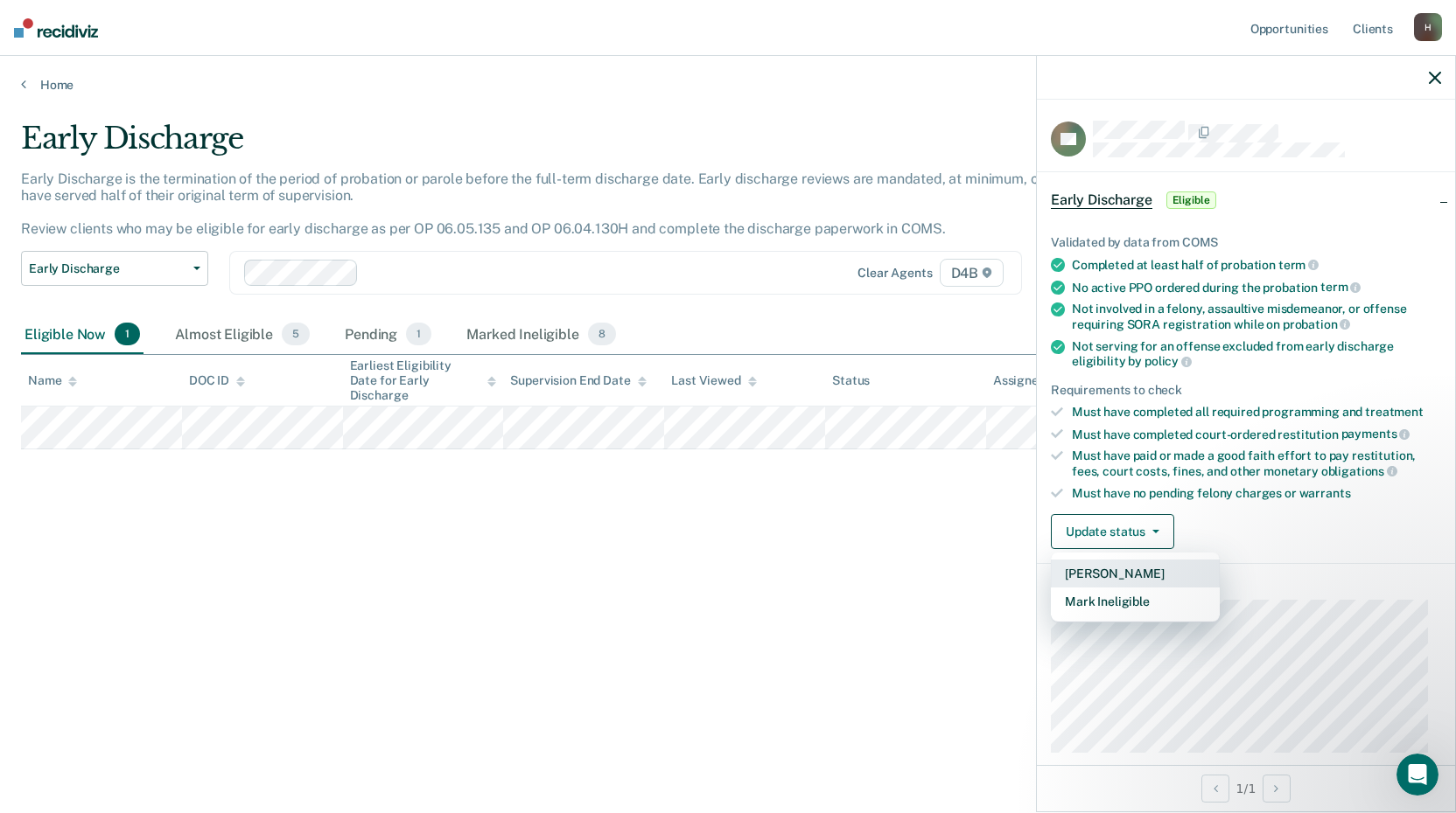
click at [1113, 579] on button "[PERSON_NAME]" at bounding box center [1135, 573] width 169 height 28
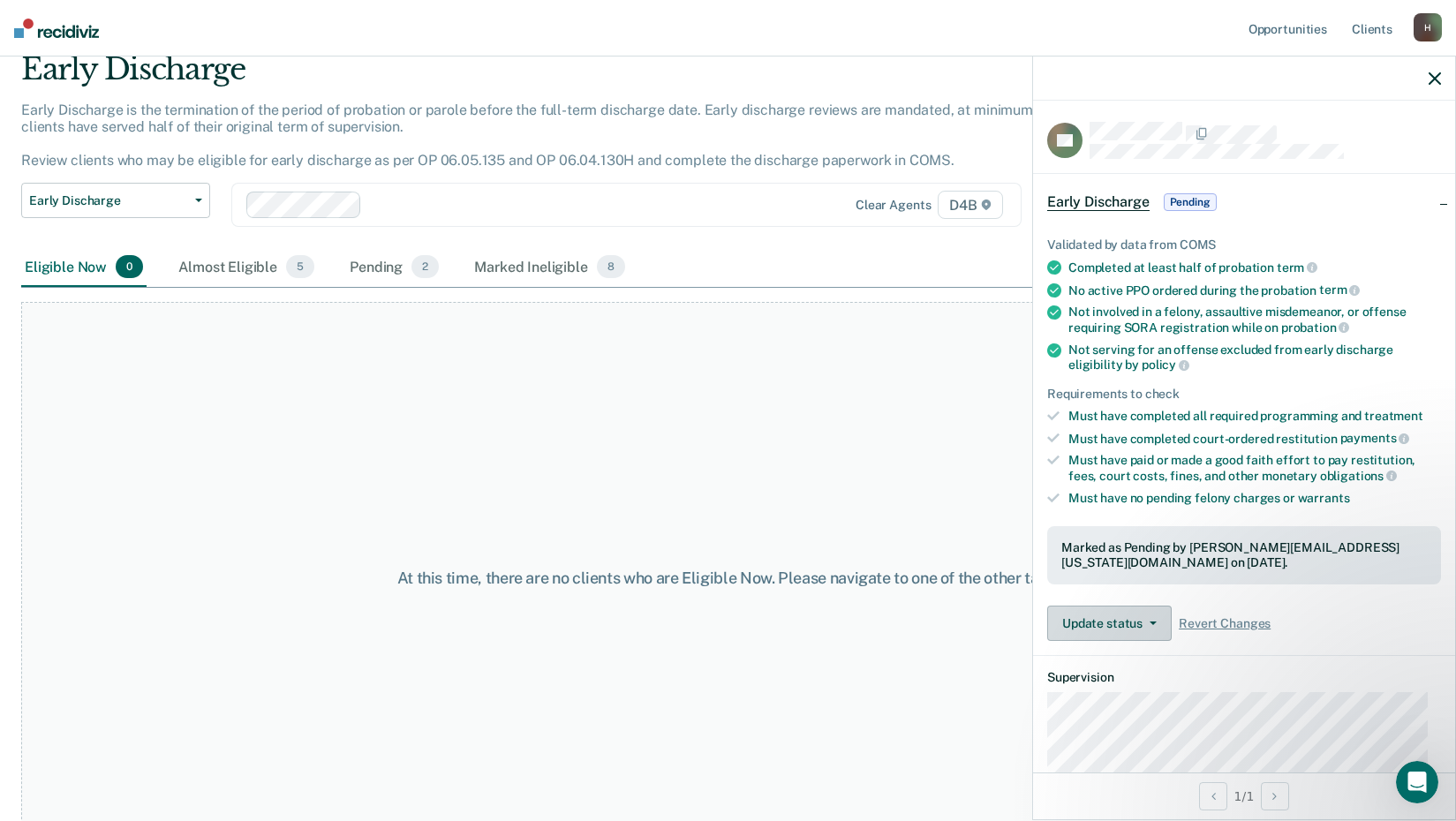
scroll to position [16, 0]
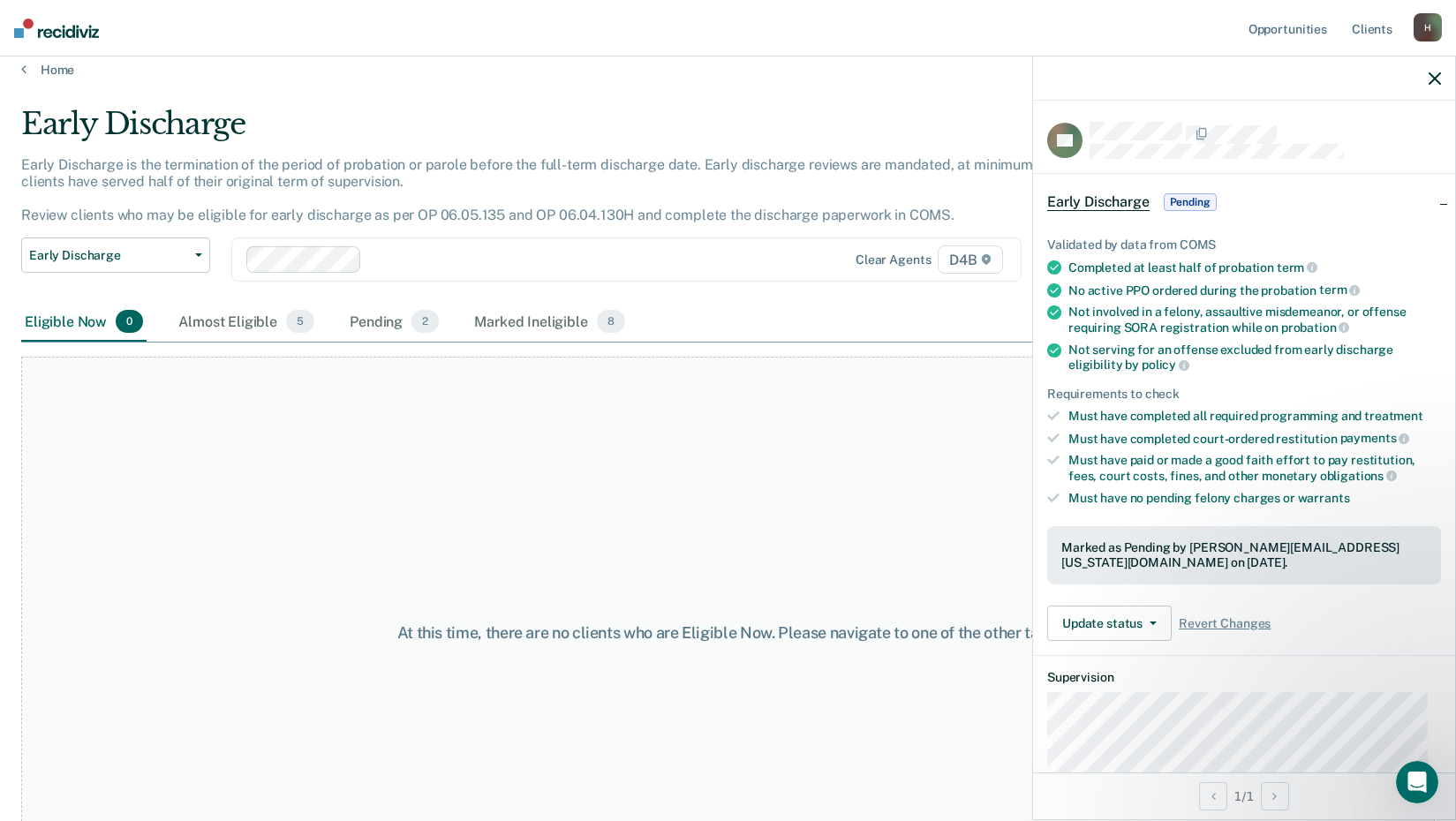
click at [1437, 82] on icon "button" at bounding box center [1435, 79] width 13 height 13
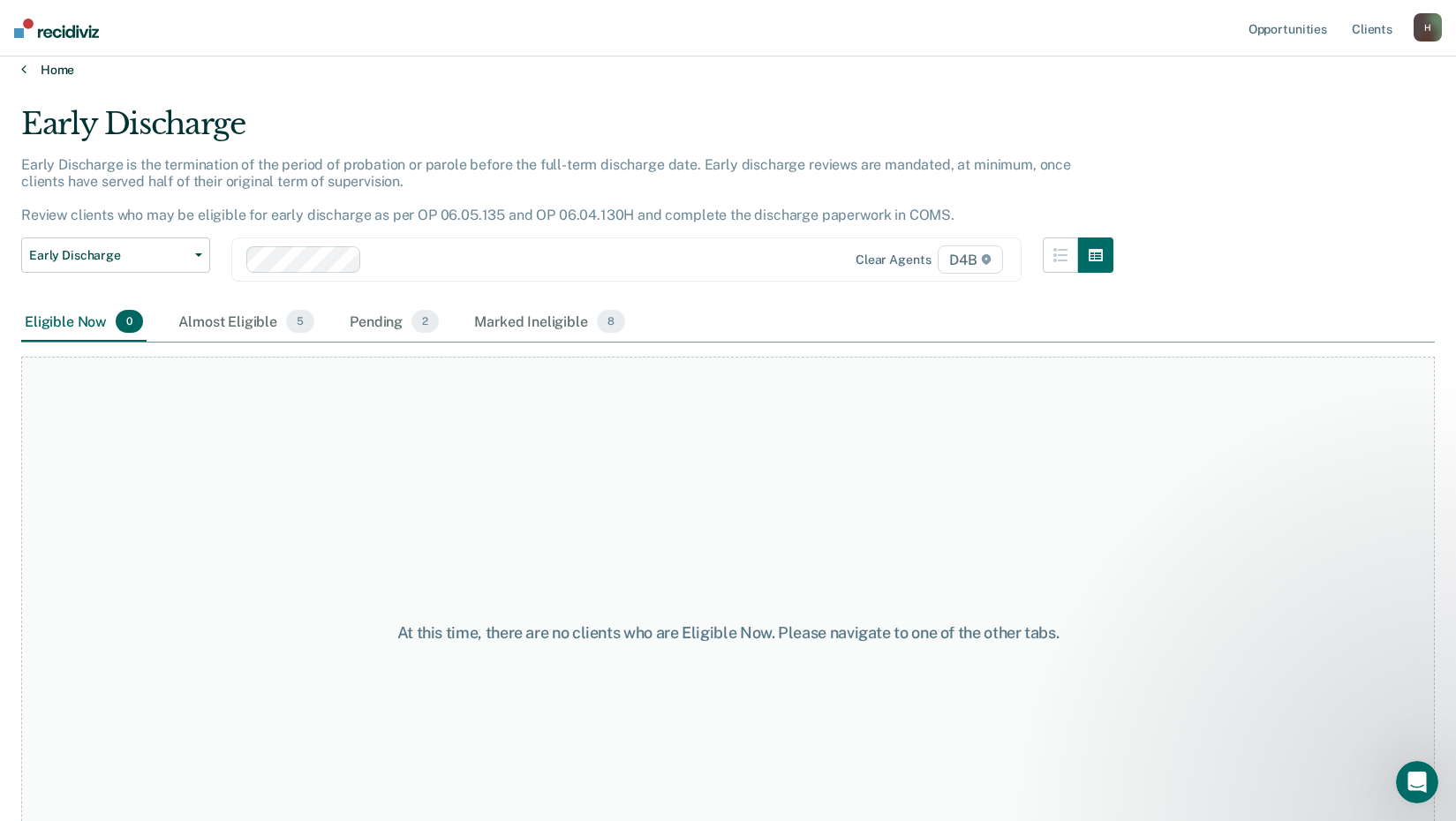
click at [39, 68] on link "Home" at bounding box center [728, 70] width 1413 height 16
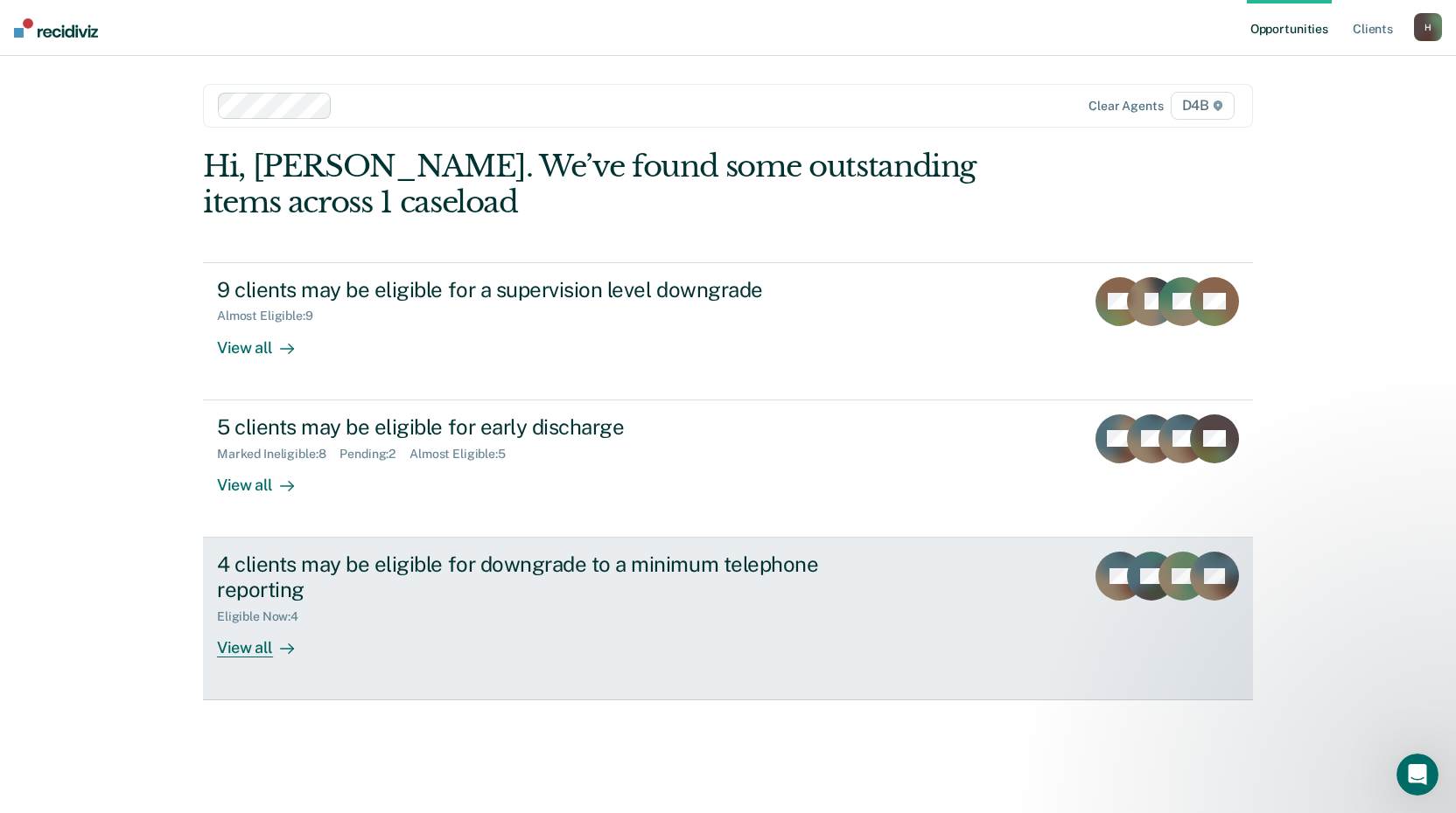
click at [250, 651] on div "View all" at bounding box center [265, 641] width 98 height 34
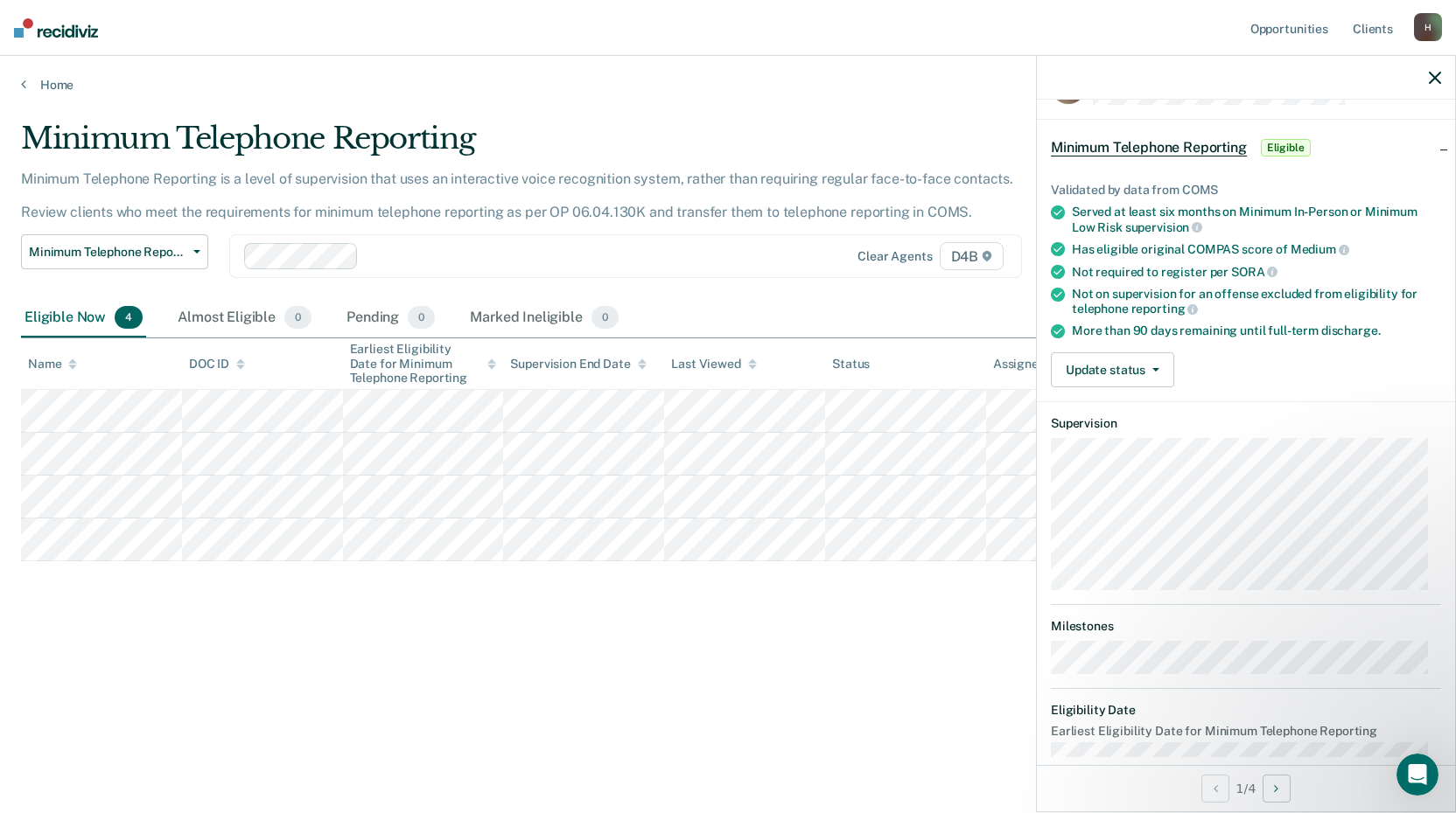
scroll to position [78, 0]
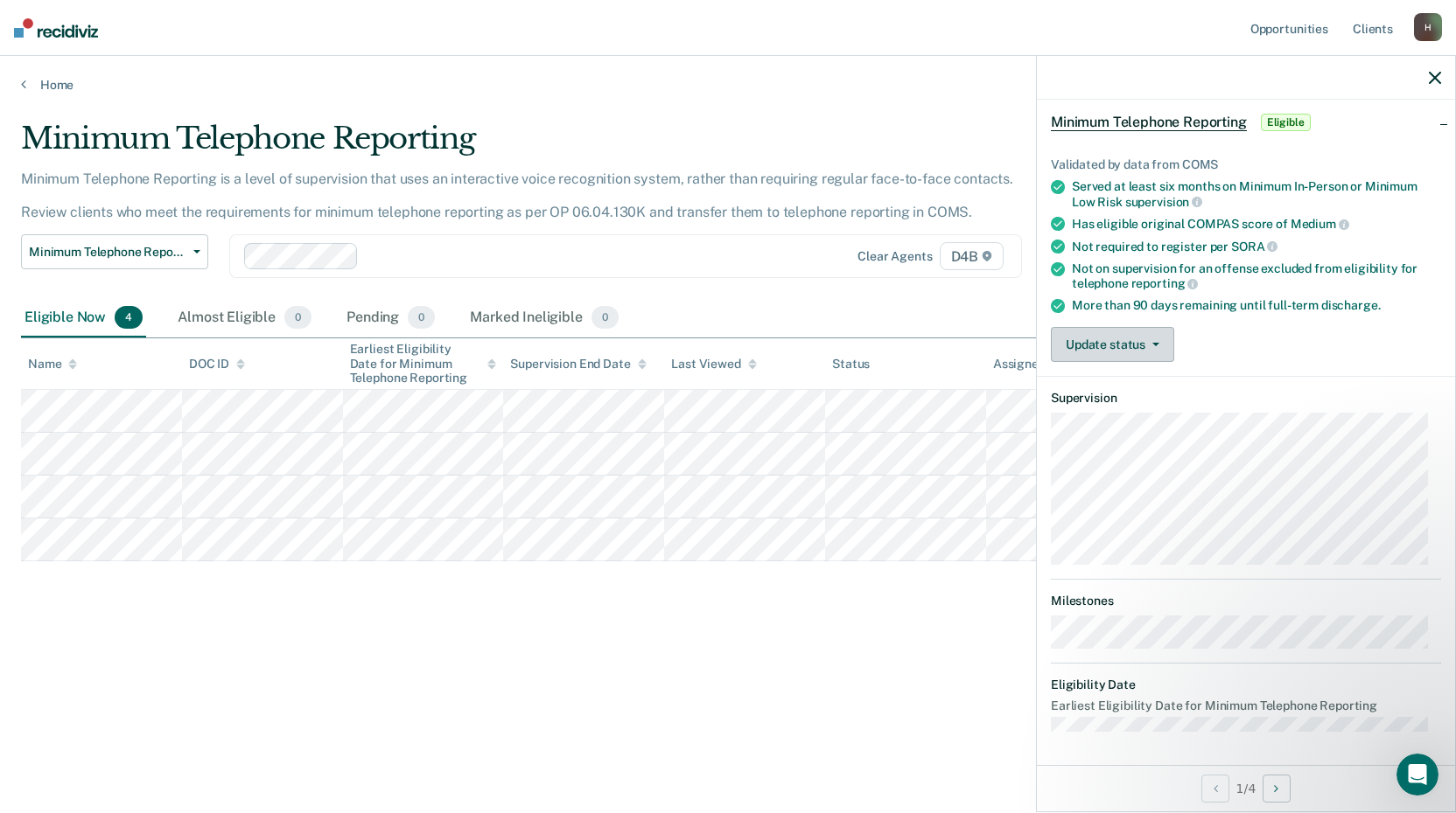
click at [1138, 341] on button "Update status" at bounding box center [1113, 344] width 124 height 35
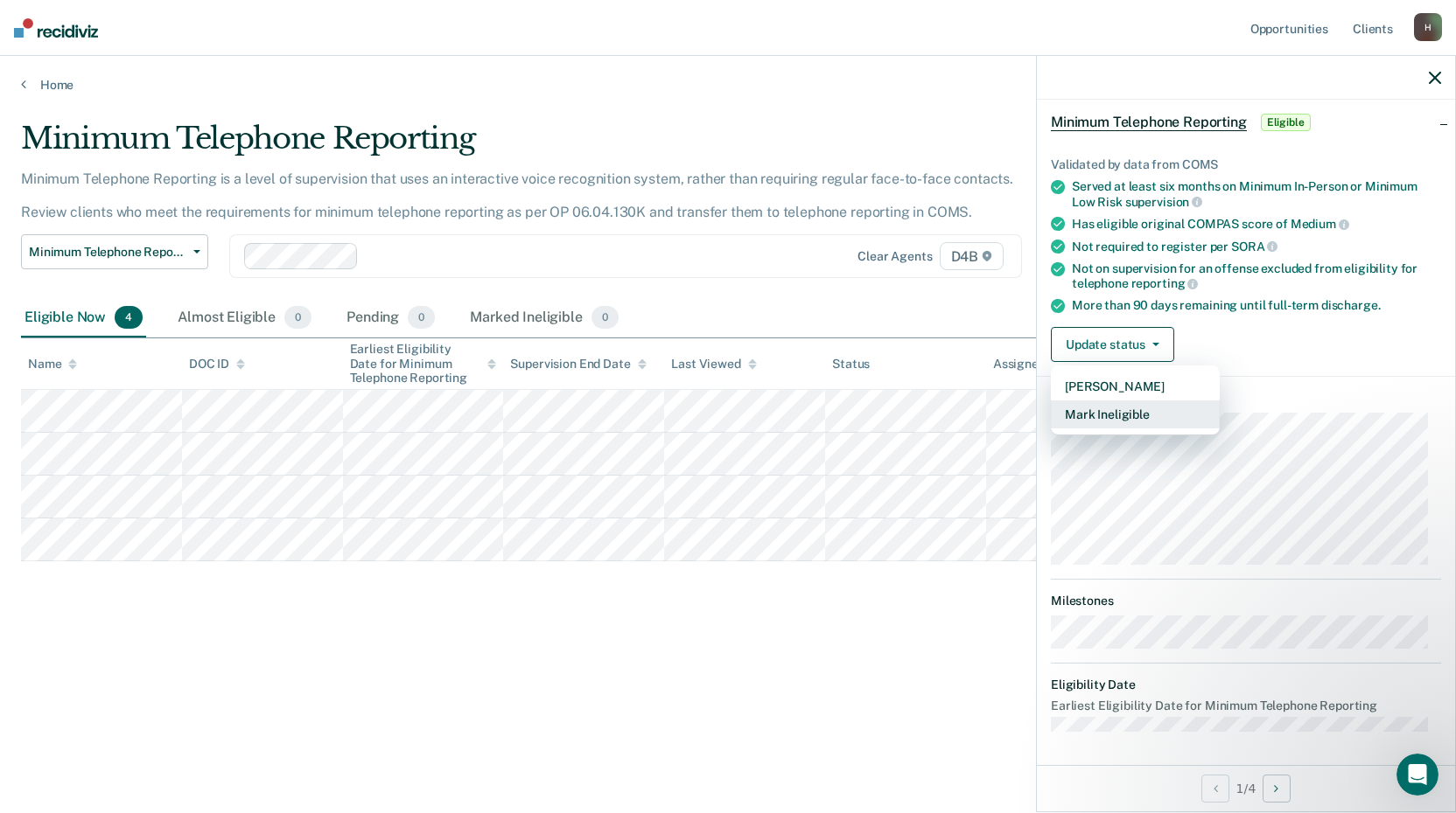
click at [1123, 414] on button "Mark Ineligible" at bounding box center [1135, 414] width 169 height 28
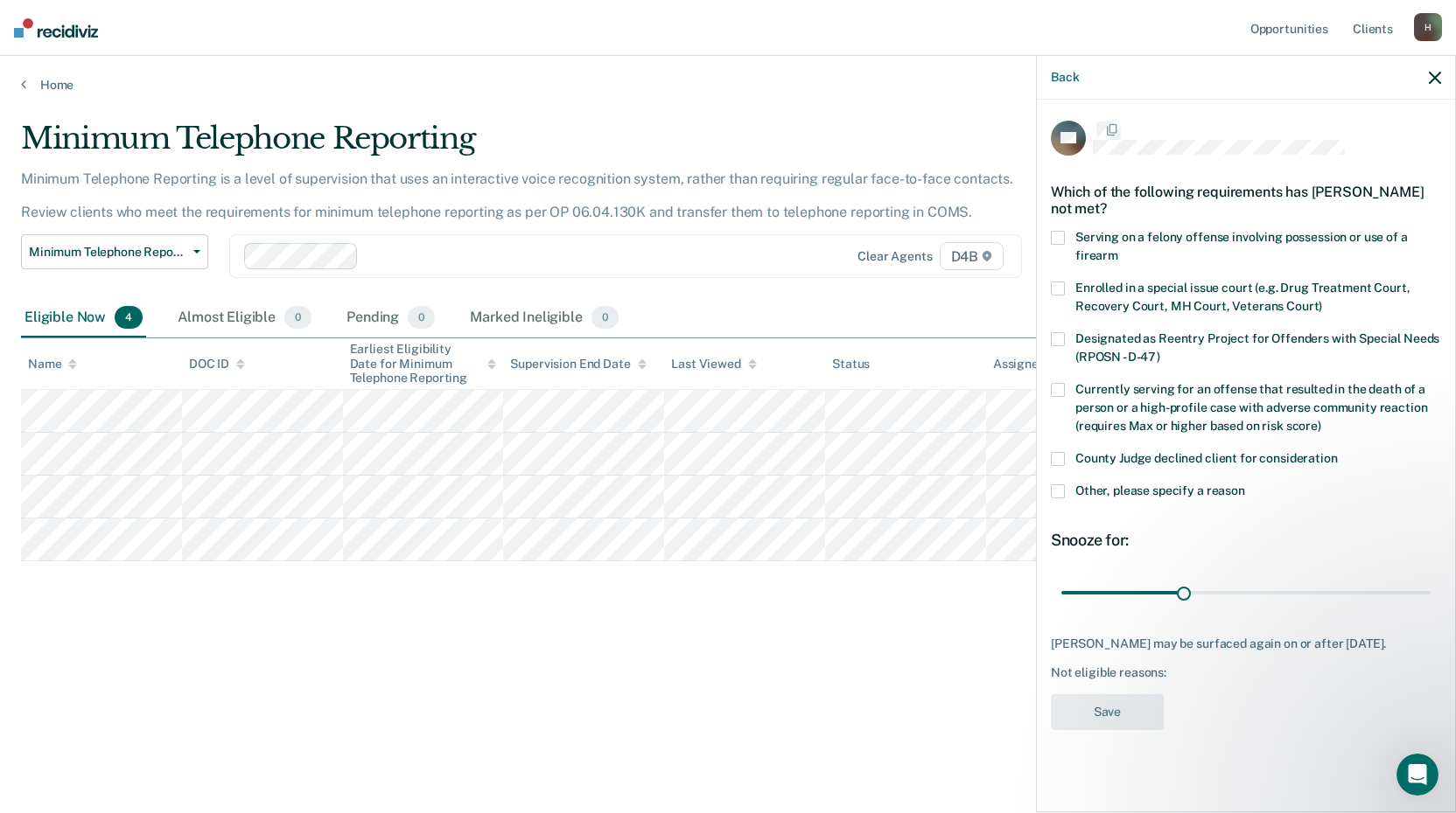
scroll to position [0, 0]
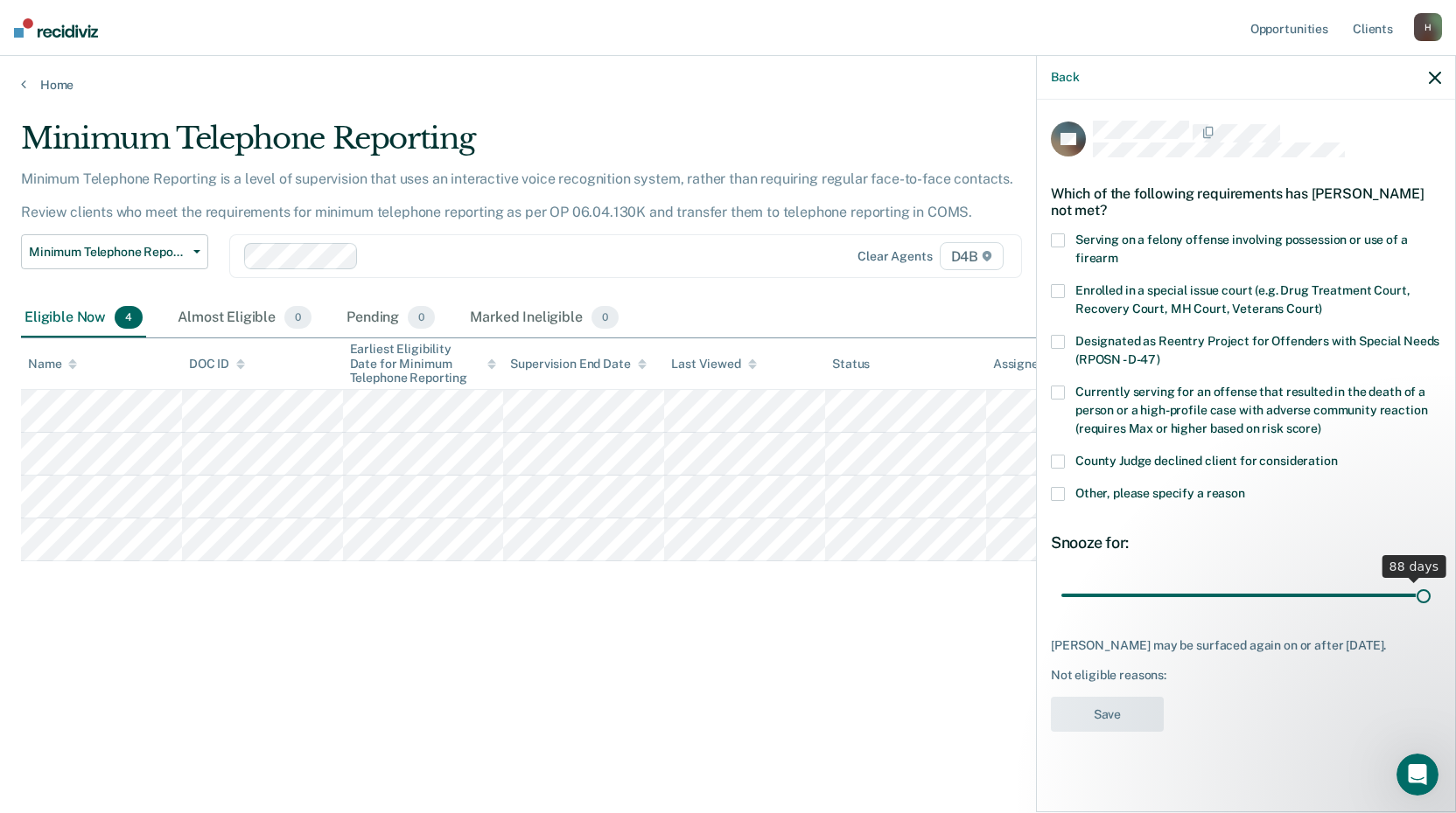
drag, startPoint x: 1187, startPoint y: 596, endPoint x: 1433, endPoint y: 606, distance: 246.2
type input "90"
click at [1430, 606] on input "range" at bounding box center [1246, 595] width 369 height 30
click at [1055, 489] on span at bounding box center [1058, 494] width 14 height 14
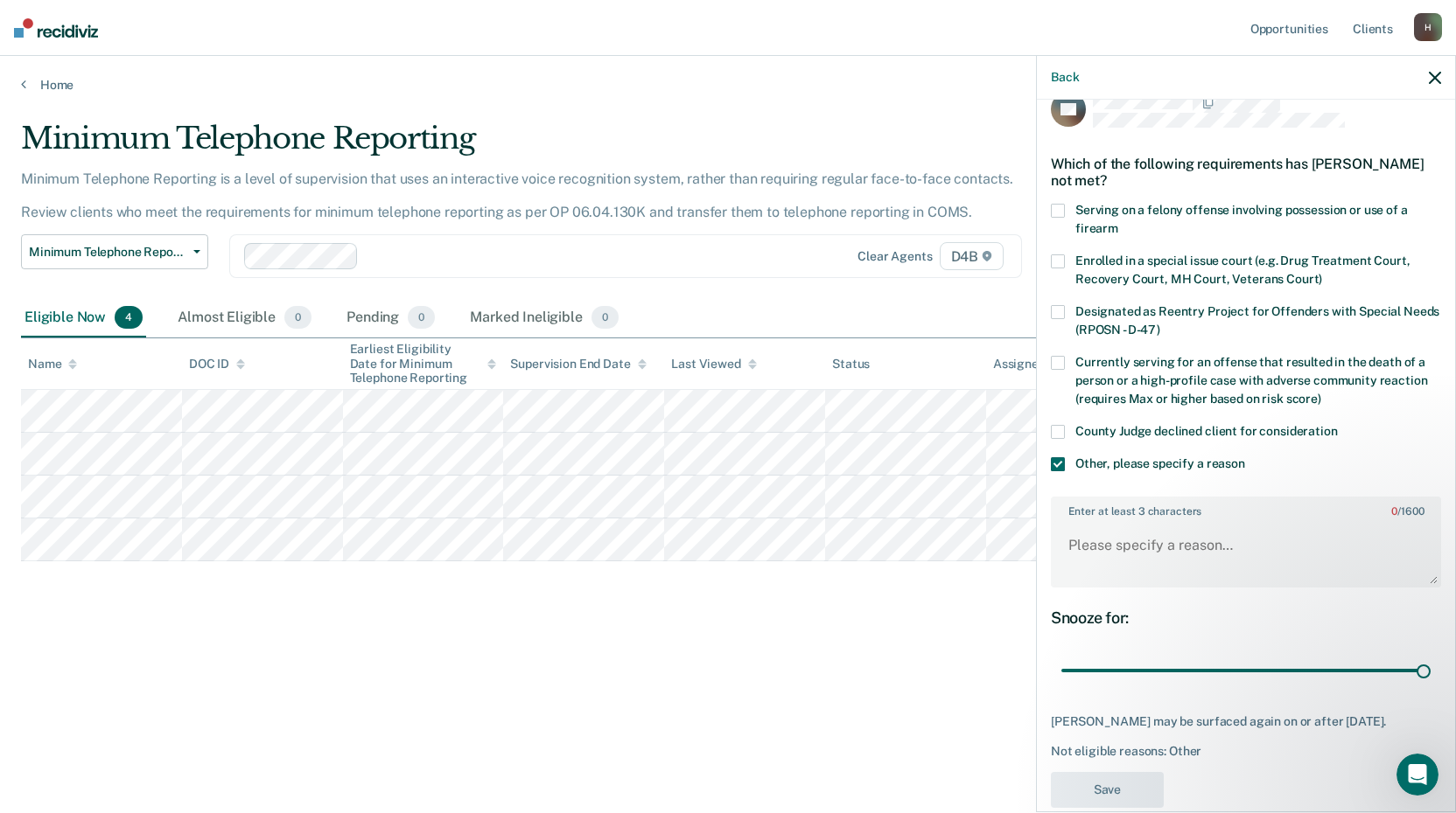
scroll to position [74, 0]
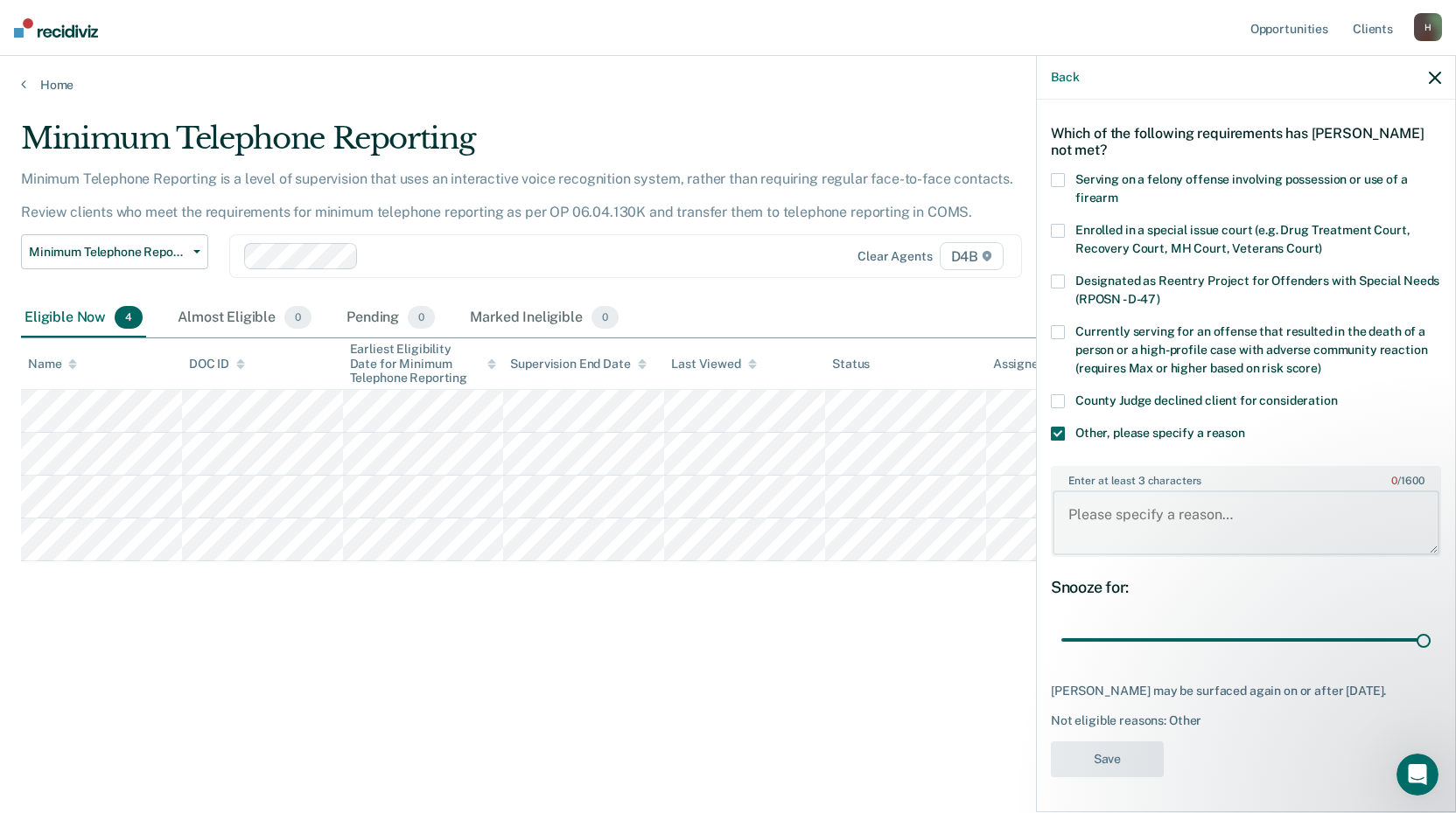
click at [1100, 515] on textarea "Enter at least 3 characters 0 / 1600" at bounding box center [1245, 523] width 386 height 65
type textarea "Defendant on probation out of 2 separate counties and owes restitution."
click at [1112, 760] on button "Save" at bounding box center [1107, 759] width 113 height 36
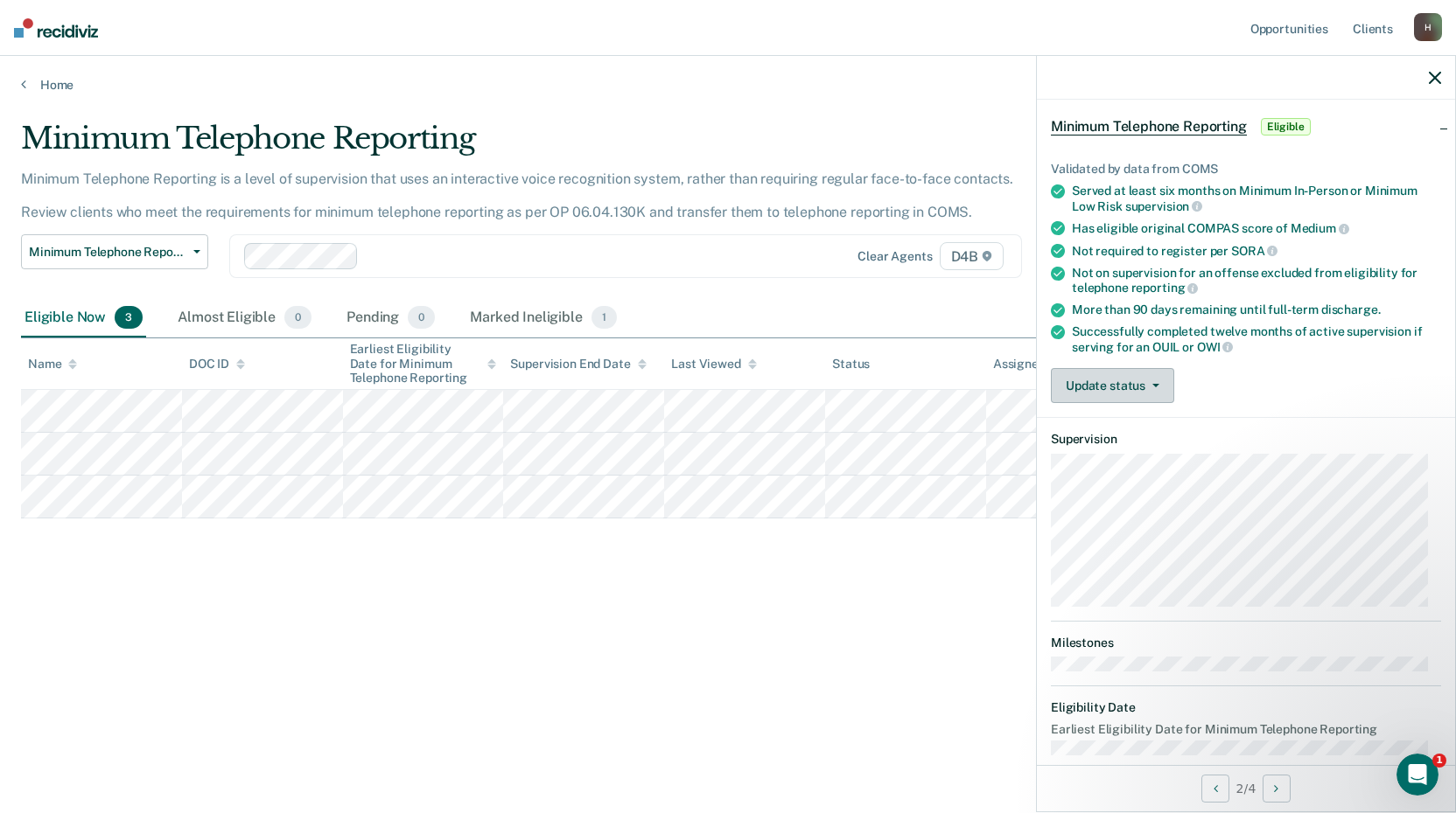
click at [1116, 386] on button "Update status" at bounding box center [1113, 385] width 124 height 35
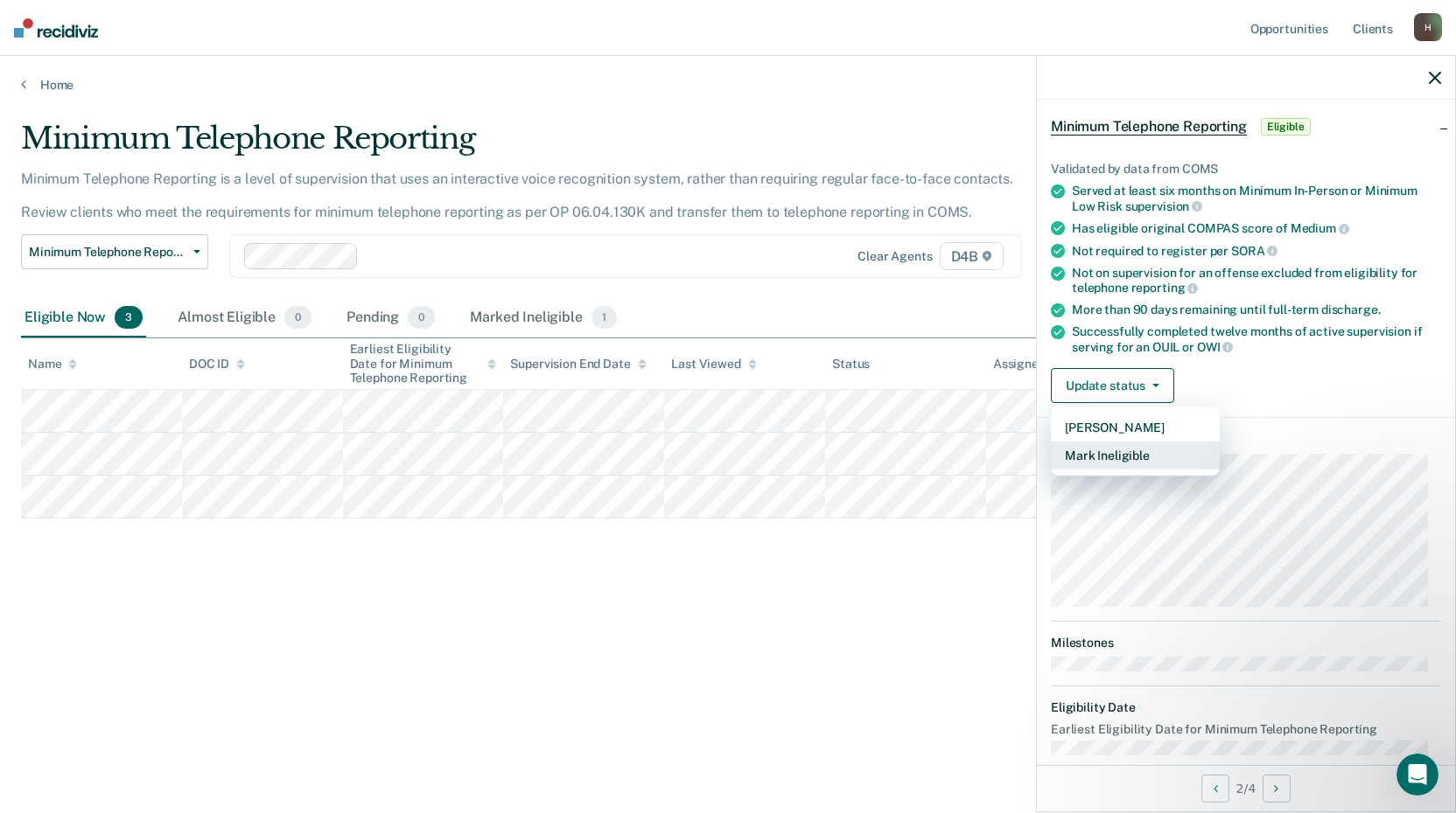
click at [1119, 454] on button "Mark Ineligible" at bounding box center [1135, 455] width 169 height 28
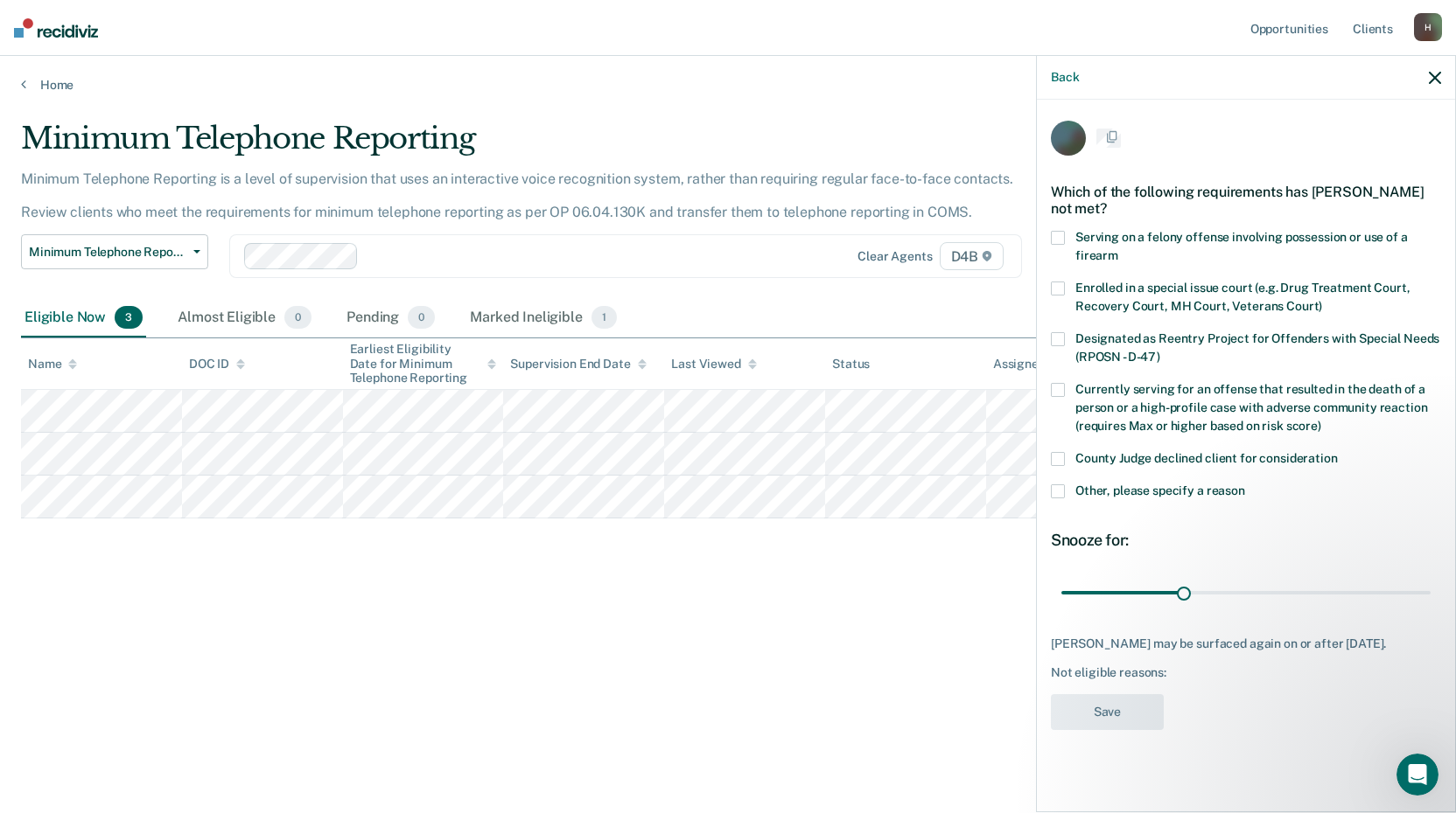
scroll to position [0, 0]
click at [1061, 492] on span at bounding box center [1058, 494] width 14 height 14
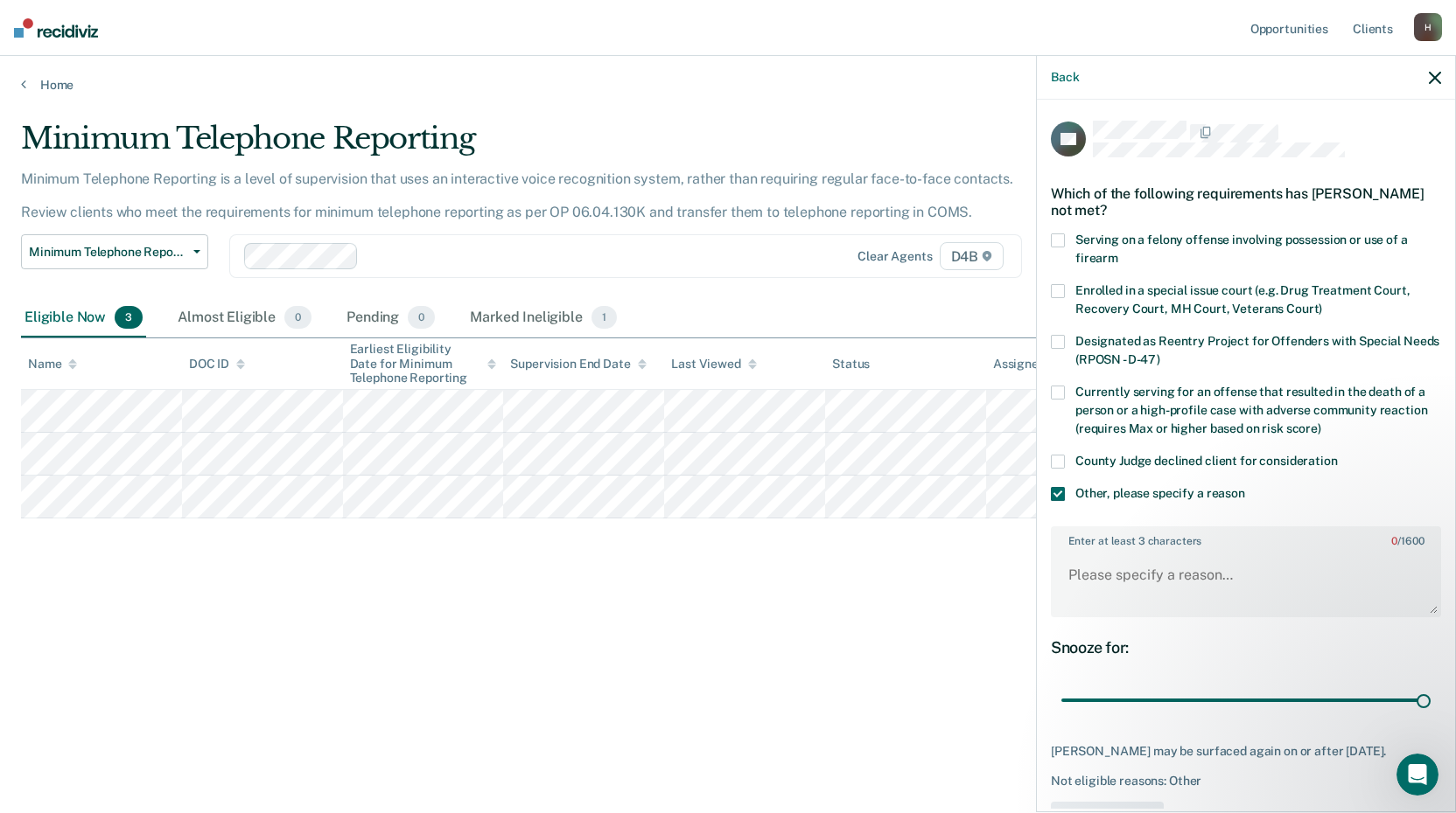
drag, startPoint x: 1183, startPoint y: 702, endPoint x: 1278, endPoint y: 653, distance: 106.9
type input "90"
click at [1418, 716] on input "range" at bounding box center [1246, 701] width 369 height 30
click at [1131, 572] on textarea "Enter at least 3 characters 0 / 1600" at bounding box center [1245, 584] width 386 height 65
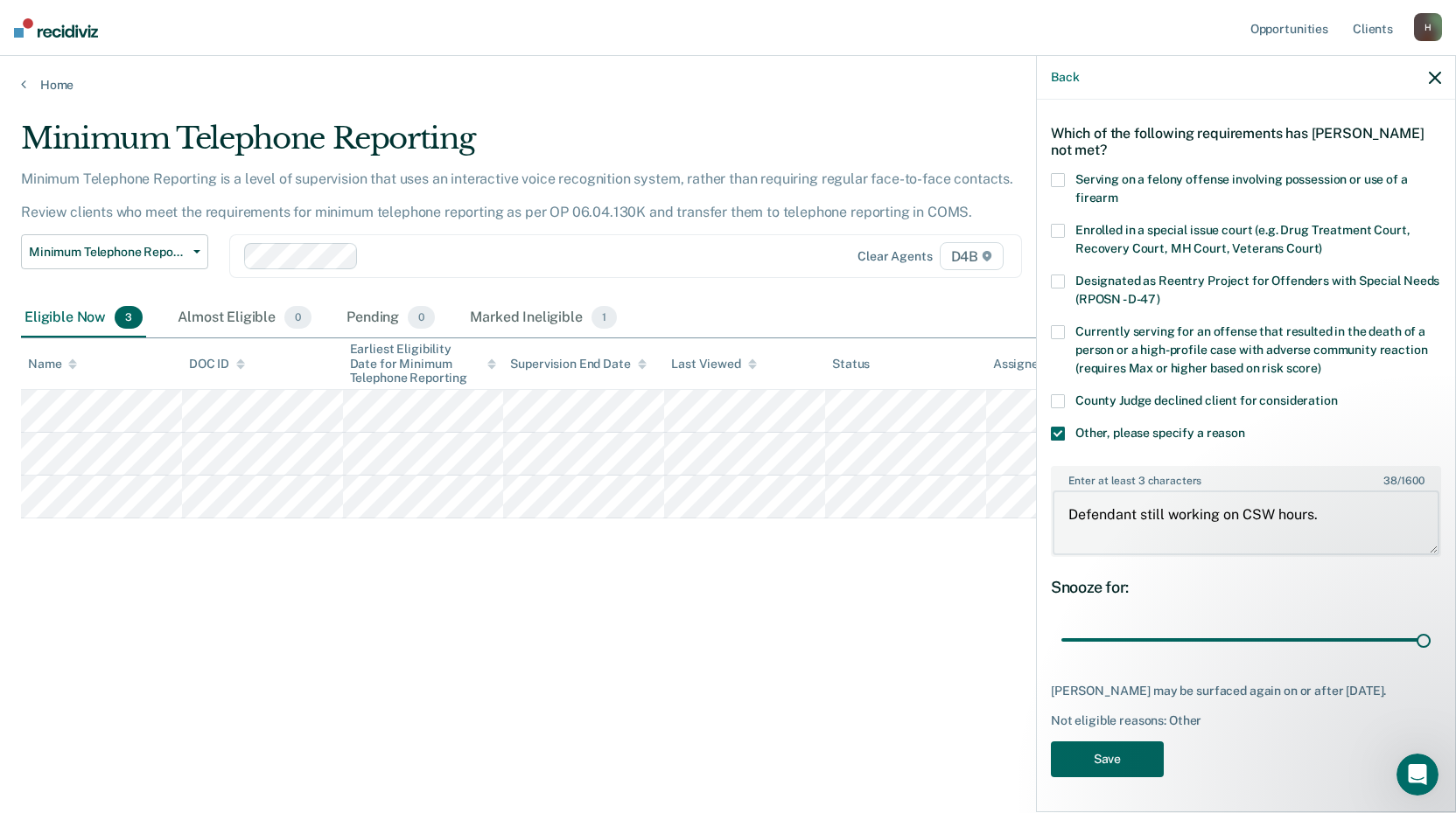
type textarea "Defendant still working on CSW hours."
click at [1127, 765] on button "Save" at bounding box center [1107, 759] width 113 height 36
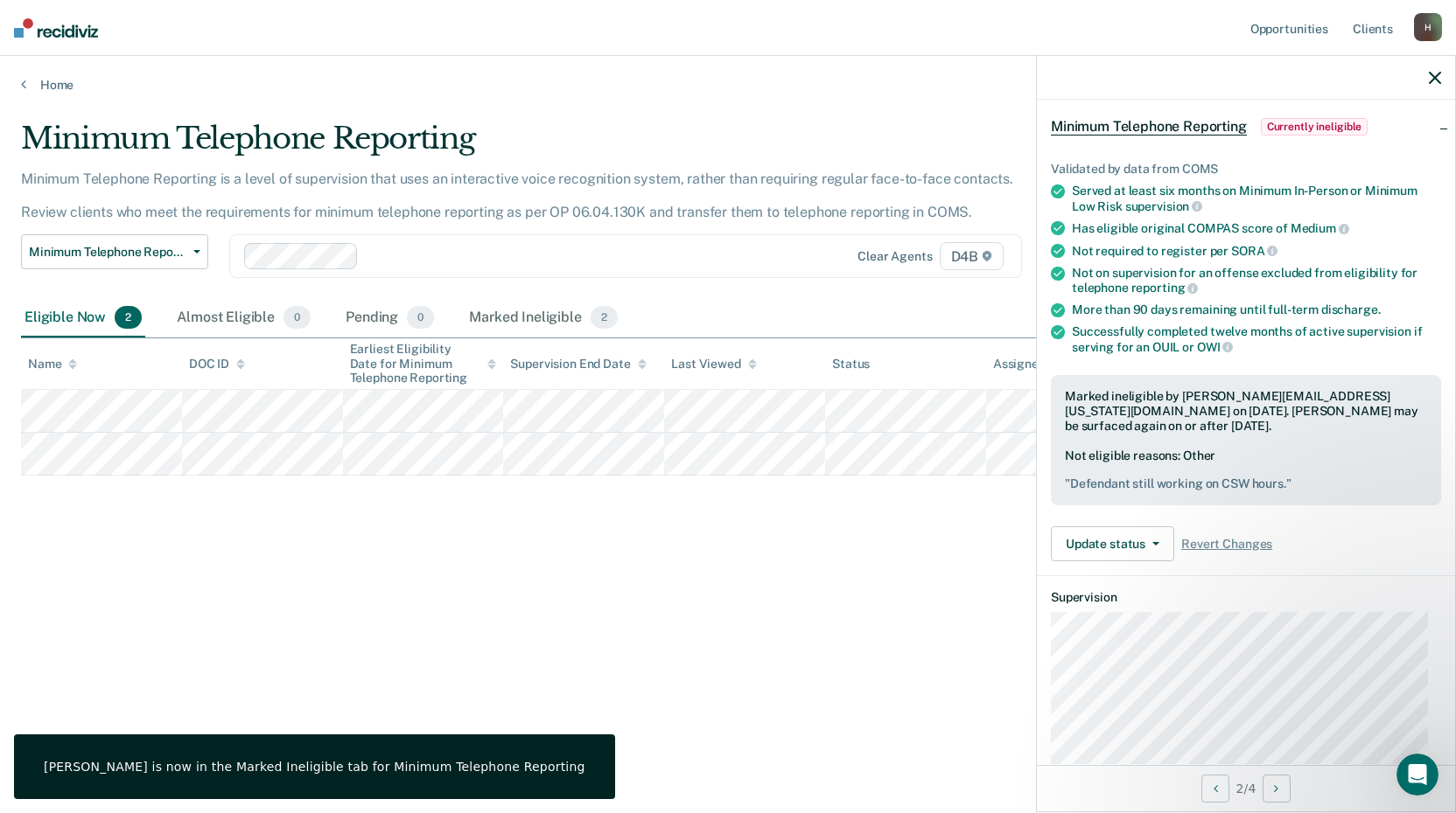
click at [1435, 75] on icon "button" at bounding box center [1434, 78] width 13 height 13
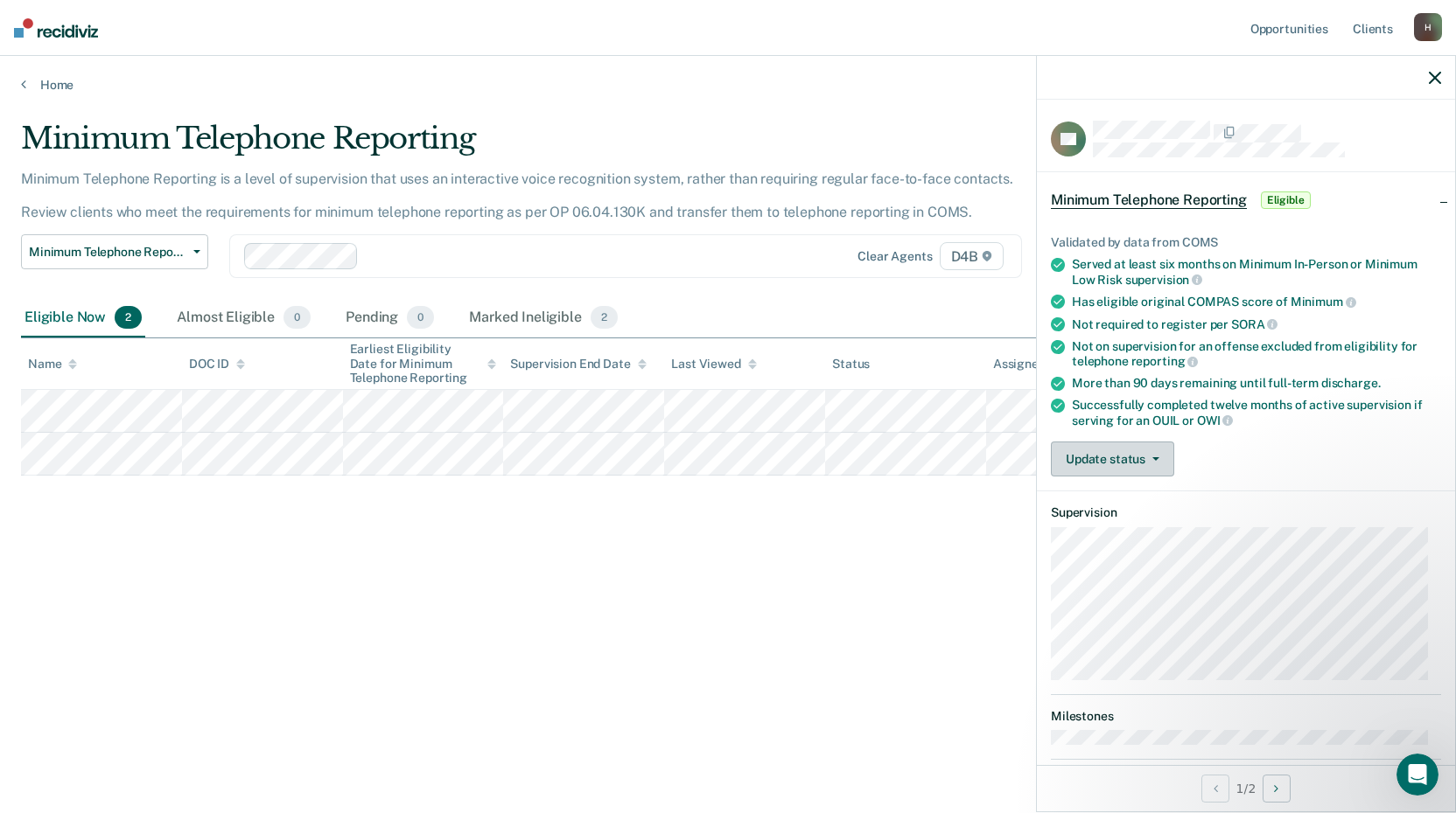
click at [1112, 455] on button "Update status" at bounding box center [1113, 459] width 124 height 35
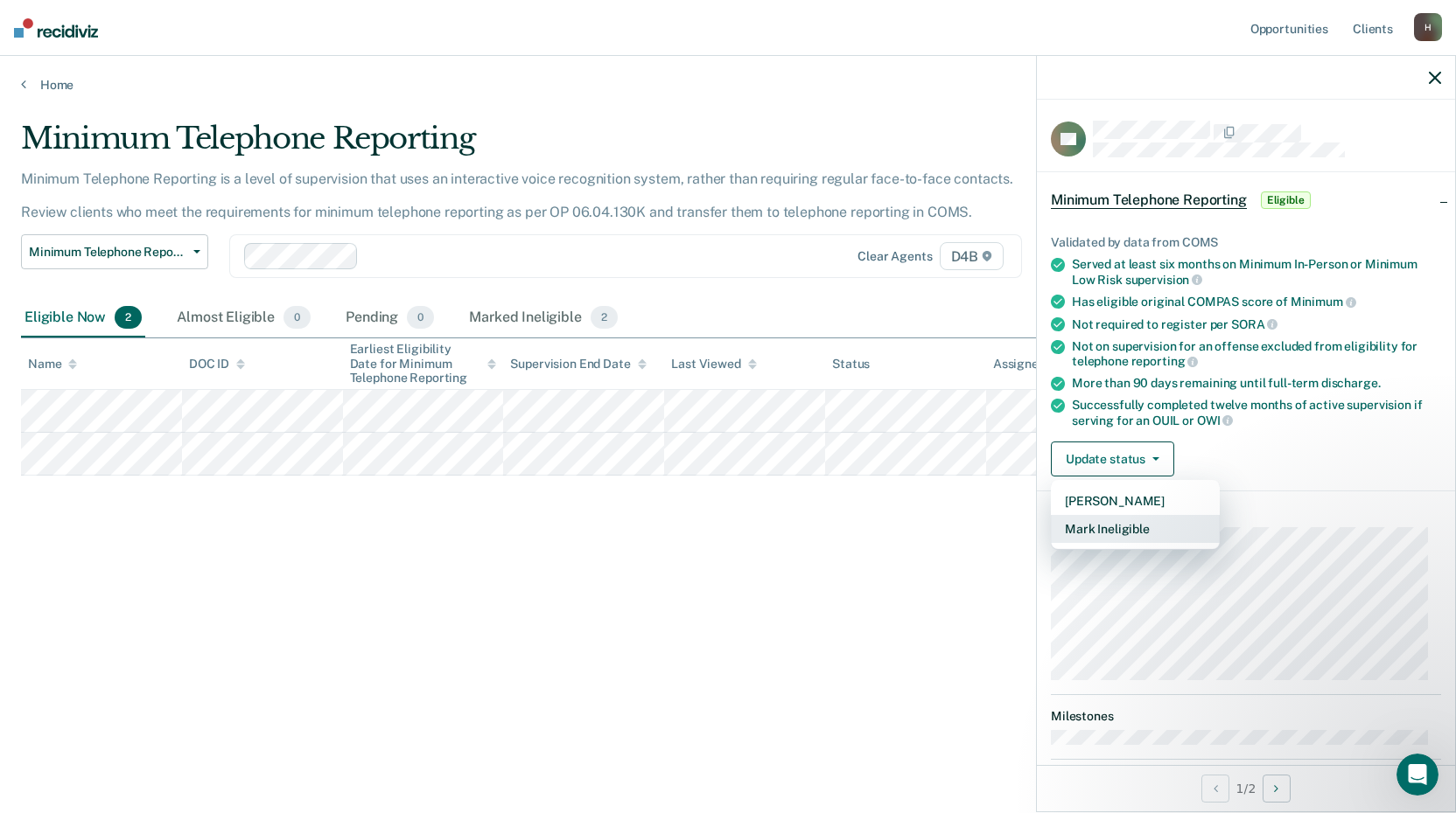
click at [1114, 528] on button "Mark Ineligible" at bounding box center [1135, 529] width 169 height 28
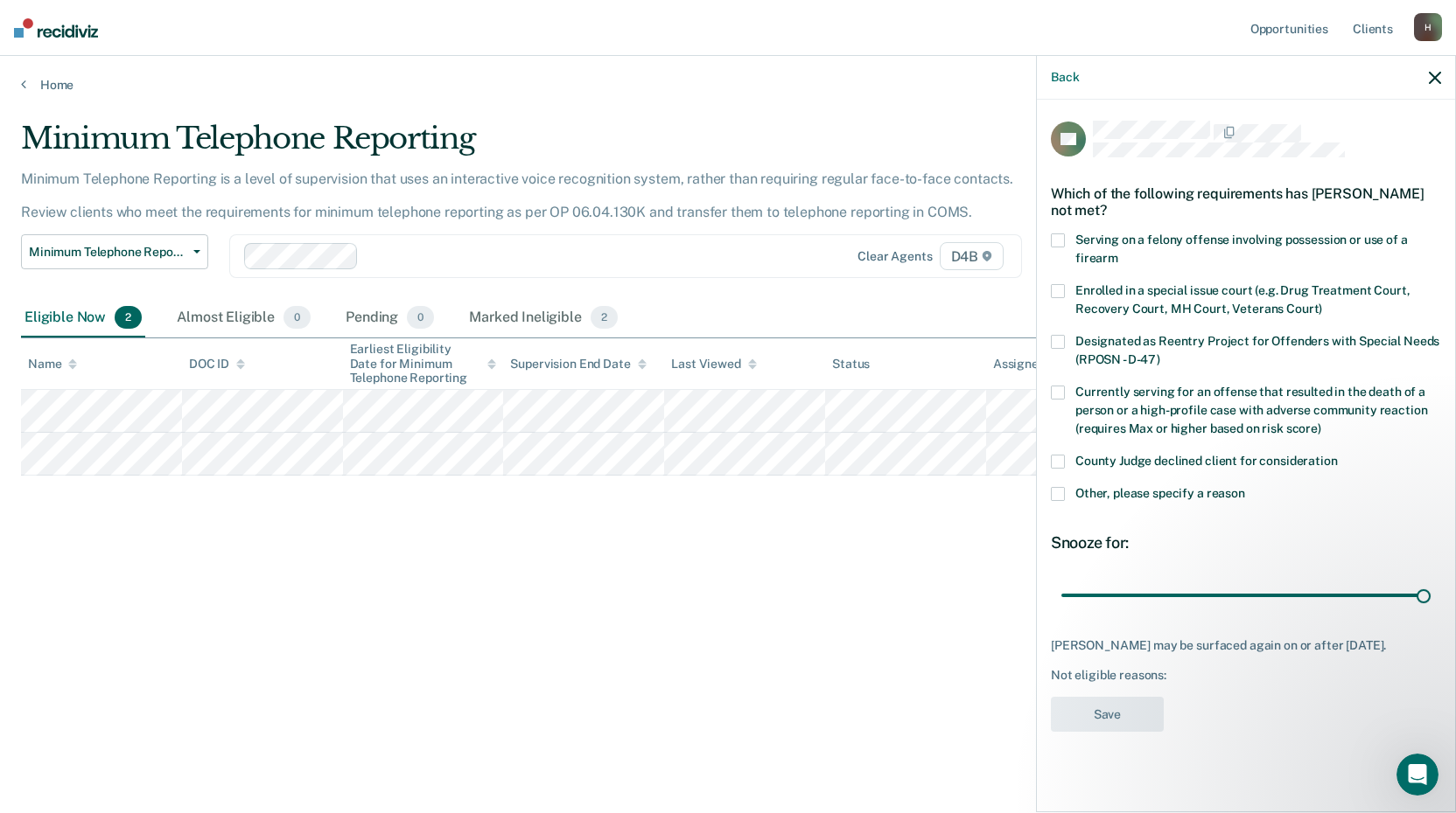
drag, startPoint x: 1183, startPoint y: 590, endPoint x: 1454, endPoint y: 597, distance: 271.1
type input "90"
click at [1430, 610] on input "range" at bounding box center [1246, 595] width 369 height 30
click at [1062, 489] on span at bounding box center [1058, 494] width 14 height 14
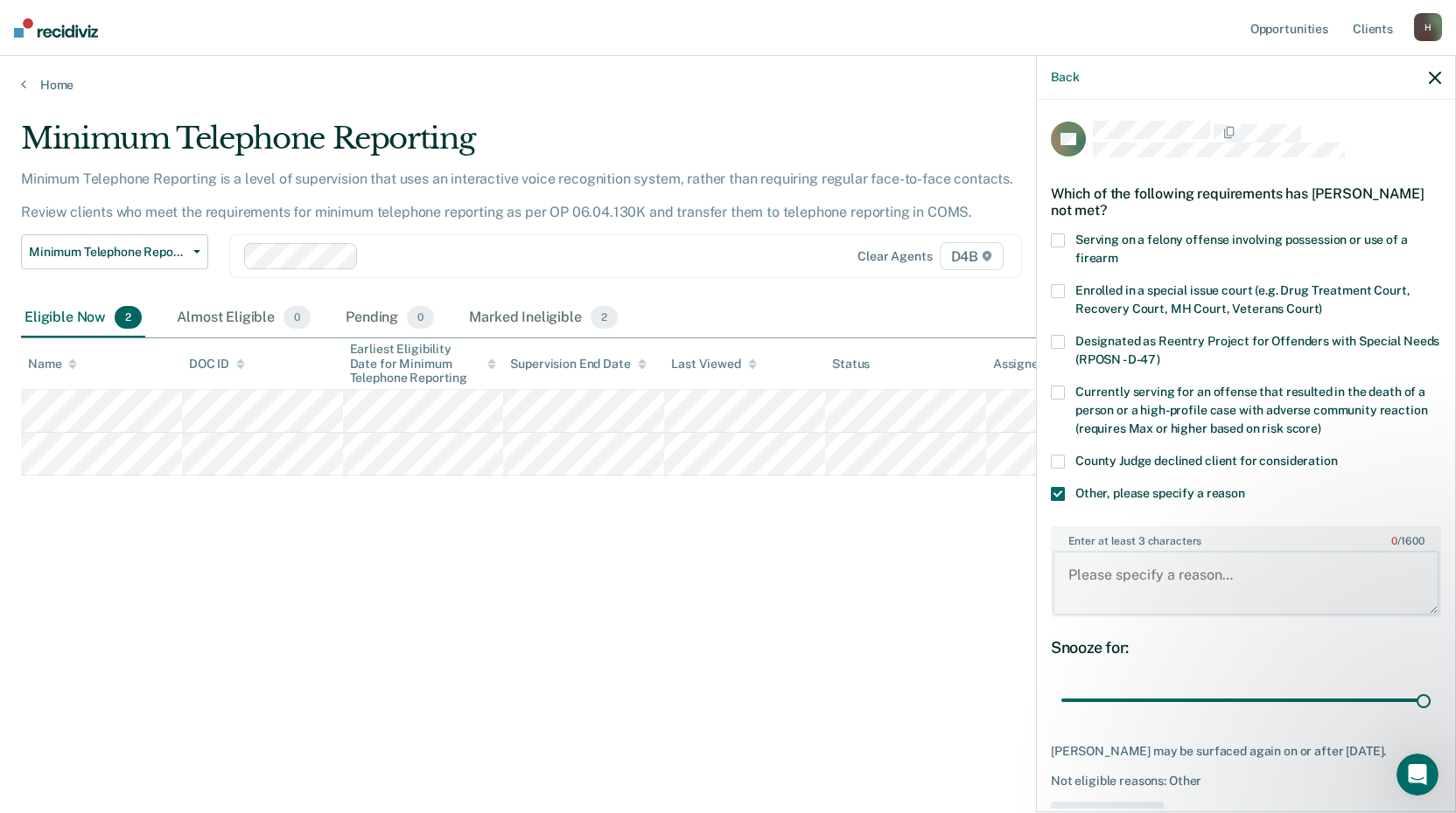
click at [1125, 584] on textarea "Enter at least 3 characters 0 / 1600" at bounding box center [1245, 584] width 386 height 65
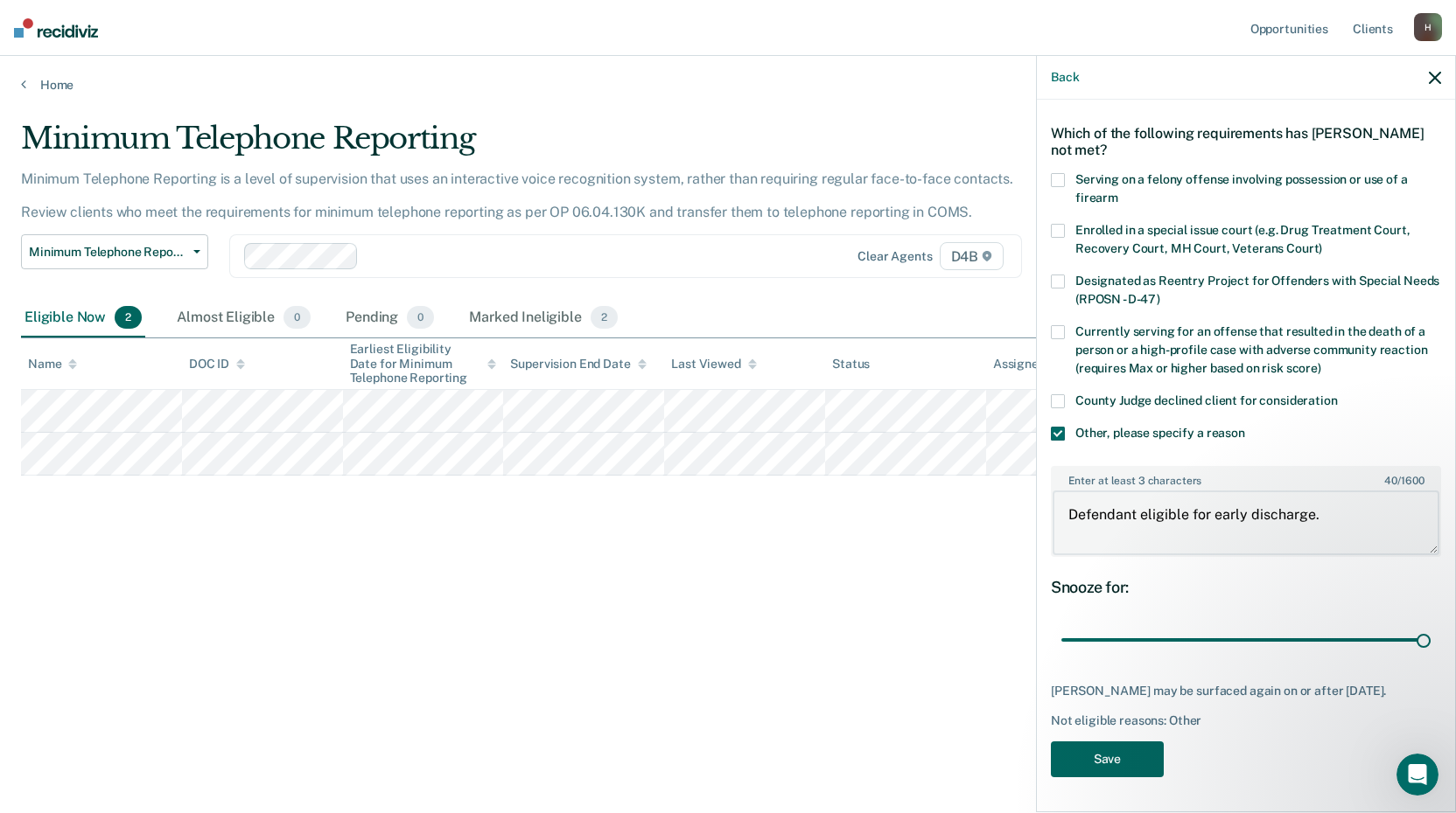
type textarea "Defendant eligible for early discharge."
click at [1132, 757] on button "Save" at bounding box center [1107, 759] width 113 height 36
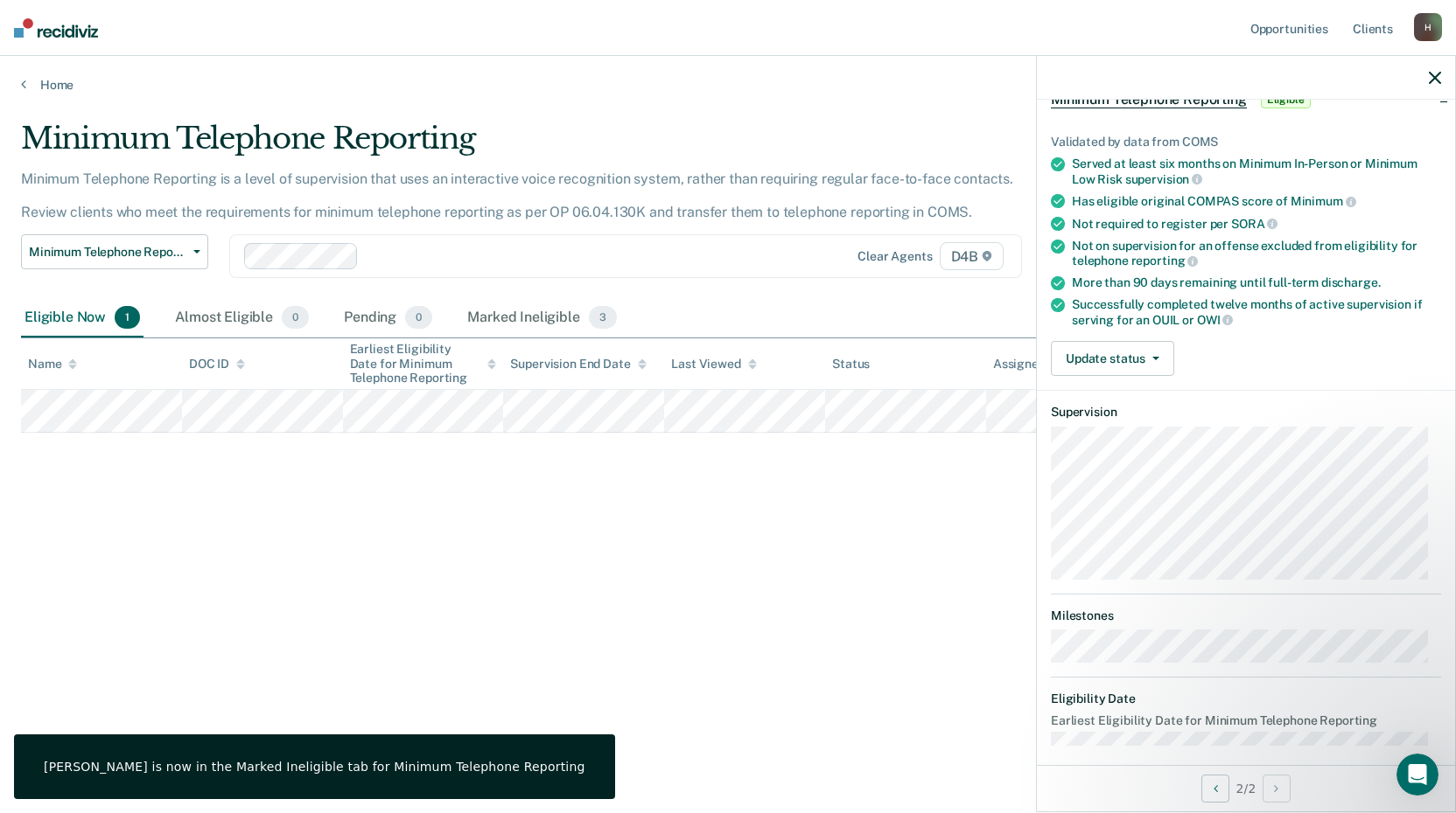
scroll to position [115, 0]
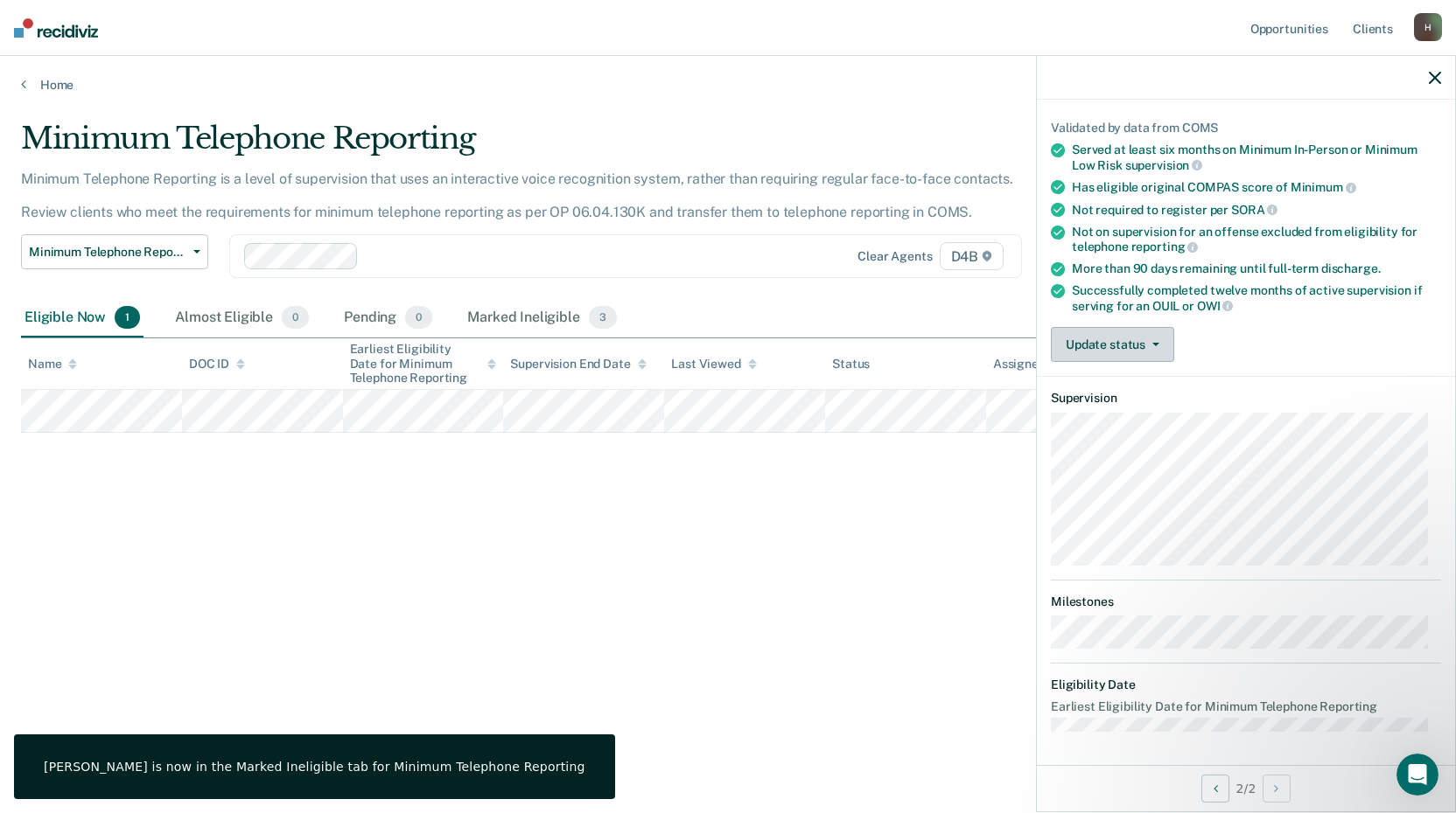
click at [1092, 342] on button "Update status" at bounding box center [1113, 344] width 124 height 35
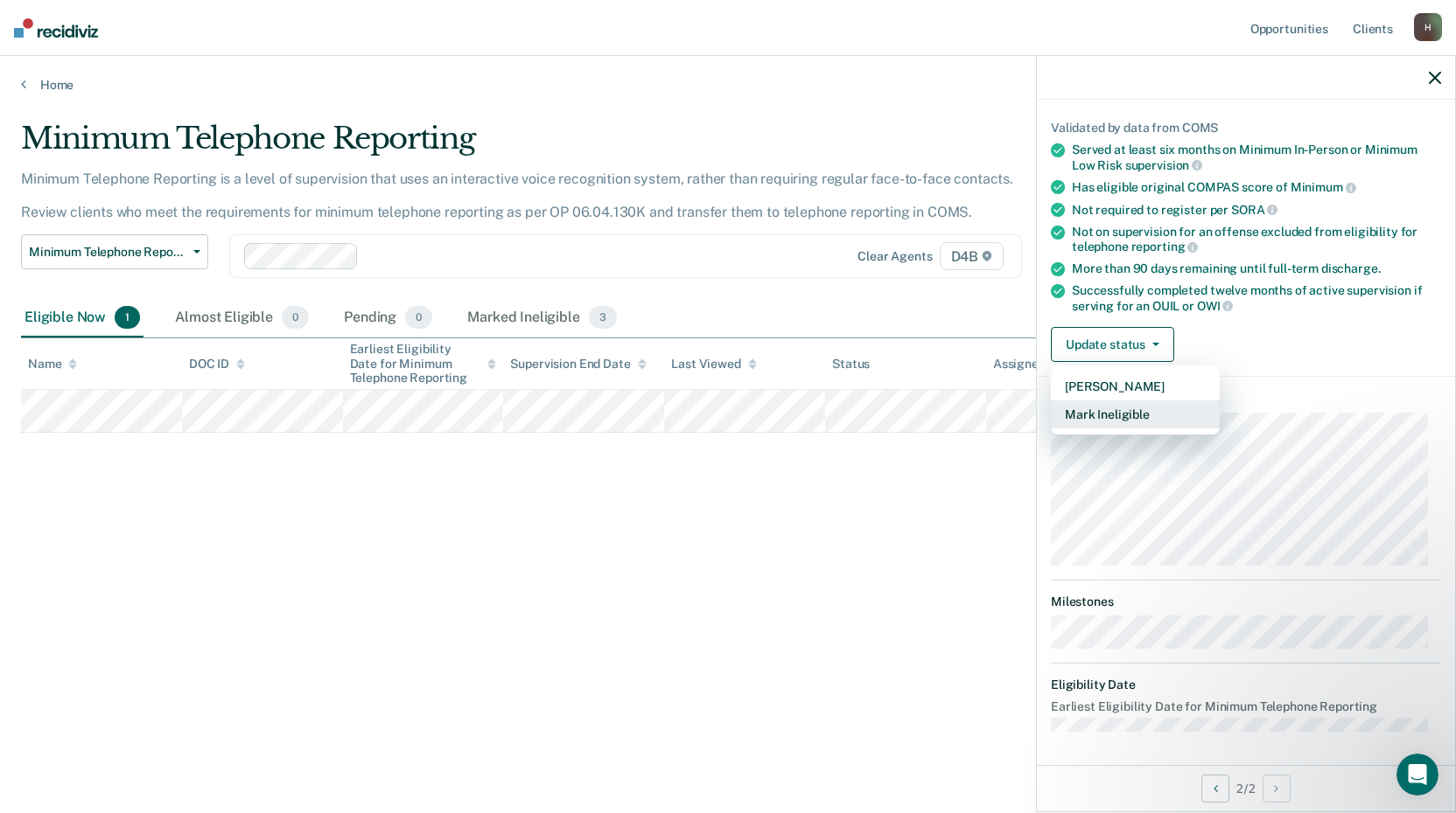
click at [1105, 412] on button "Mark Ineligible" at bounding box center [1135, 414] width 169 height 28
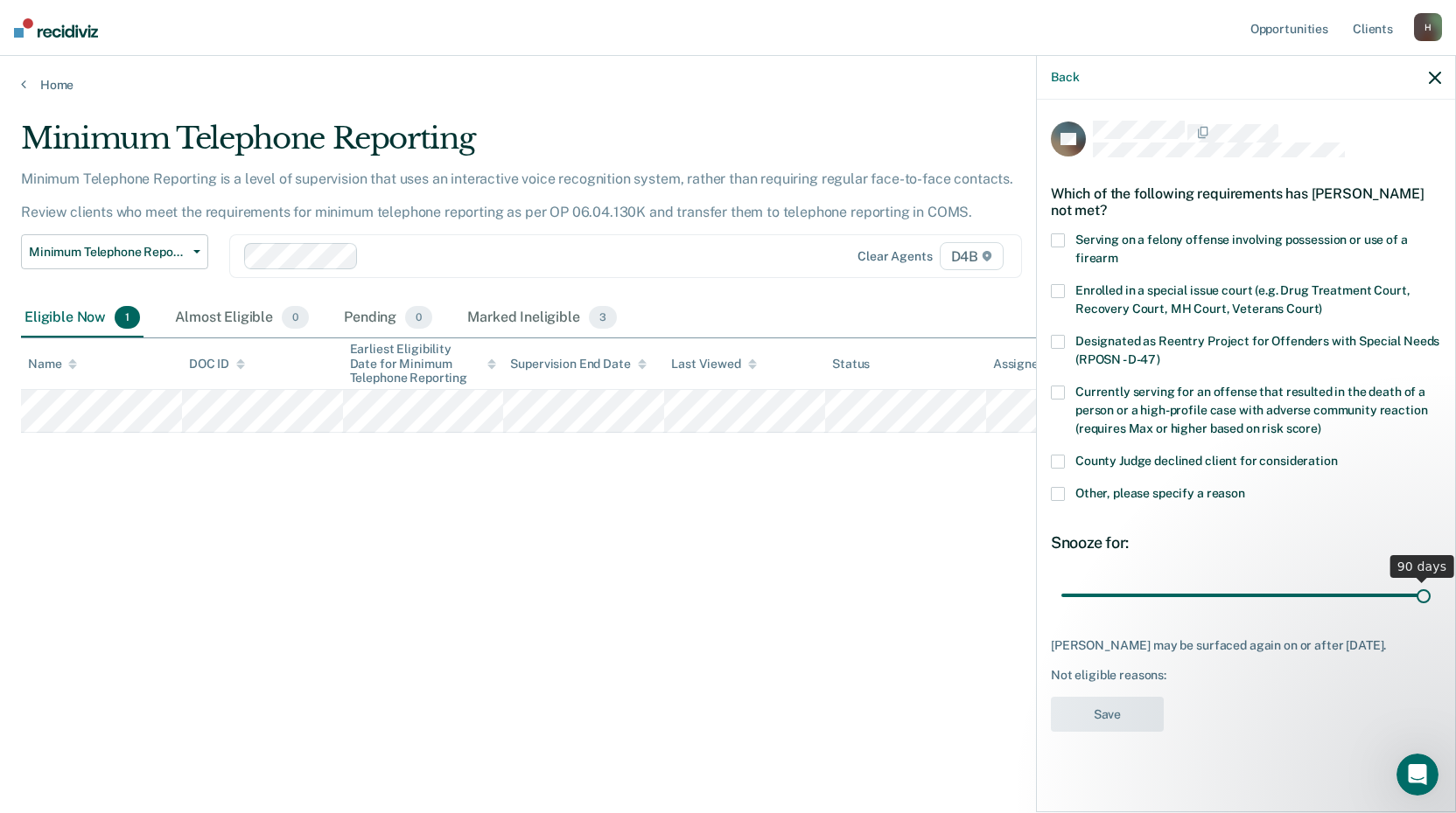
drag, startPoint x: 1185, startPoint y: 594, endPoint x: 1423, endPoint y: 607, distance: 238.4
type input "90"
click at [1423, 607] on input "range" at bounding box center [1246, 595] width 369 height 30
click at [1058, 493] on span at bounding box center [1058, 494] width 14 height 14
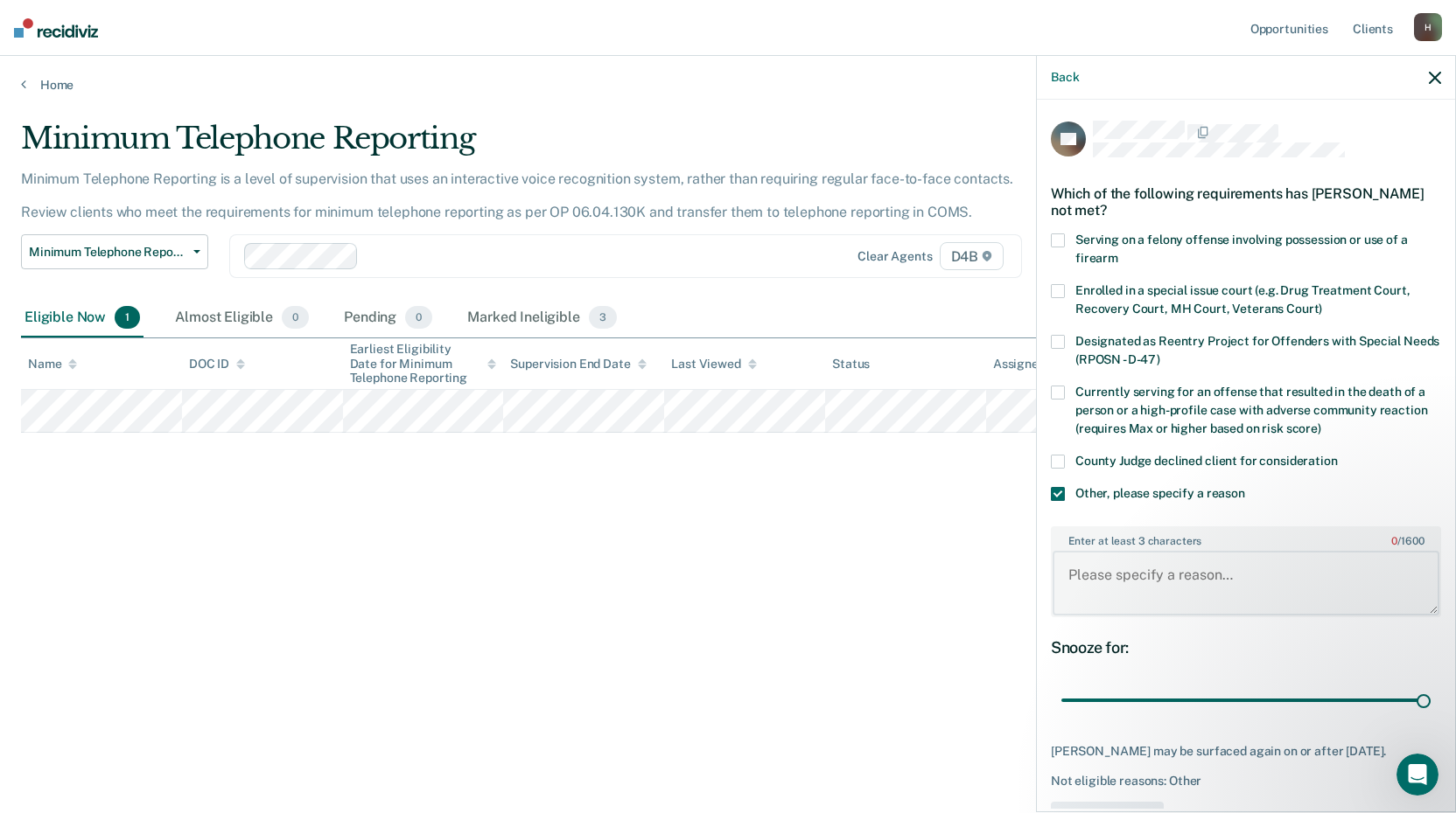
click at [1106, 589] on textarea "Enter at least 3 characters 0 / 1600" at bounding box center [1245, 584] width 386 height 65
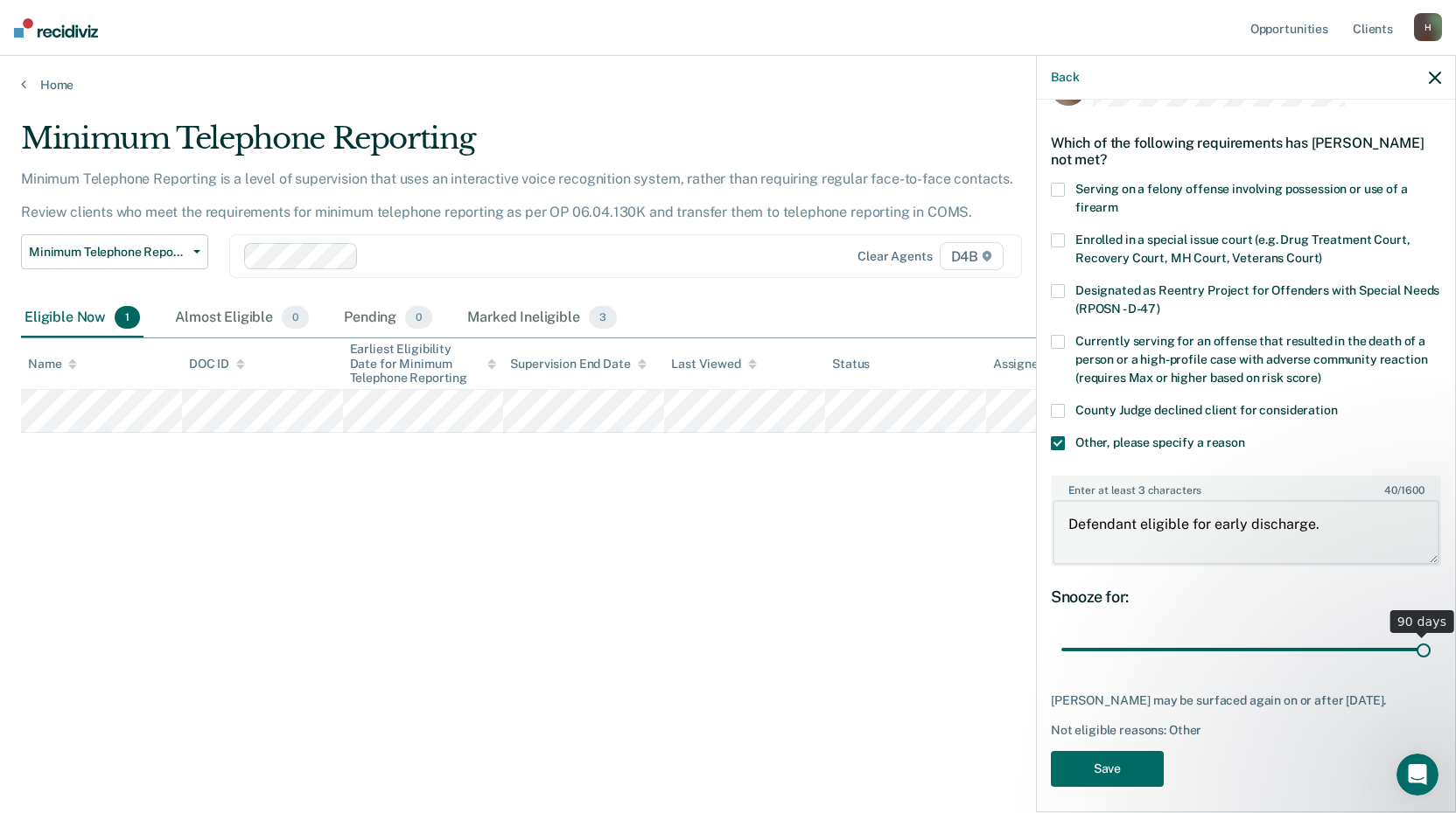
scroll to position [74, 0]
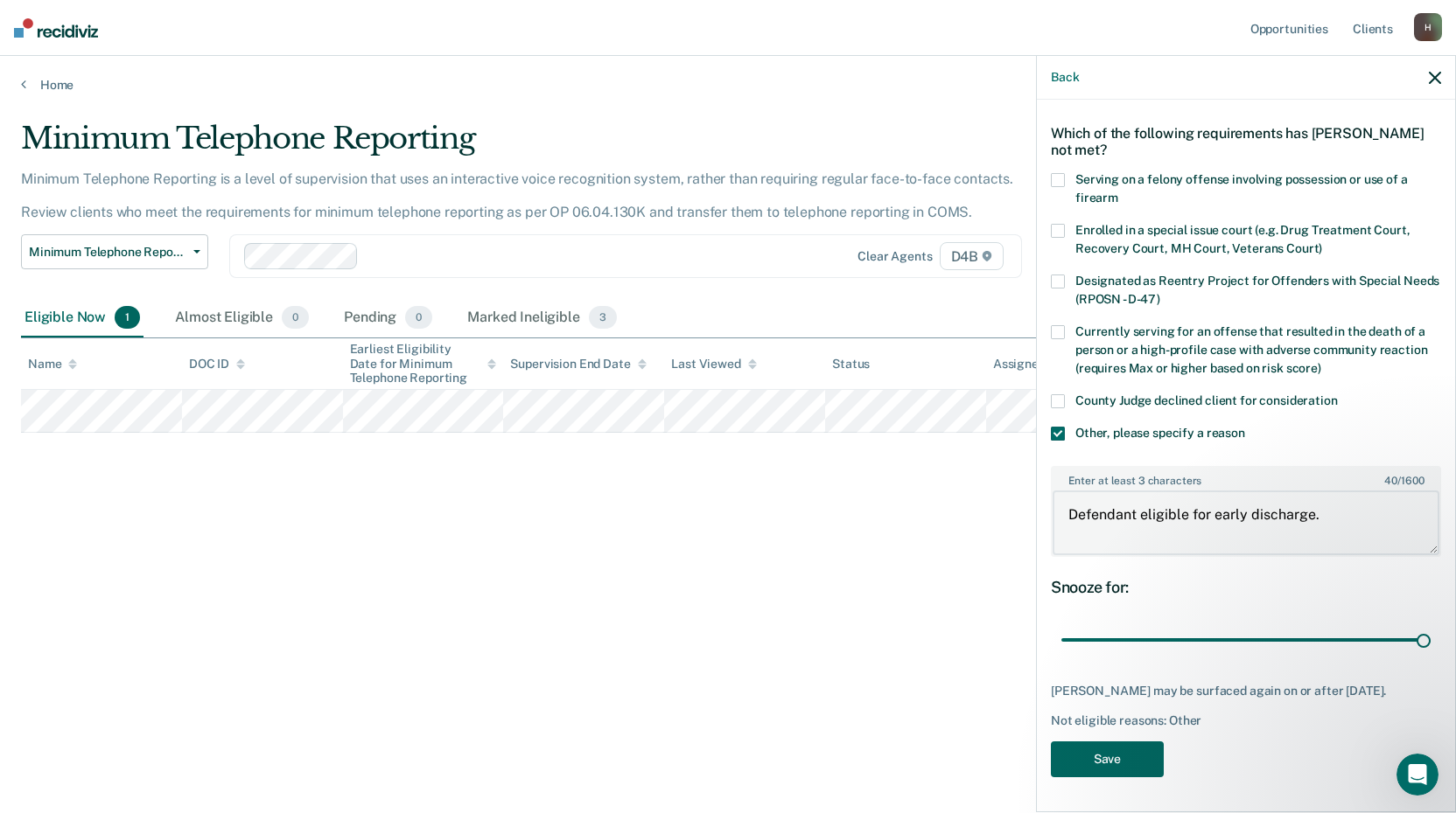
type textarea "Defendant eligible for early discharge."
click at [1121, 757] on button "Save" at bounding box center [1107, 759] width 113 height 36
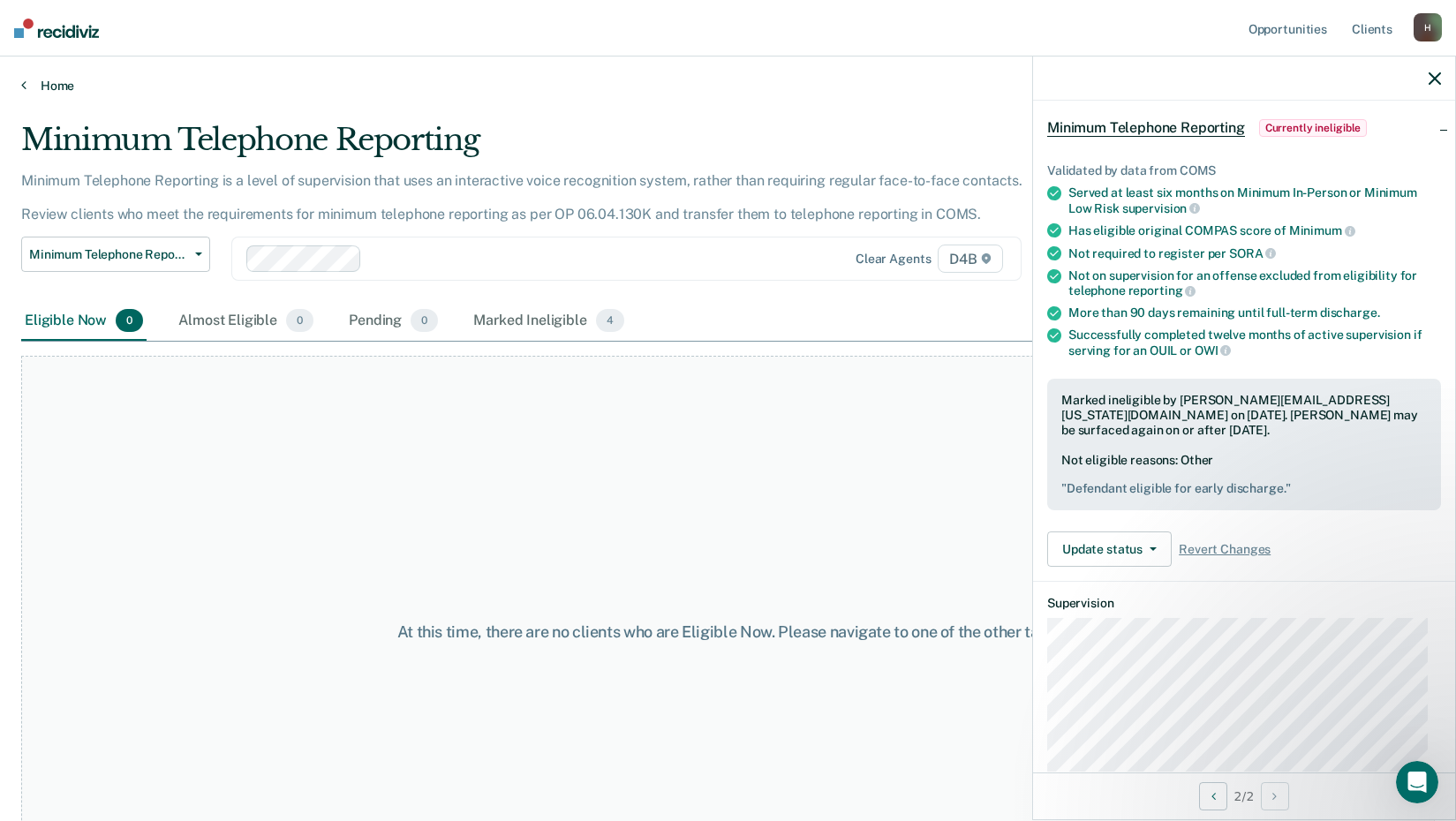
click at [29, 88] on link "Home" at bounding box center [728, 86] width 1413 height 16
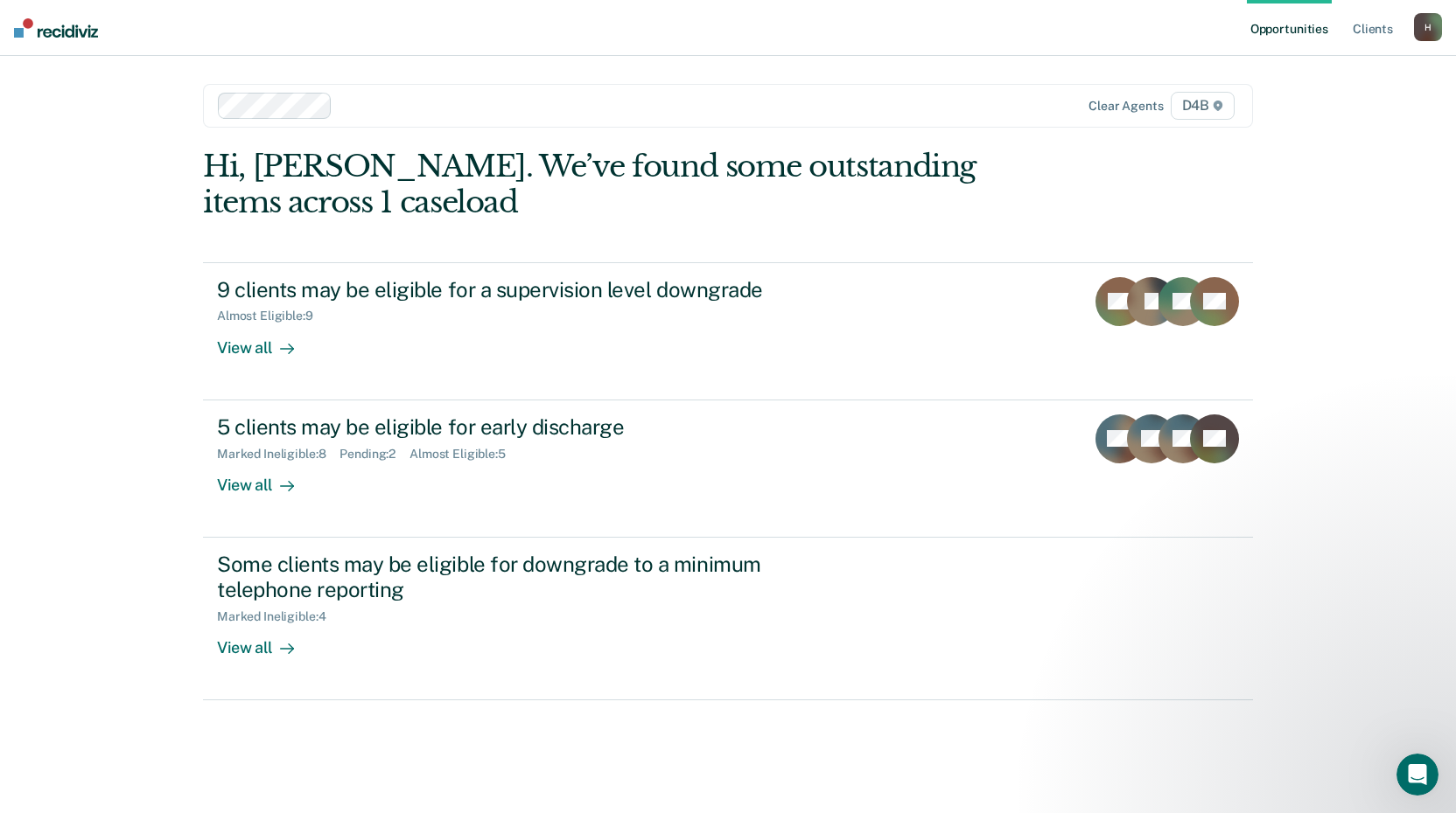
click at [1431, 30] on div "H" at bounding box center [1427, 27] width 28 height 28
click at [1313, 118] on link "Log Out" at bounding box center [1356, 115] width 141 height 15
